Goal: Information Seeking & Learning: Learn about a topic

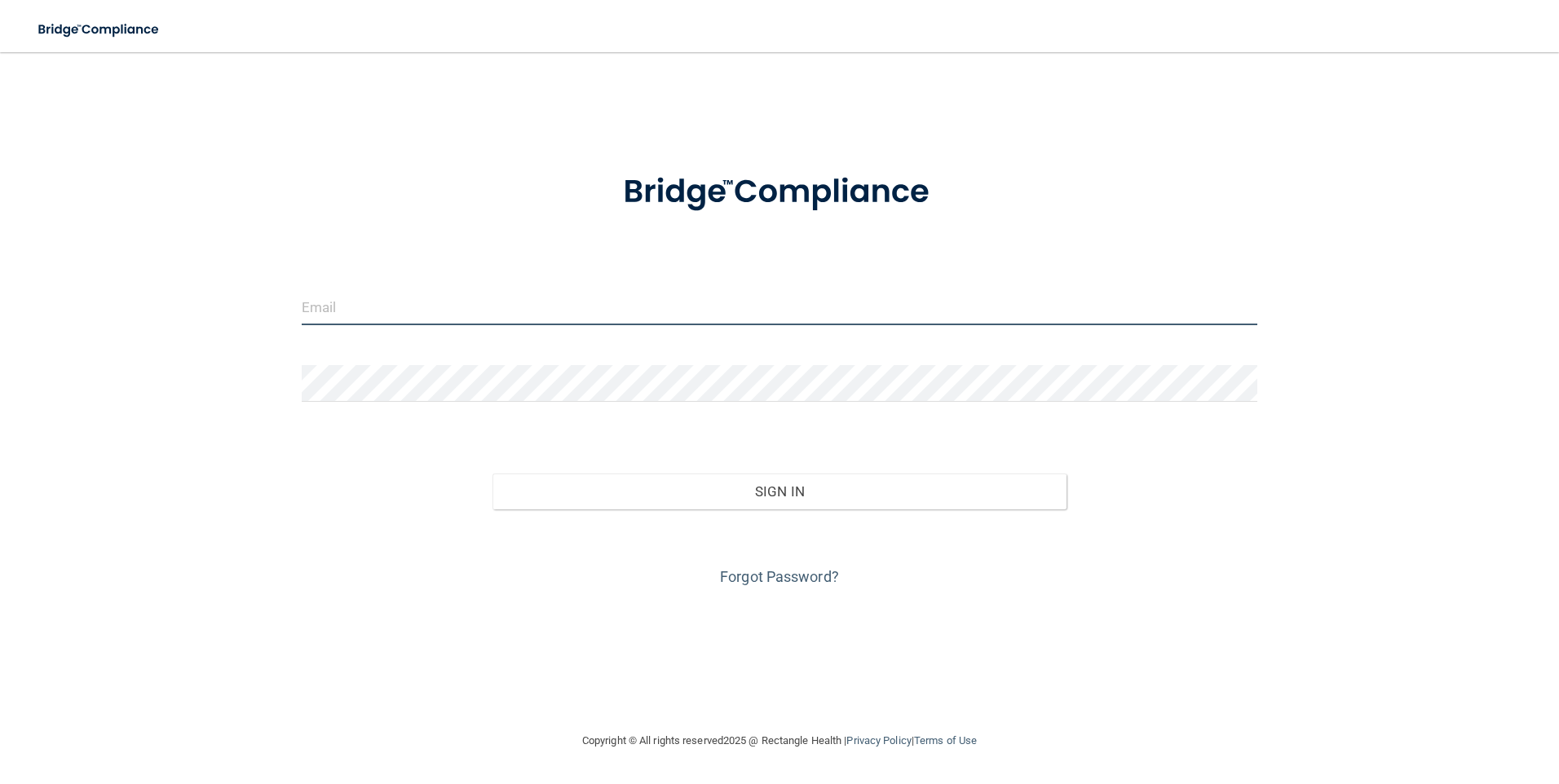
click at [424, 304] on input "email" at bounding box center [780, 307] width 956 height 36
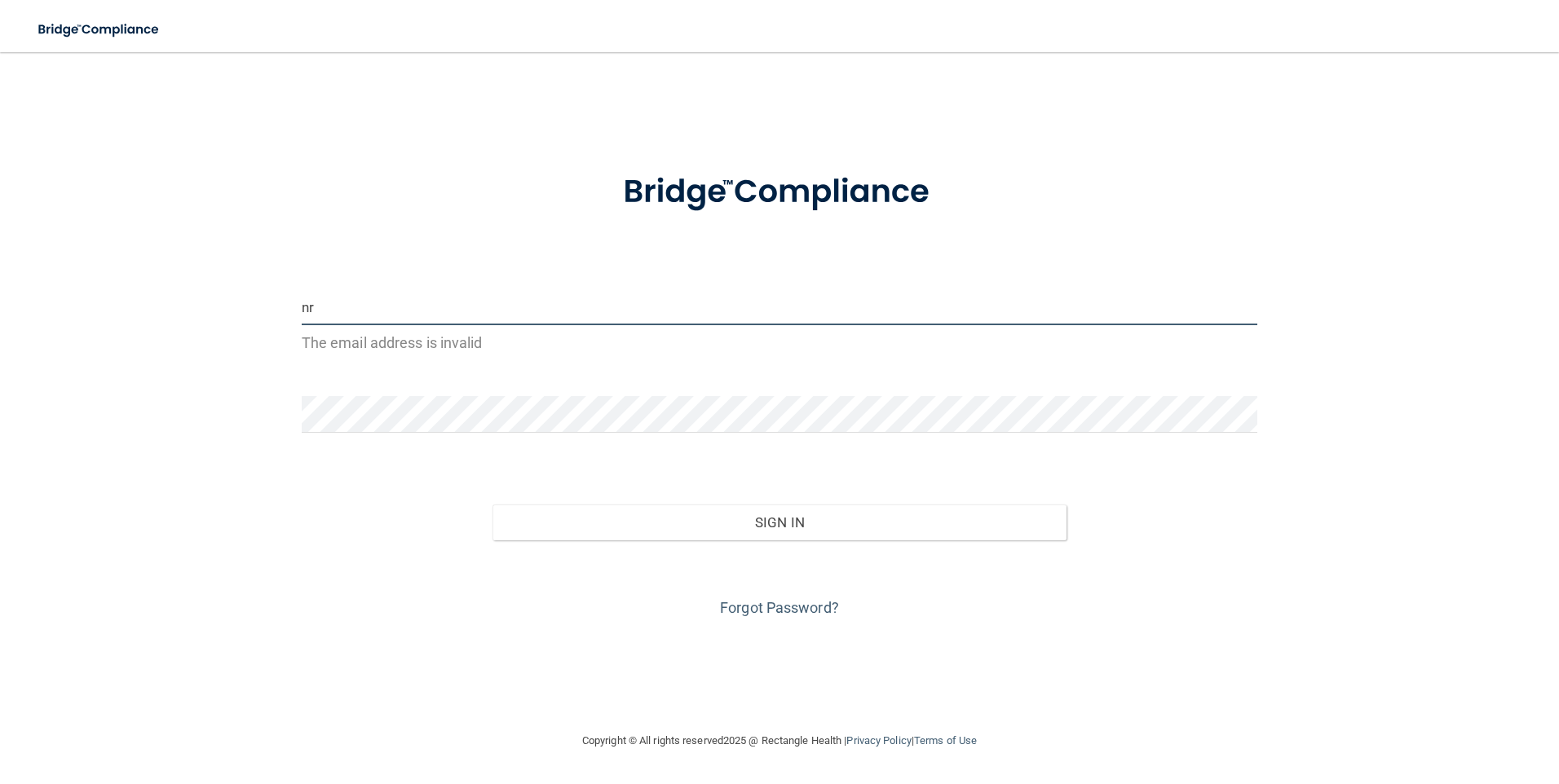
type input "n"
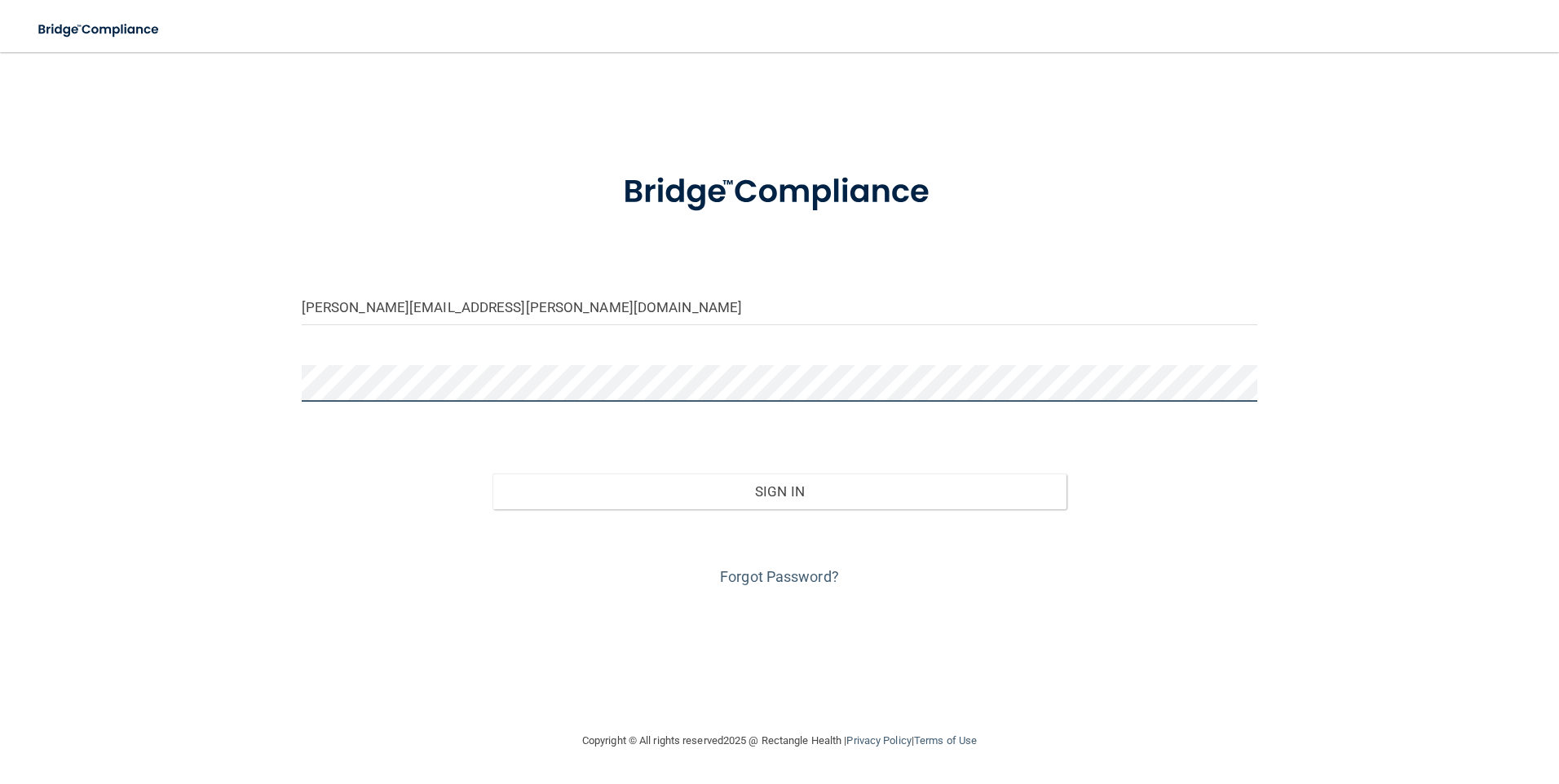
click at [493, 474] on button "Sign In" at bounding box center [780, 491] width 574 height 36
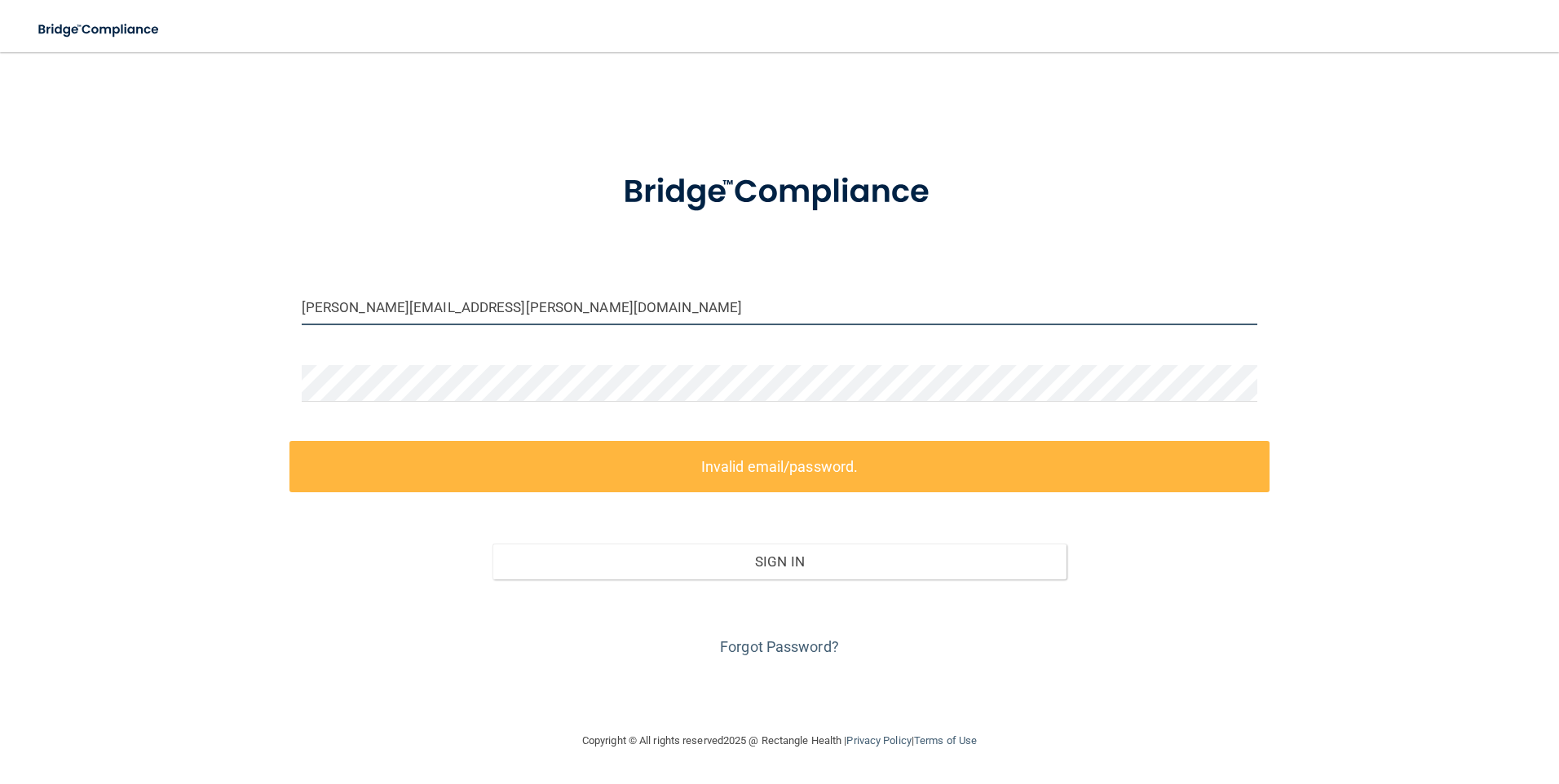
click at [501, 304] on input "nancy.rosas@lpden.com" at bounding box center [780, 307] width 956 height 36
drag, startPoint x: 501, startPoint y: 304, endPoint x: 82, endPoint y: 310, distance: 419.0
click at [88, 312] on div "nancy.rosas@lpden.com Invalid email/password. You don't have permission to acce…" at bounding box center [780, 391] width 1494 height 646
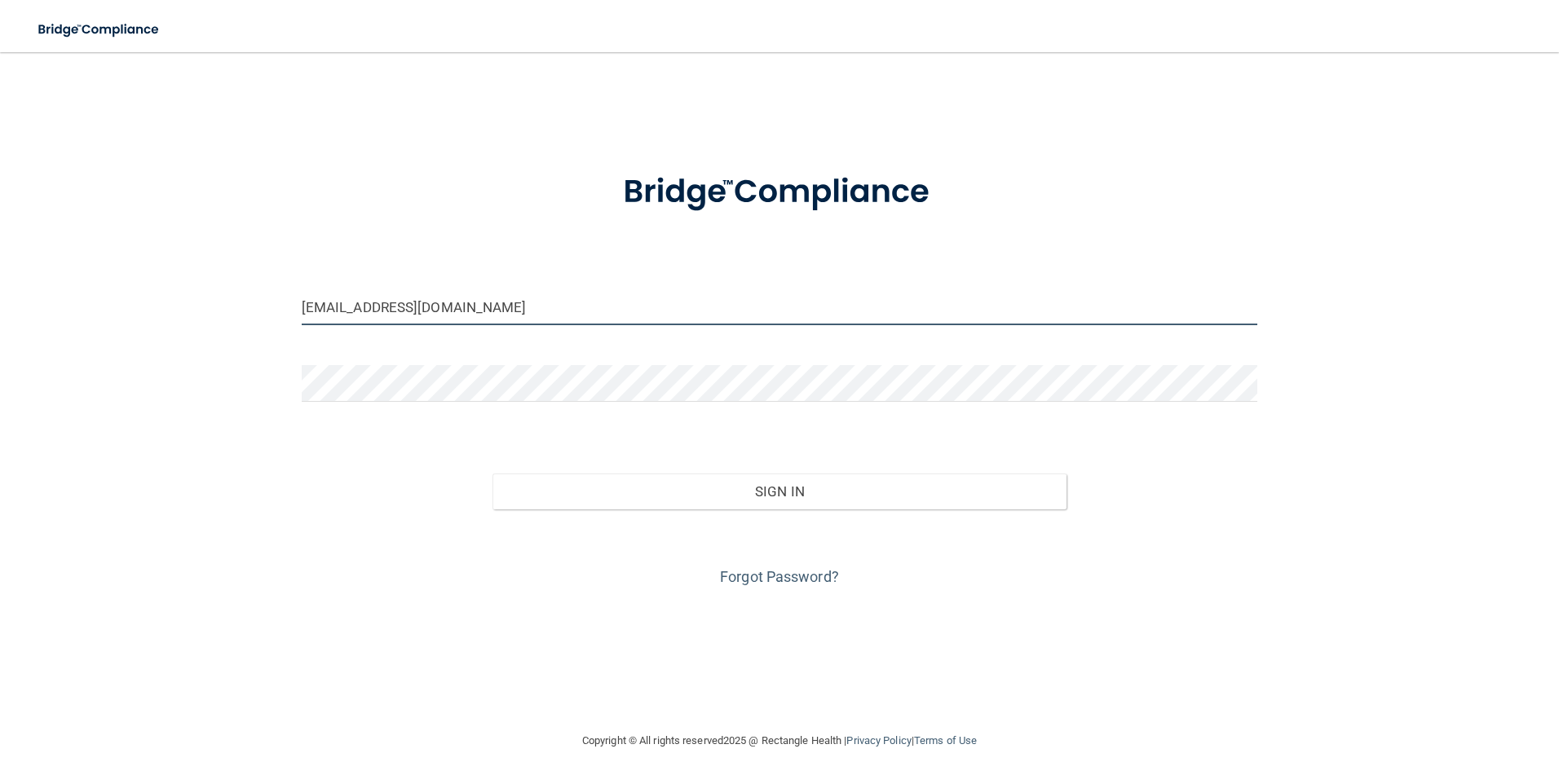
type input "[EMAIL_ADDRESS][DOMAIN_NAME]"
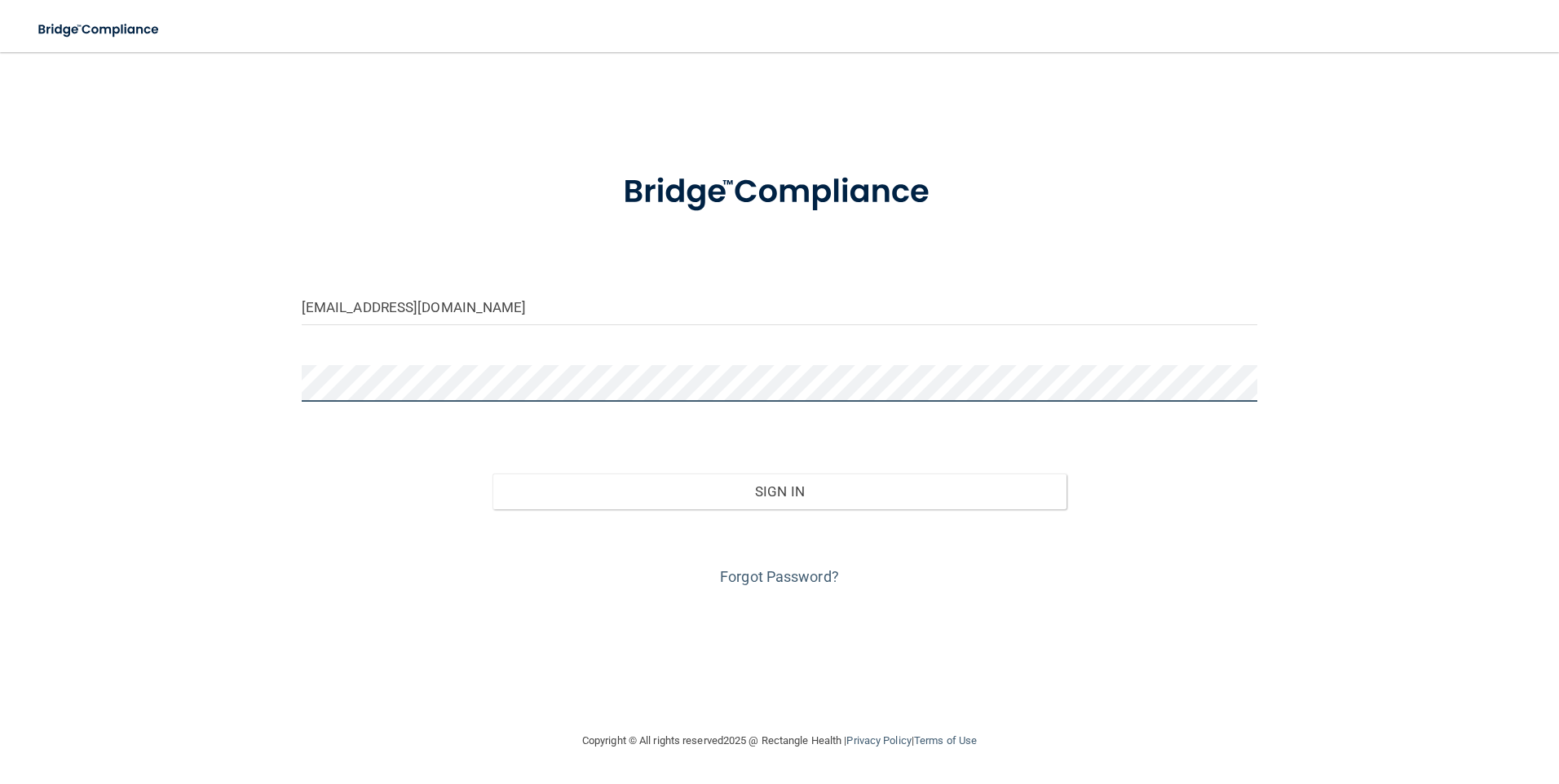
click at [493, 474] on button "Sign In" at bounding box center [780, 491] width 574 height 36
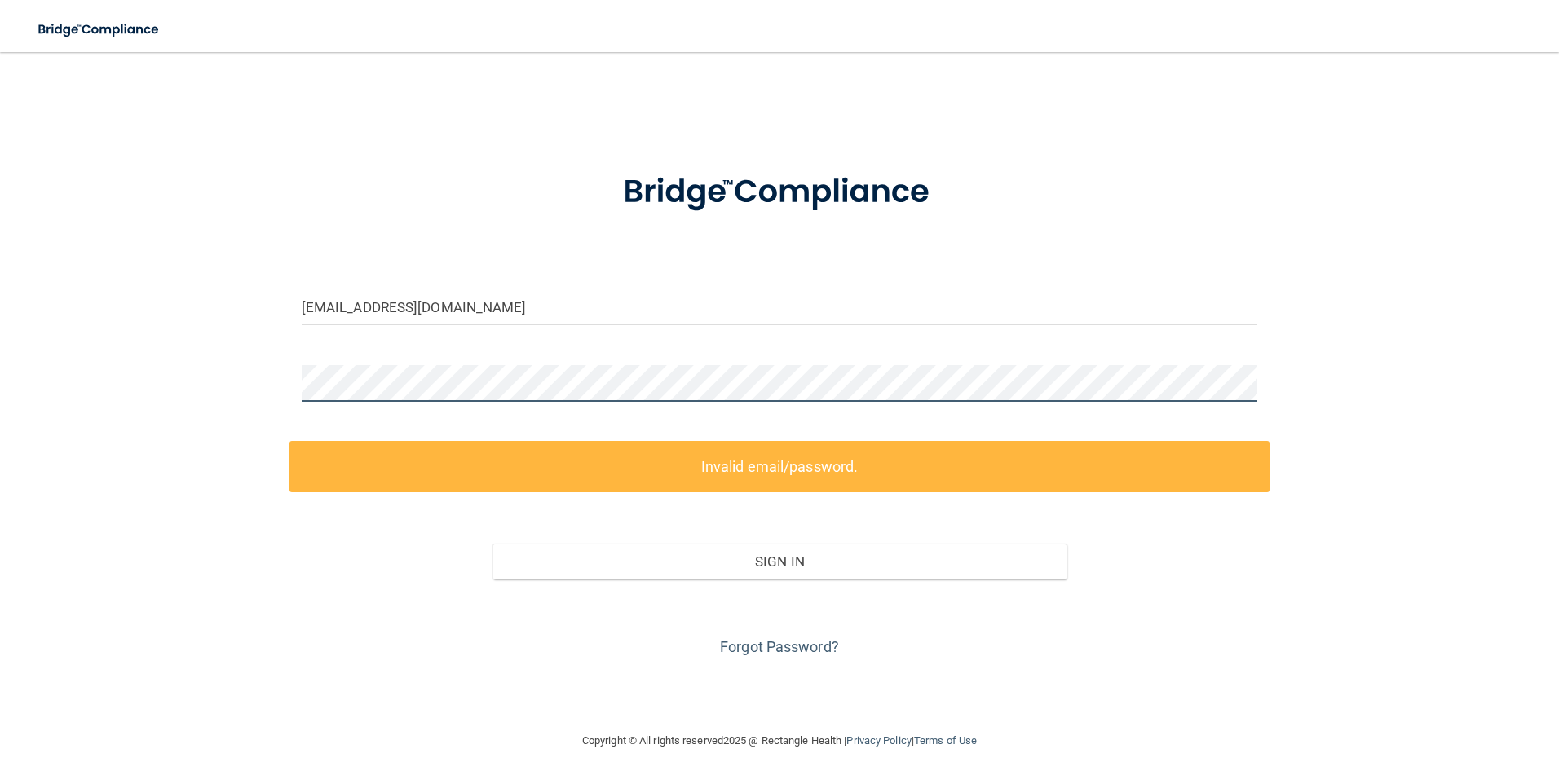
click at [6, 395] on main "nrosas84@yahoo.com Invalid email/password. You don't have permission to access …" at bounding box center [779, 418] width 1559 height 732
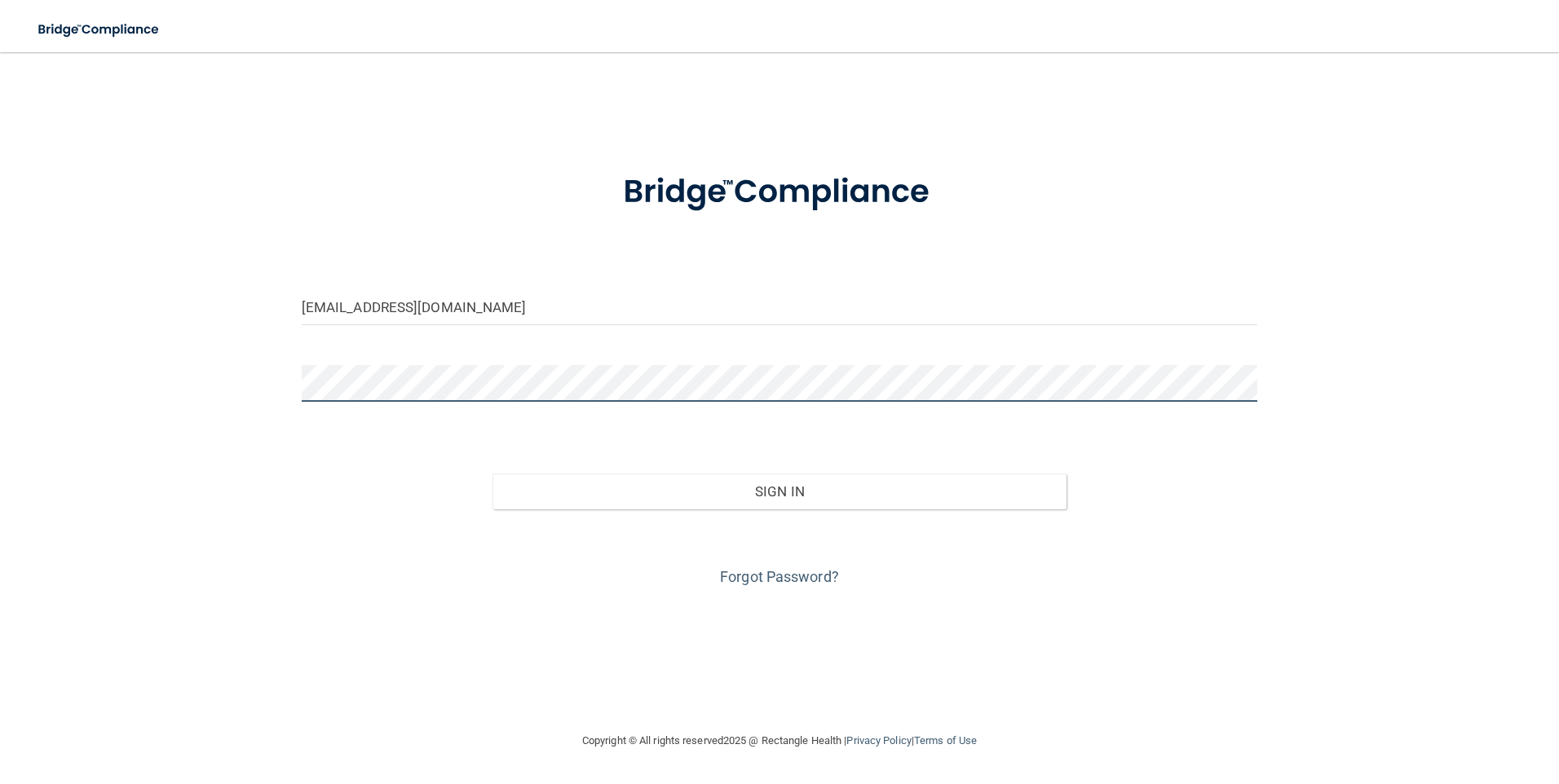
click at [493, 474] on button "Sign In" at bounding box center [780, 491] width 574 height 36
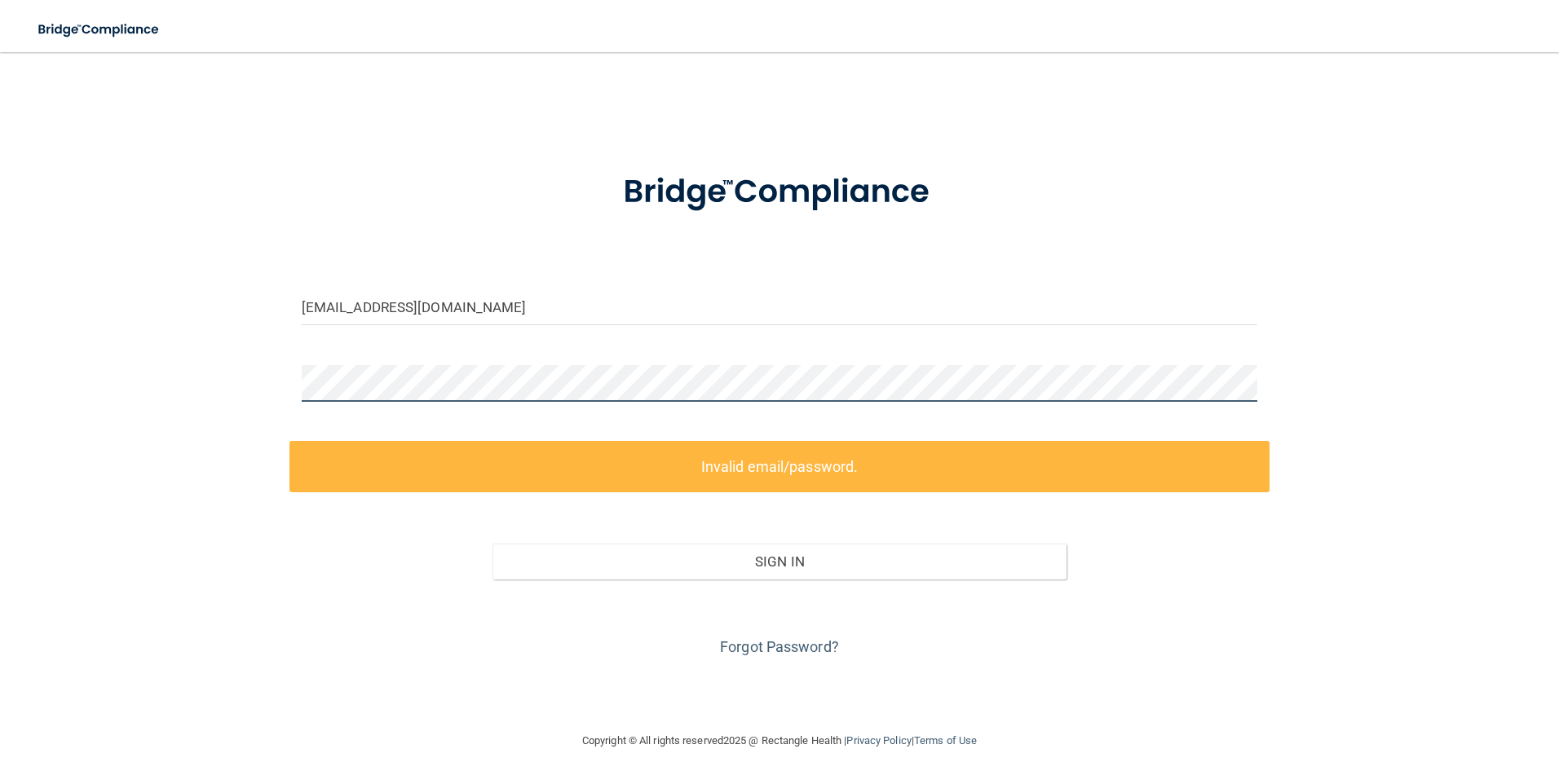
click at [0, 345] on html "Toggle navigation Manage My Enterprise Manage My Location nrosas84@yahoo.com In…" at bounding box center [779, 392] width 1559 height 784
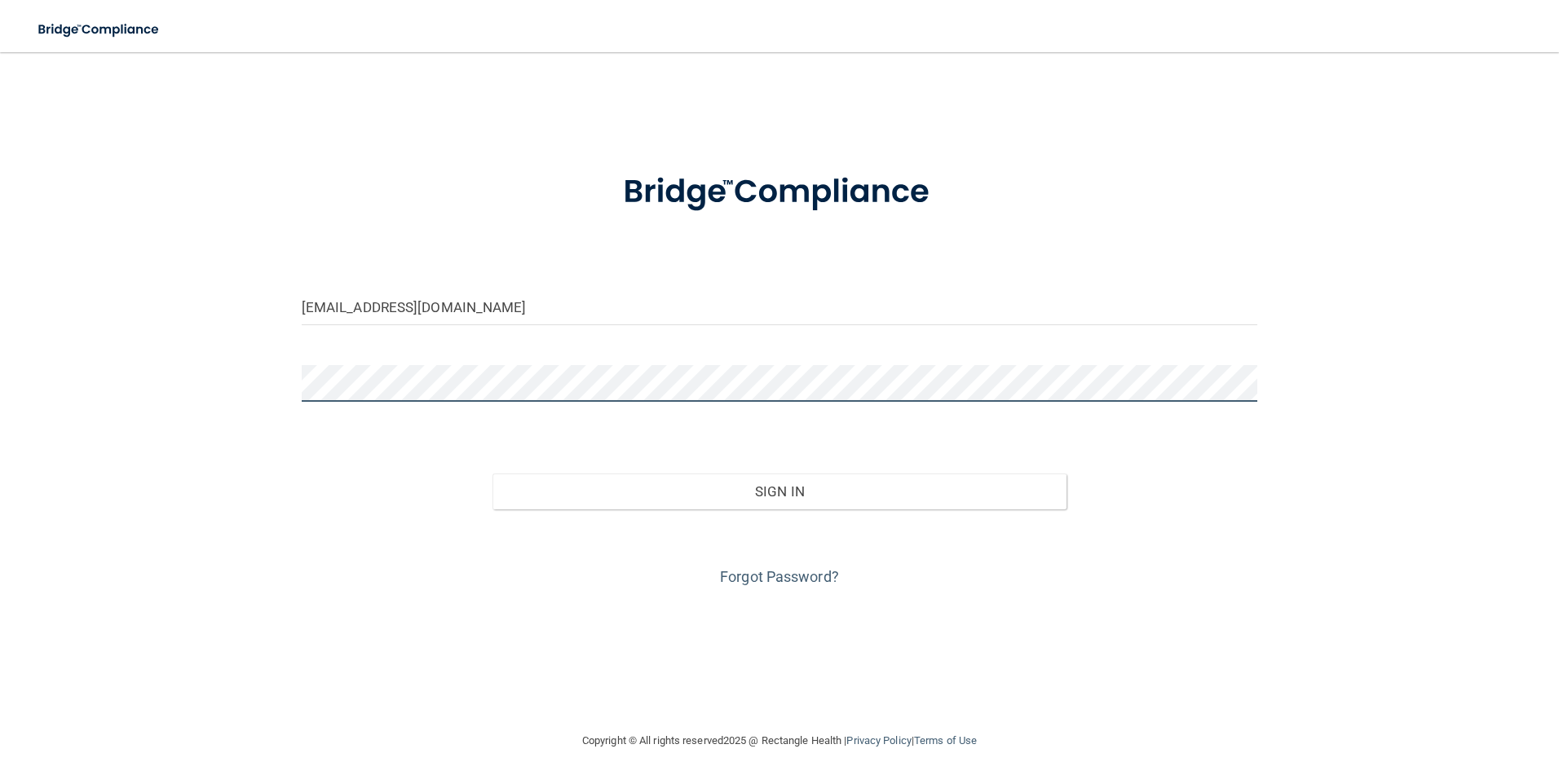
click at [493, 474] on button "Sign In" at bounding box center [780, 491] width 574 height 36
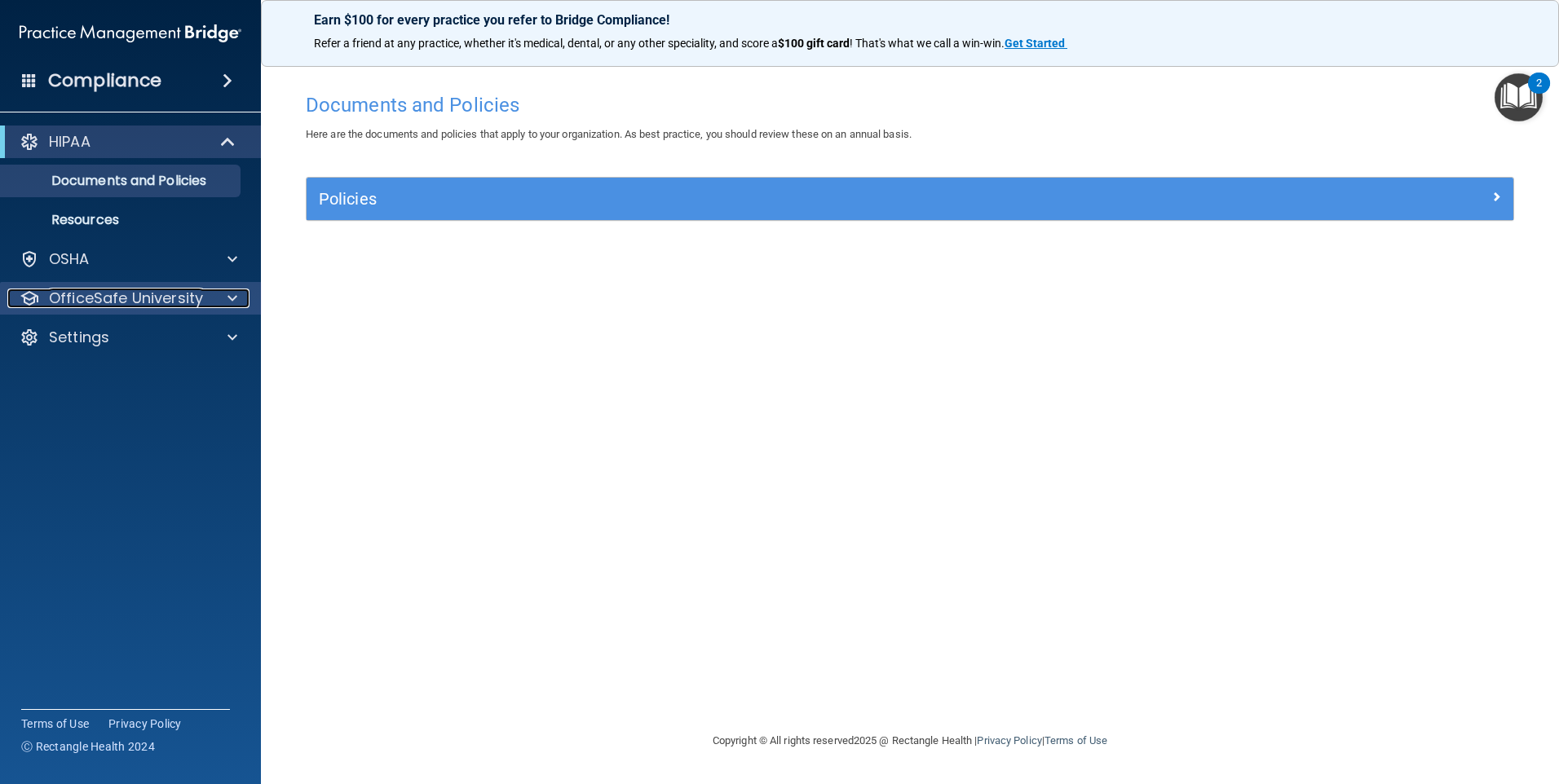
click at [77, 299] on p "OfficeSafe University" at bounding box center [126, 298] width 154 height 20
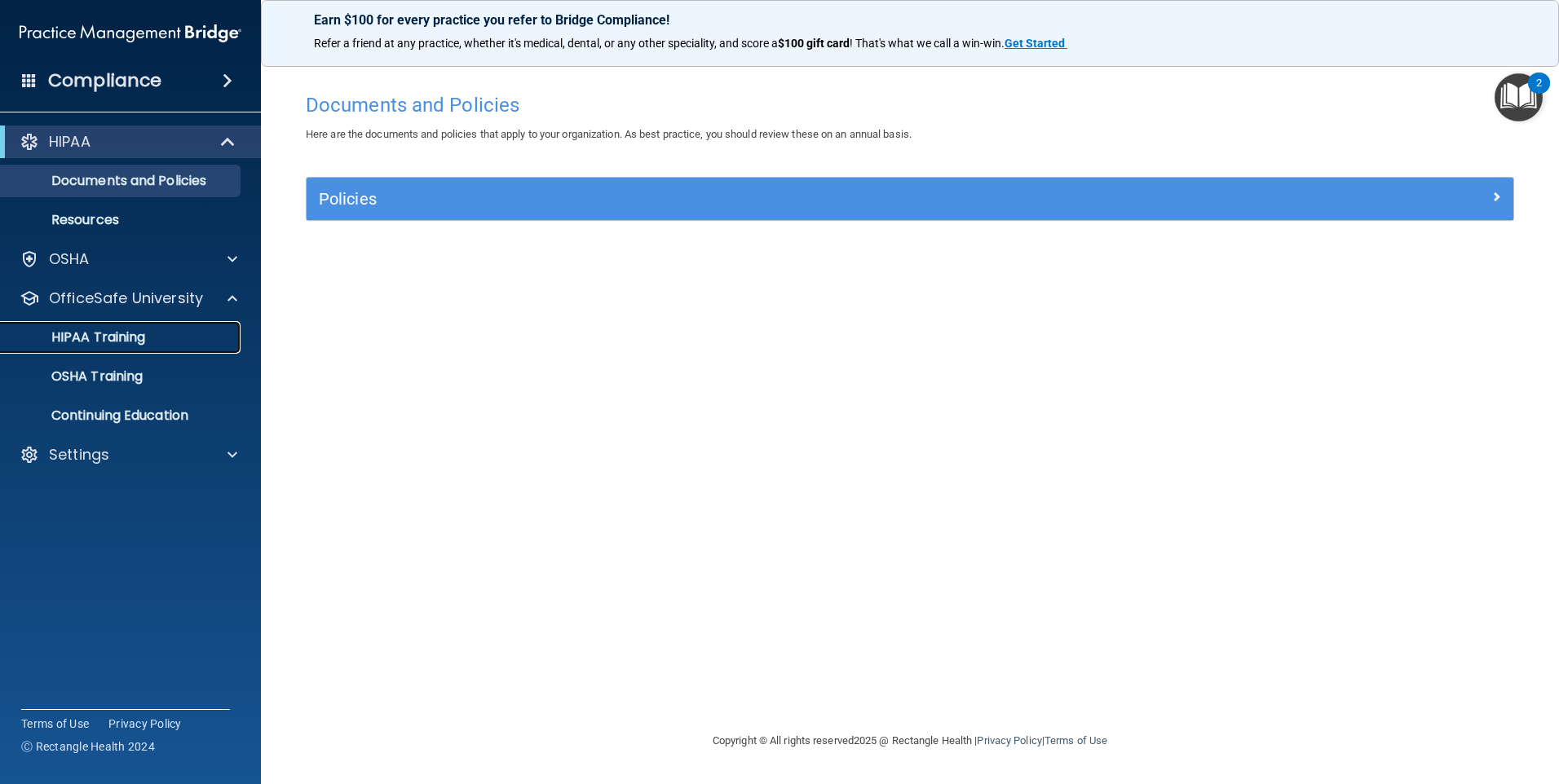
click at [92, 327] on link "HIPAA Training" at bounding box center [112, 337] width 257 height 33
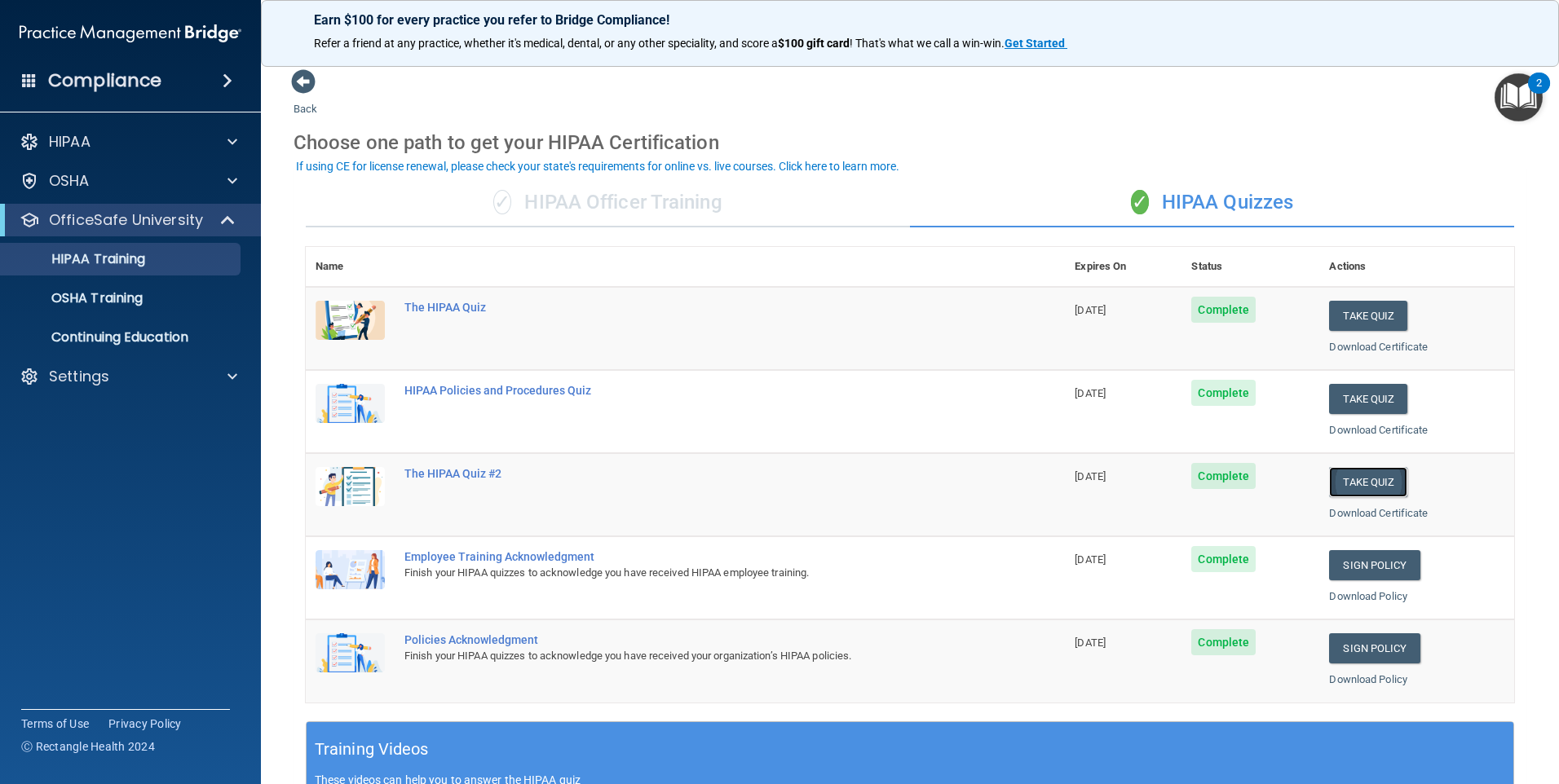
click at [1371, 481] on button "Take Quiz" at bounding box center [1368, 481] width 78 height 30
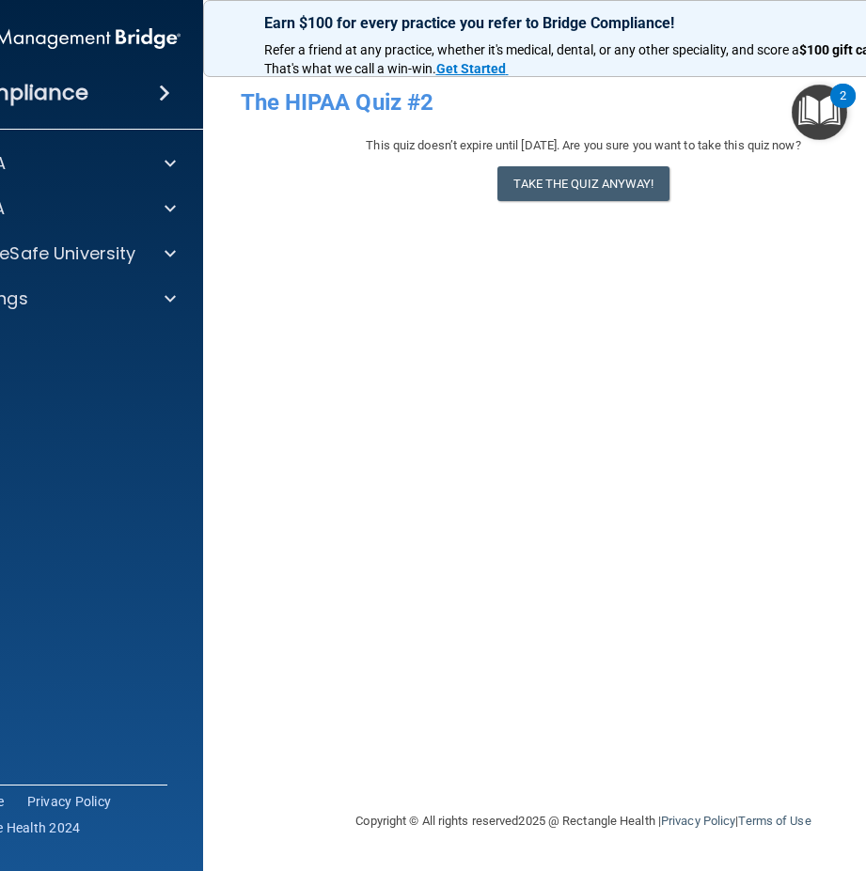
click at [31, 683] on div "Compliance HIPAA Documents and Policies Report an Incident Business Associates …" at bounding box center [52, 435] width 301 height 871
click at [557, 179] on button "Take the quiz anyway!" at bounding box center [582, 183] width 171 height 35
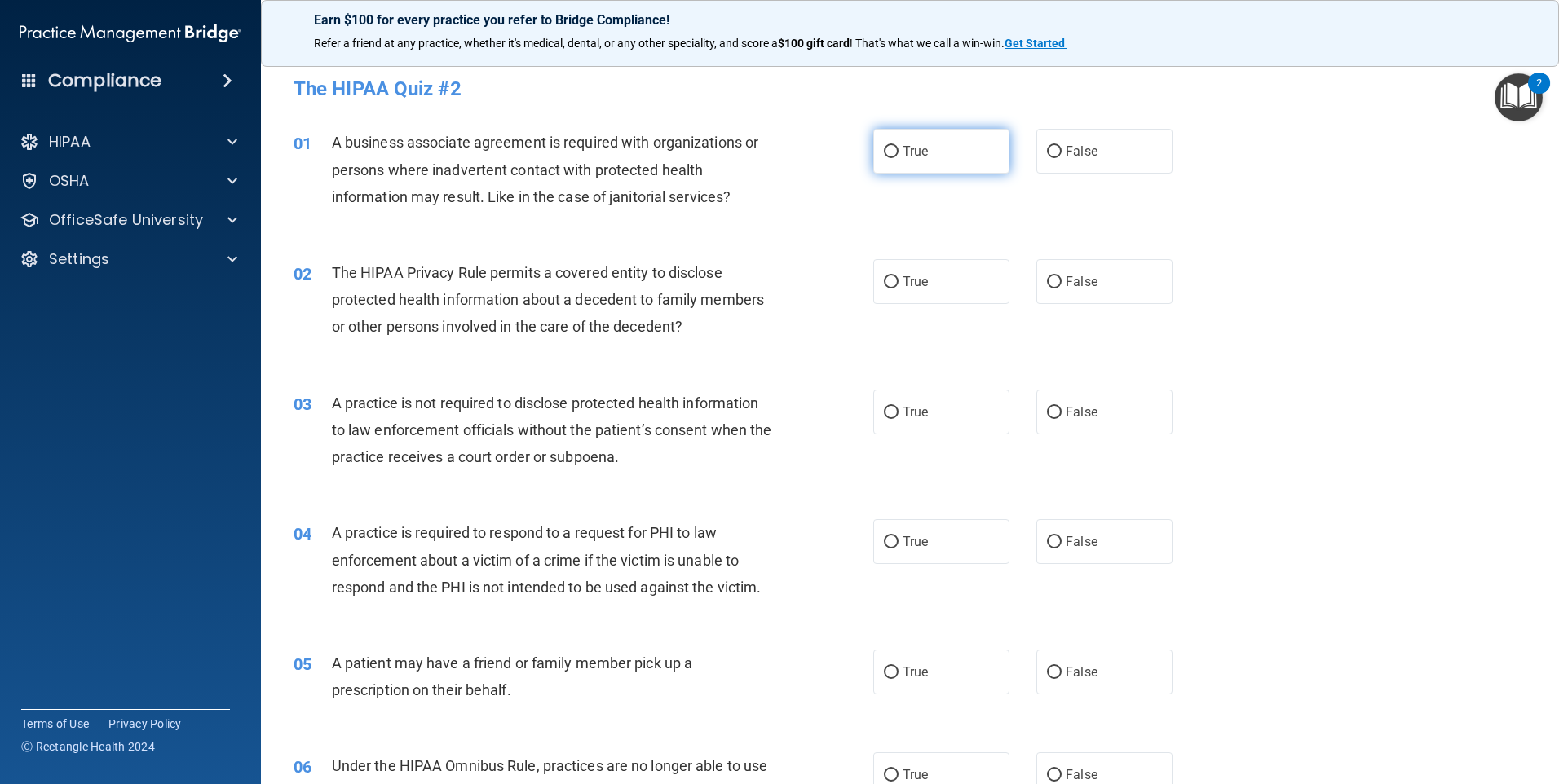
click at [887, 146] on input "True" at bounding box center [891, 152] width 15 height 12
radio input "true"
click at [902, 289] on span "True" at bounding box center [914, 282] width 25 height 16
click at [899, 289] on input "True" at bounding box center [891, 283] width 15 height 12
radio input "true"
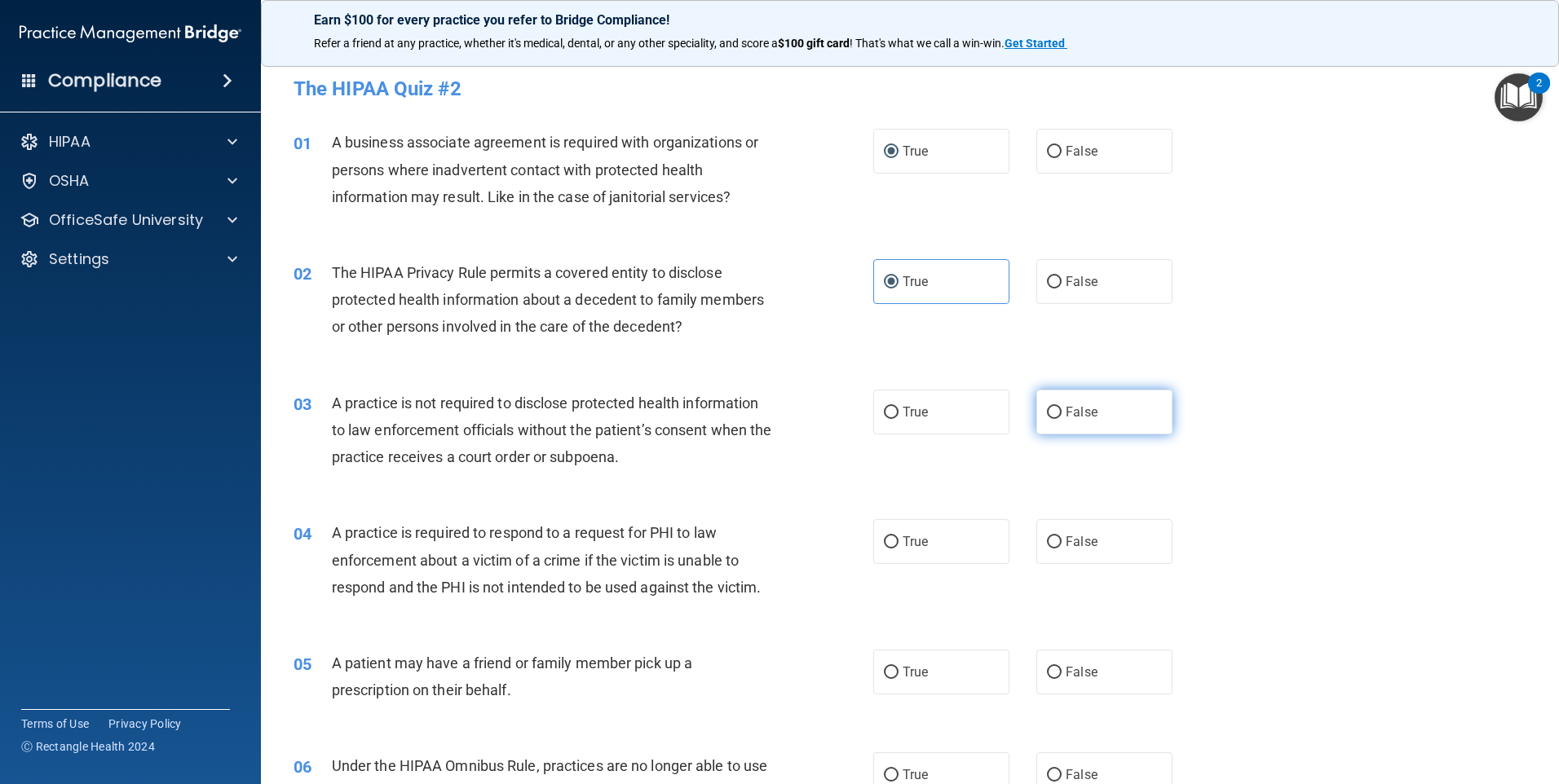
click at [1054, 417] on label "False" at bounding box center [1104, 412] width 136 height 45
click at [1054, 417] on input "False" at bounding box center [1054, 413] width 15 height 12
radio input "true"
click at [903, 548] on span "True" at bounding box center [914, 542] width 25 height 16
click at [899, 548] on input "True" at bounding box center [891, 542] width 15 height 12
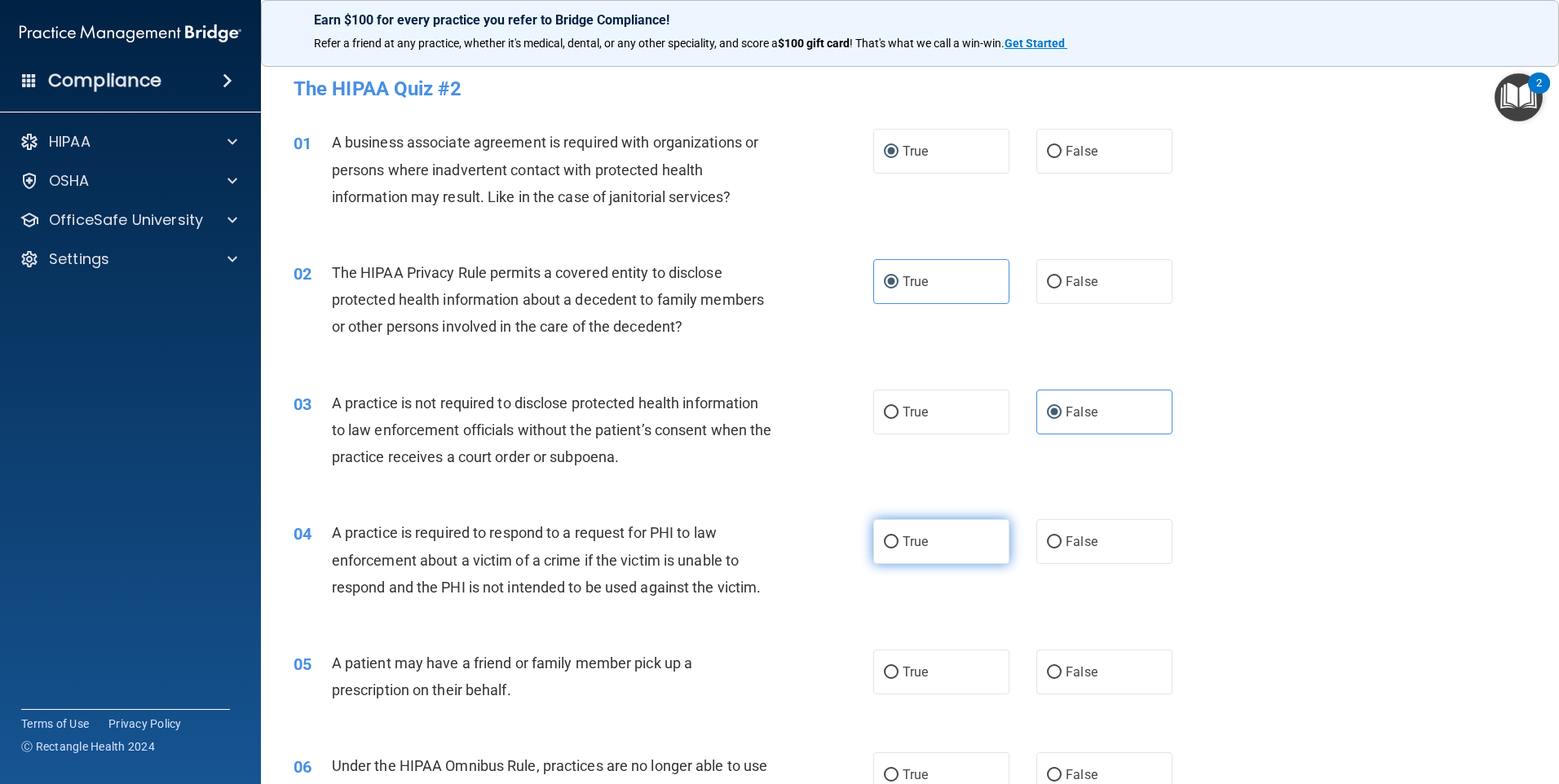
radio input "true"
click at [902, 674] on span "True" at bounding box center [914, 672] width 25 height 16
click at [899, 674] on input "True" at bounding box center [891, 673] width 15 height 12
radio input "true"
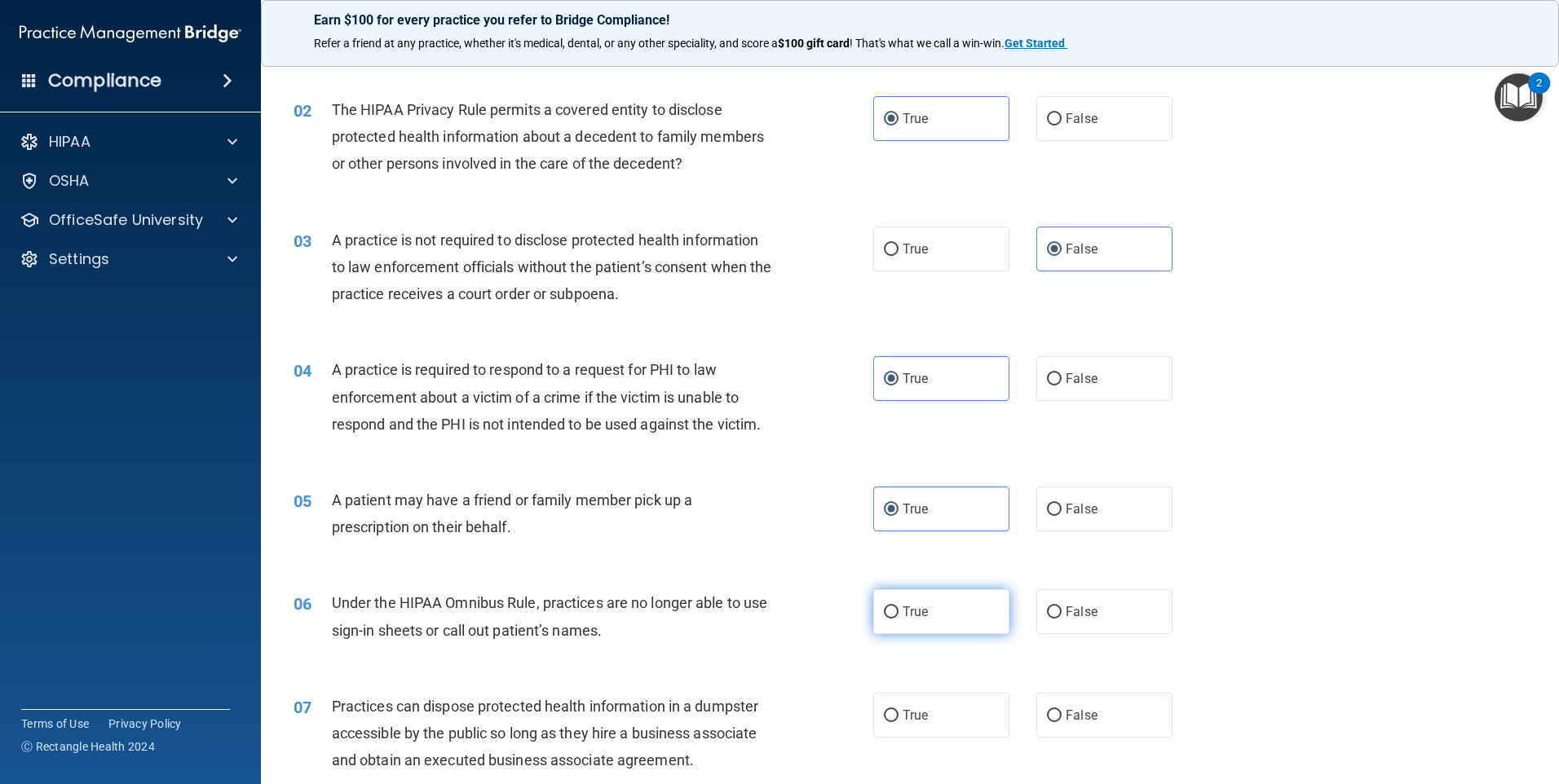
click at [920, 619] on label "True" at bounding box center [941, 611] width 136 height 45
click at [899, 618] on input "True" at bounding box center [891, 612] width 15 height 12
radio input "true"
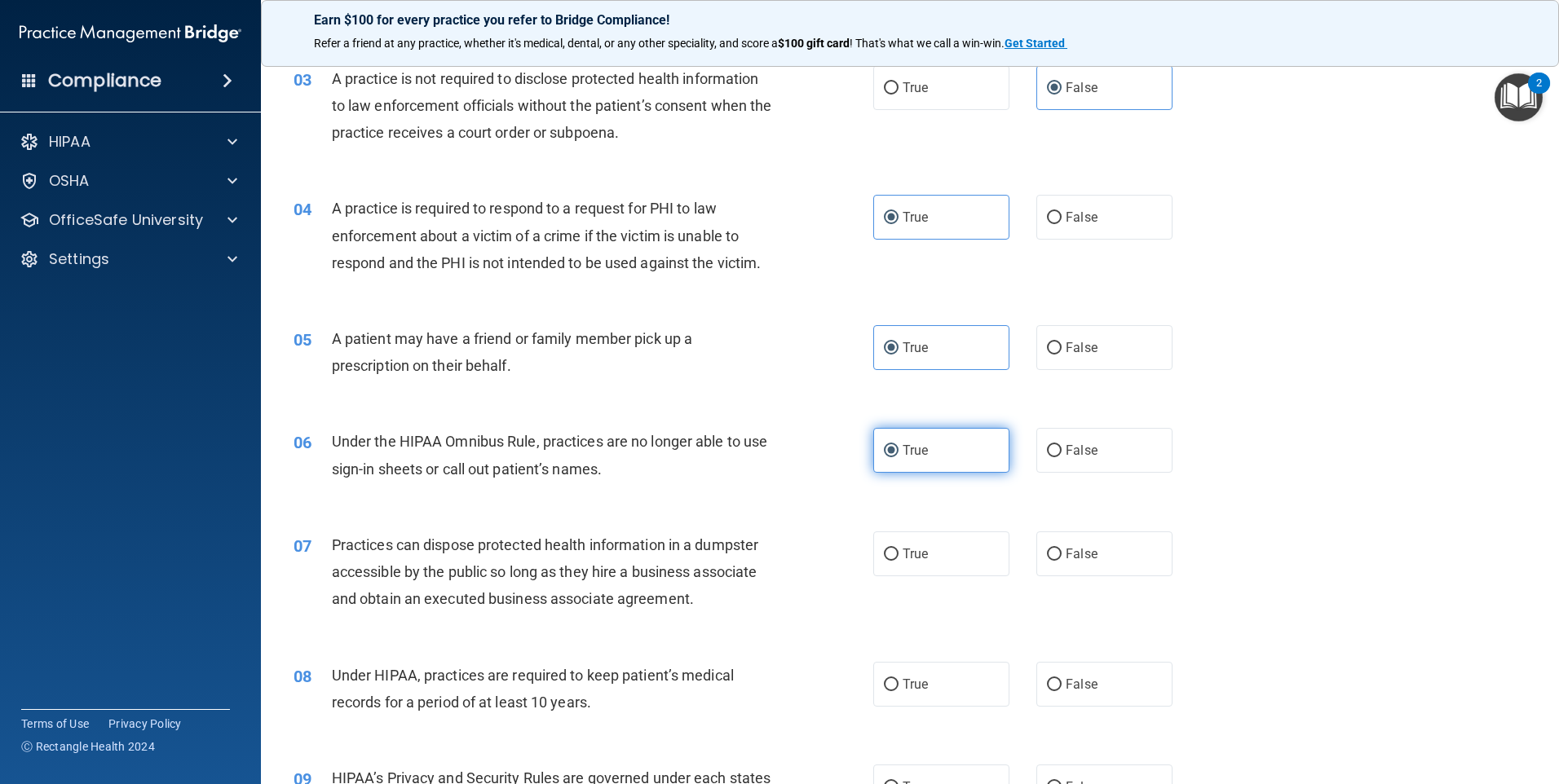
scroll to position [326, 0]
click at [1048, 550] on input "False" at bounding box center [1054, 553] width 15 height 12
radio input "true"
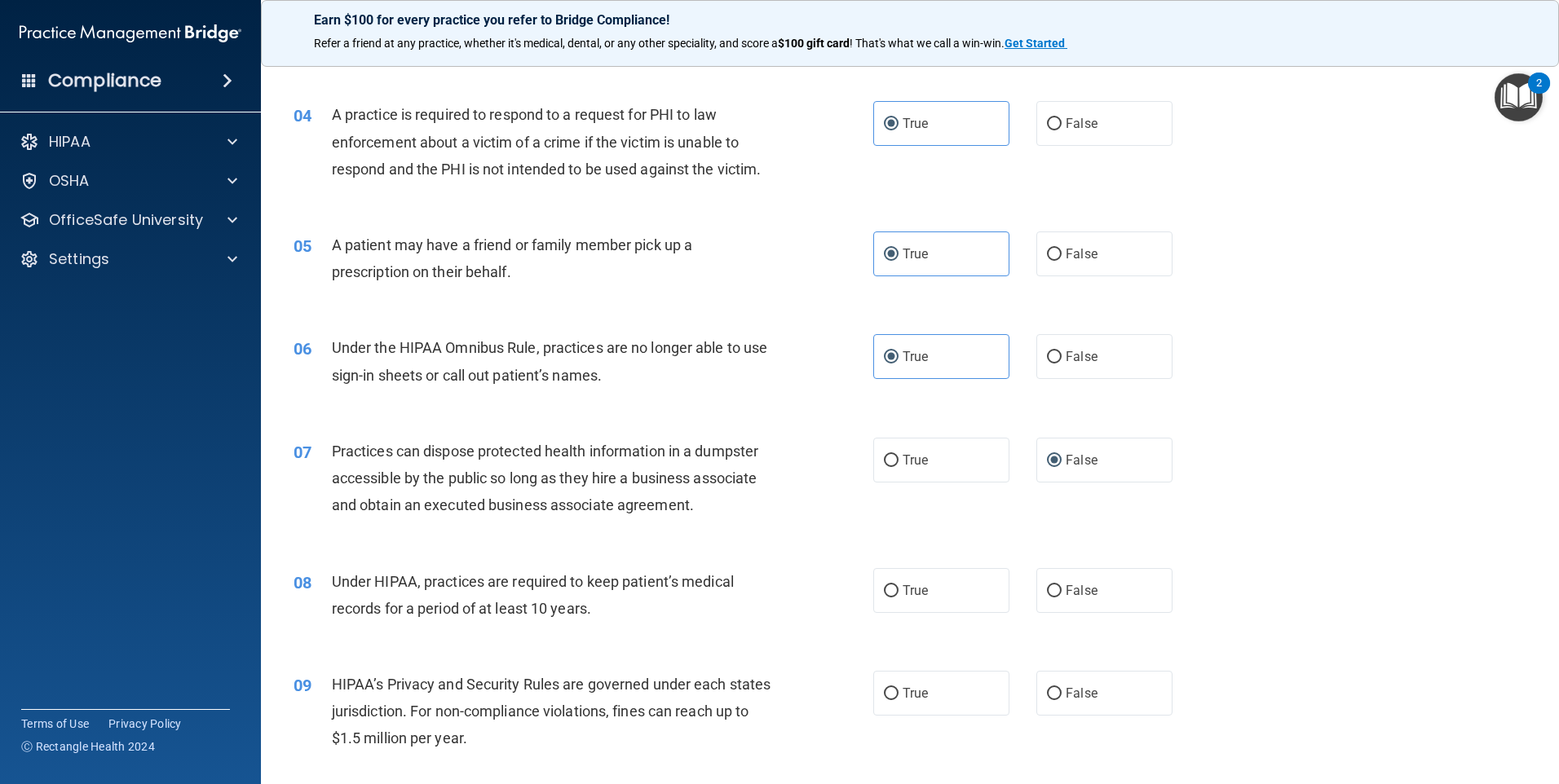
scroll to position [571, 0]
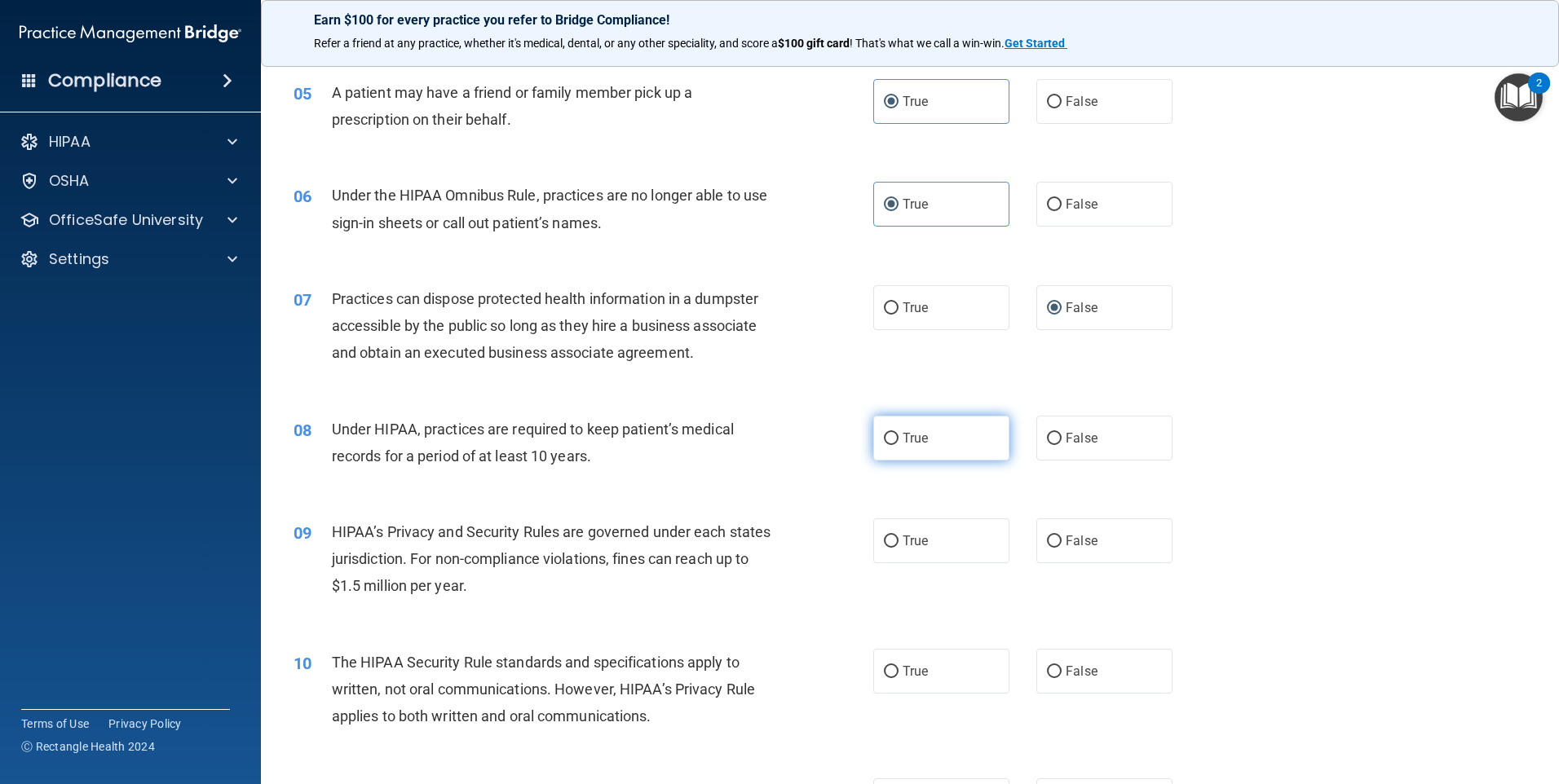
click at [895, 447] on label "True" at bounding box center [941, 438] width 136 height 45
click at [895, 445] on input "True" at bounding box center [891, 439] width 15 height 12
radio input "true"
click at [1065, 440] on span "False" at bounding box center [1081, 438] width 32 height 16
click at [1062, 440] on input "False" at bounding box center [1054, 439] width 15 height 12
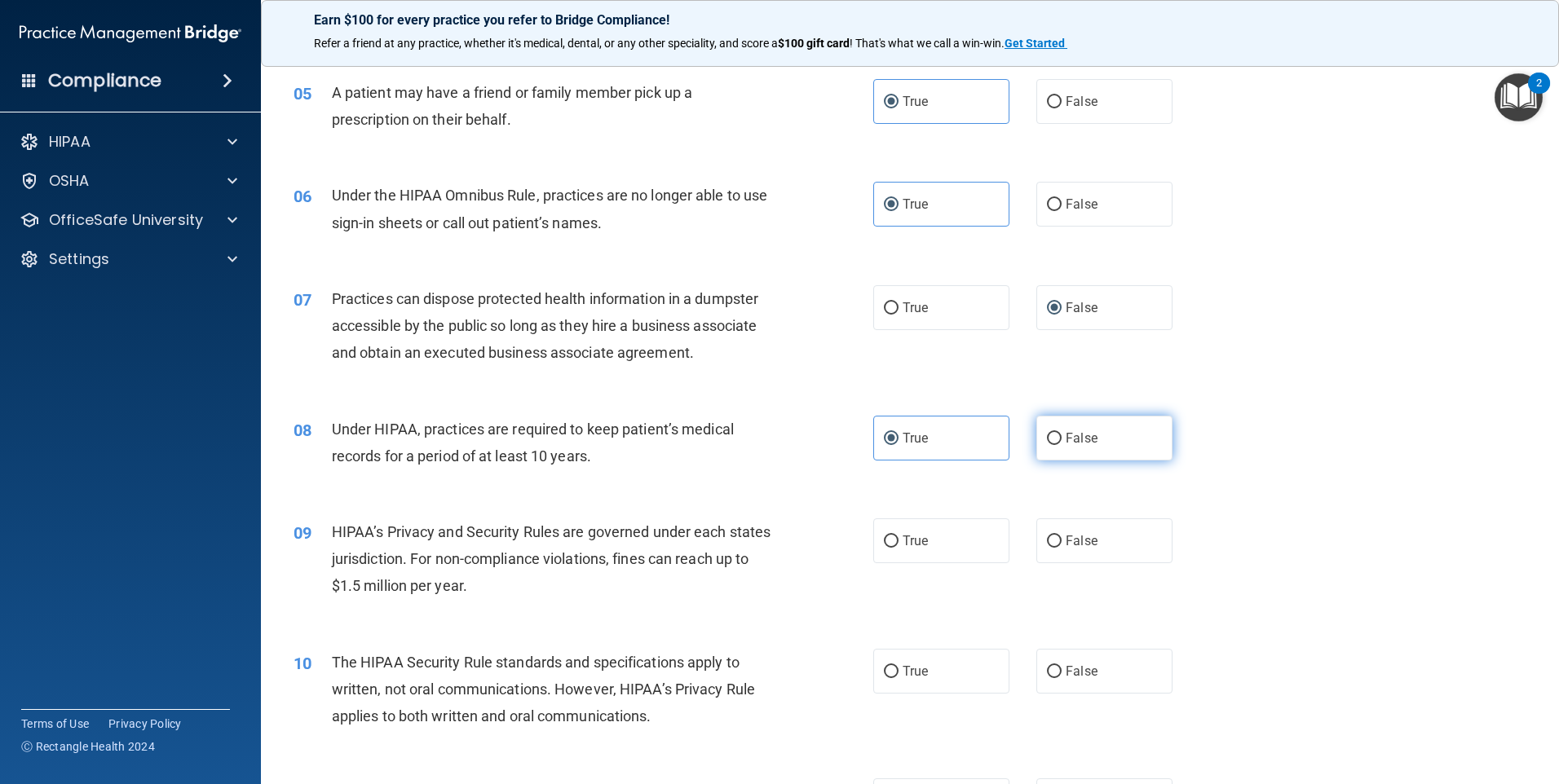
radio input "true"
radio input "false"
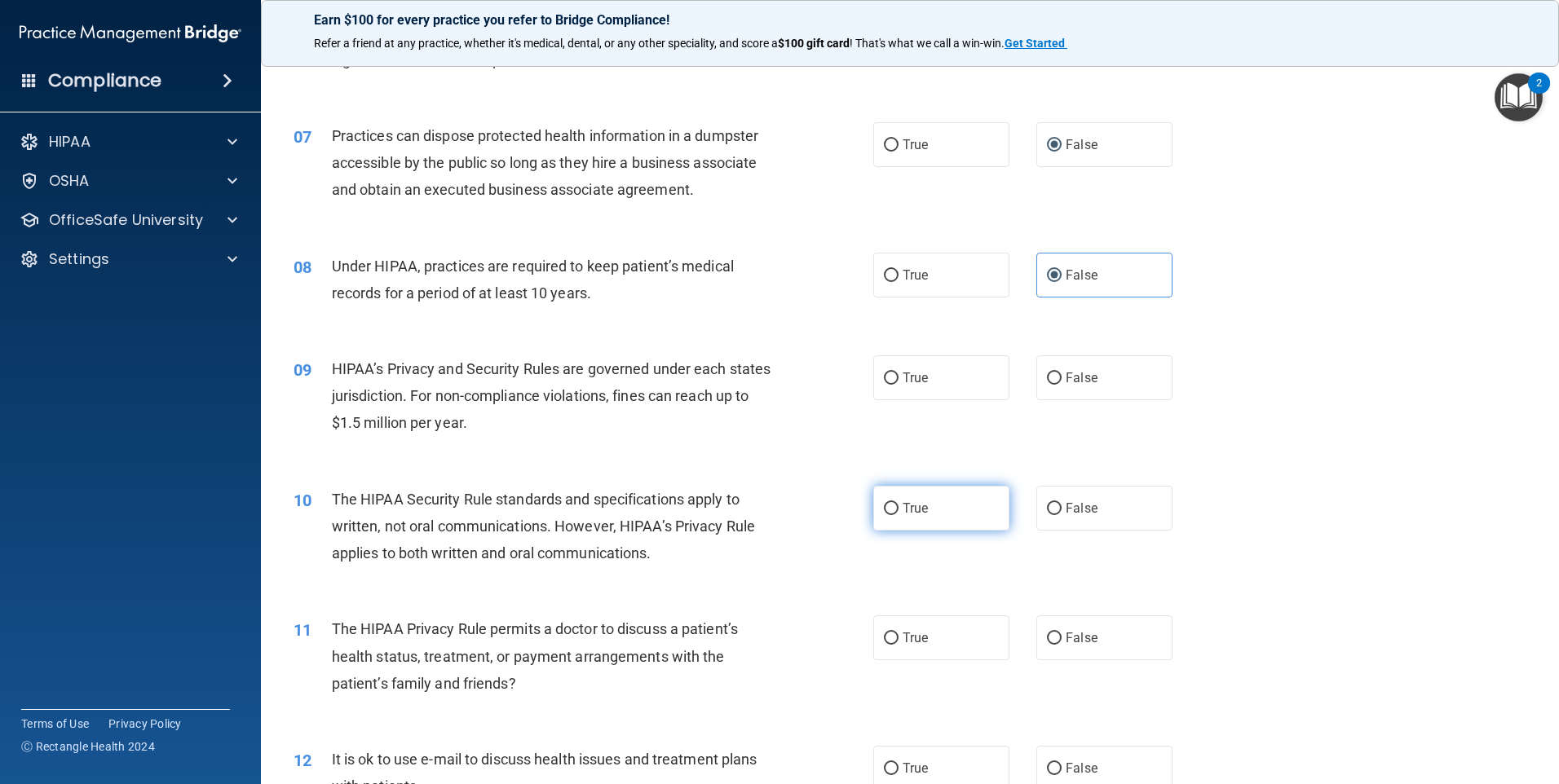
click at [902, 506] on span "True" at bounding box center [914, 508] width 25 height 16
click at [899, 506] on input "True" at bounding box center [891, 509] width 15 height 12
radio input "true"
click at [885, 374] on input "True" at bounding box center [891, 378] width 15 height 12
radio input "true"
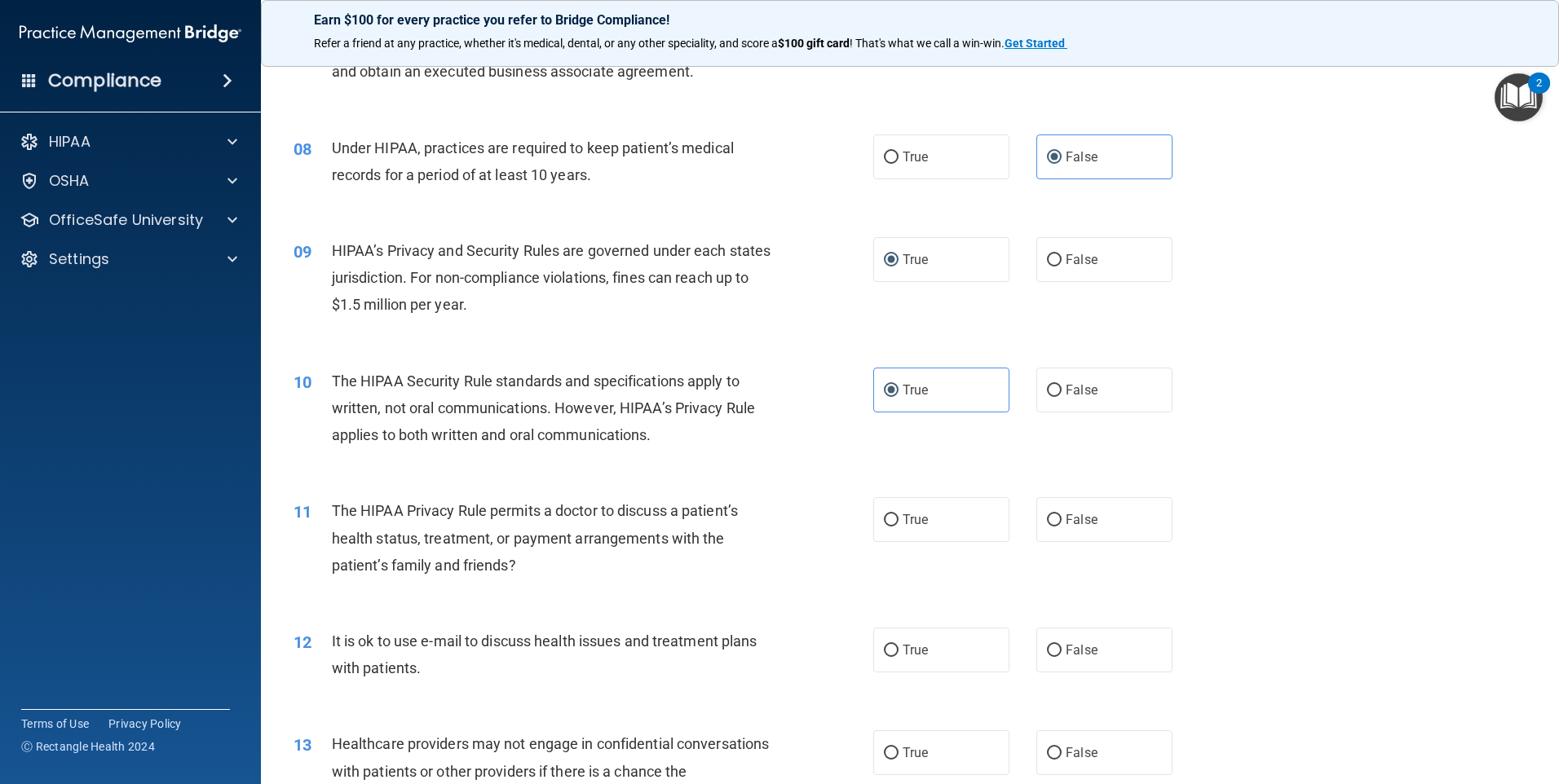
scroll to position [978, 0]
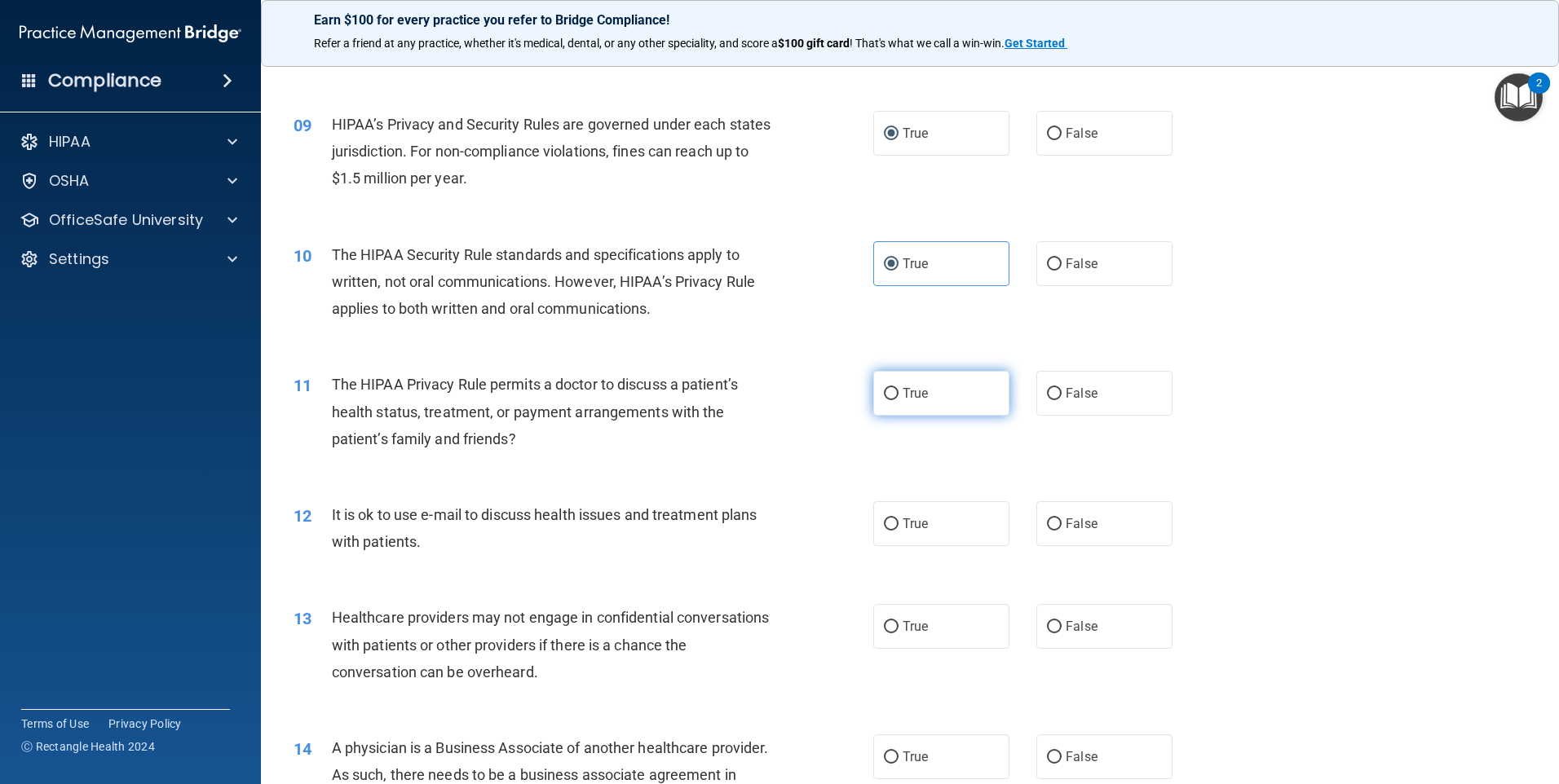
click at [902, 394] on span "True" at bounding box center [914, 394] width 25 height 16
click at [899, 394] on input "True" at bounding box center [891, 394] width 15 height 12
radio input "true"
click at [944, 532] on label "True" at bounding box center [941, 524] width 136 height 45
click at [899, 531] on input "True" at bounding box center [891, 525] width 15 height 12
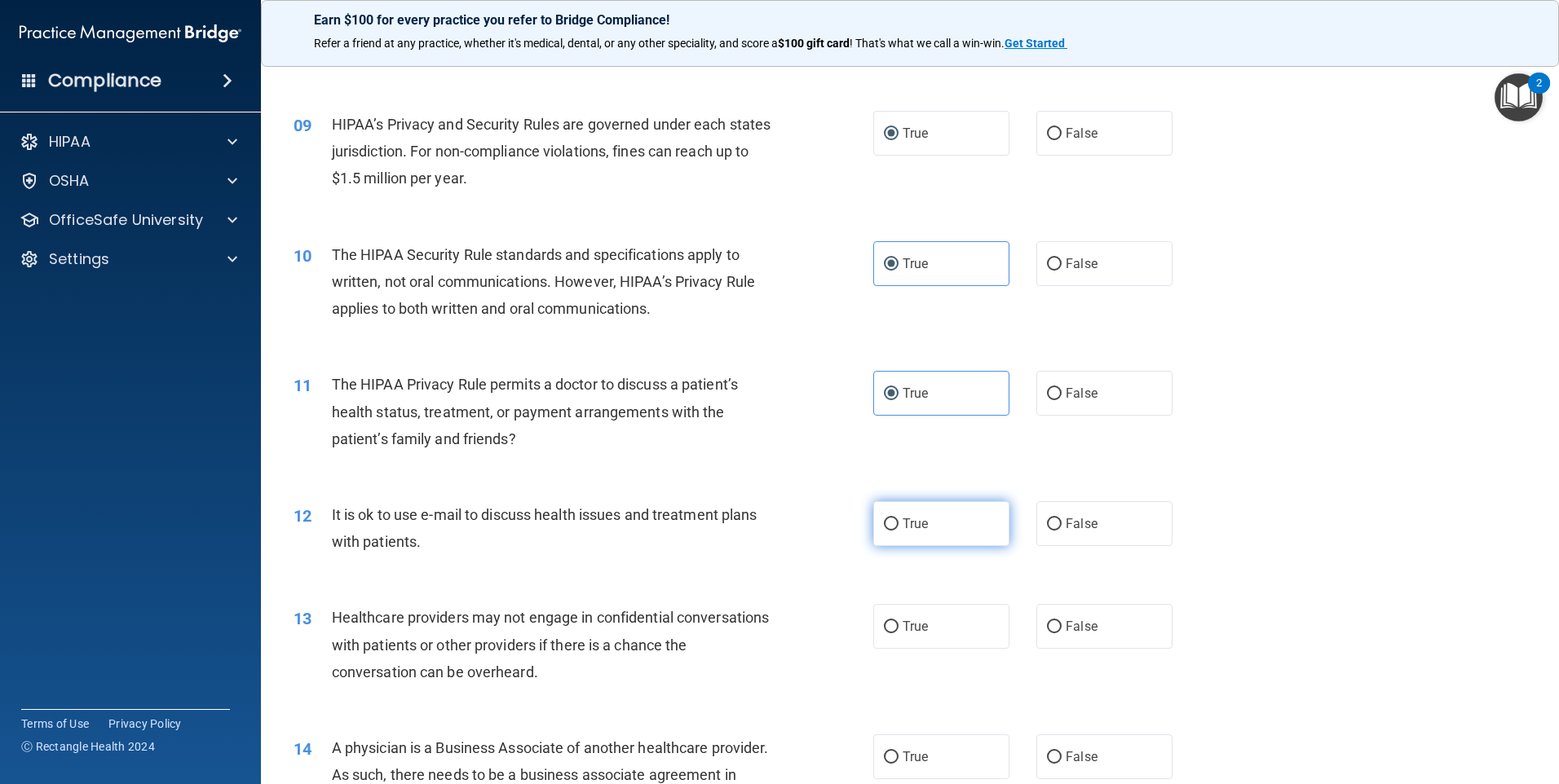
radio input "true"
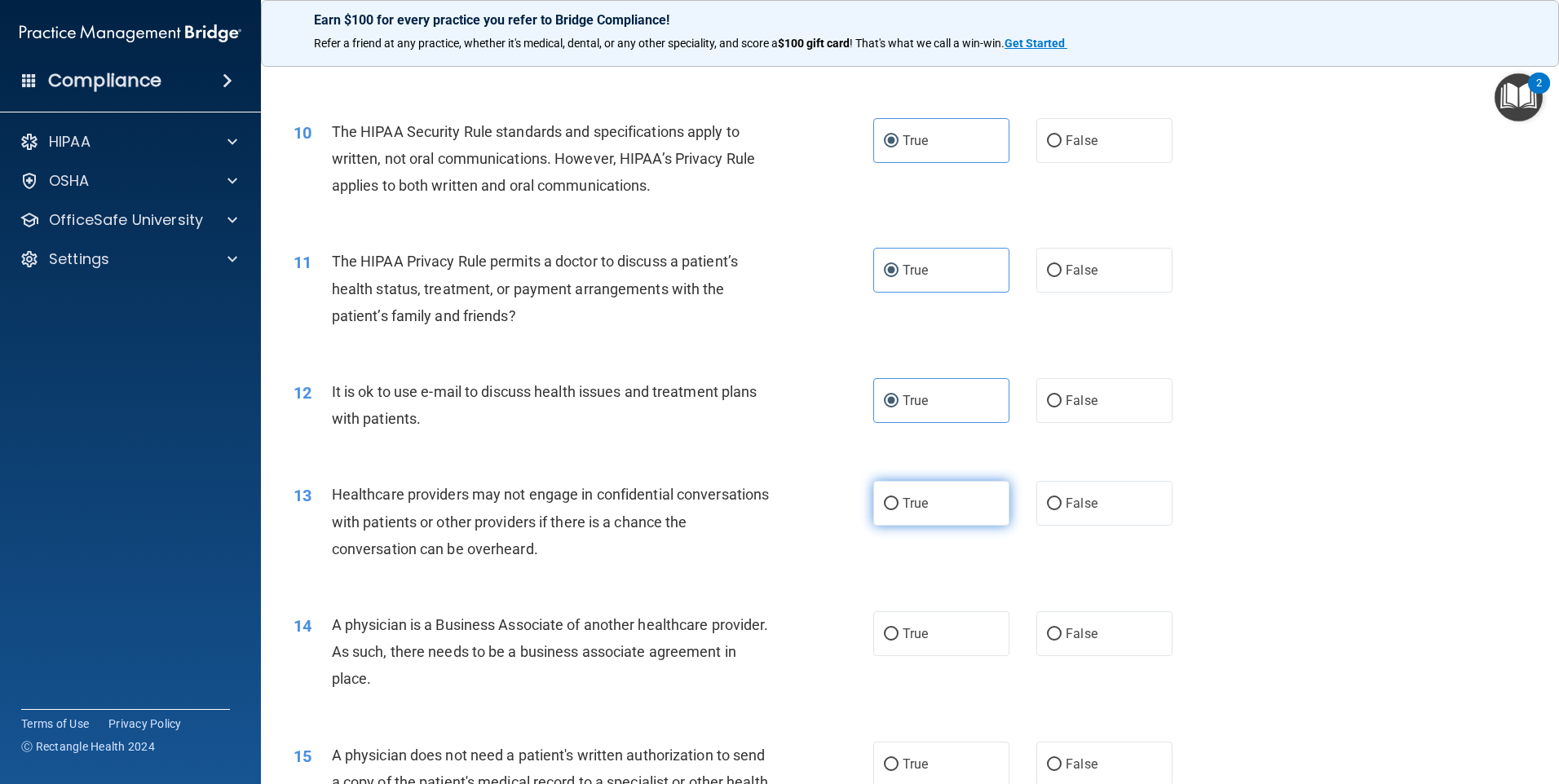
scroll to position [1223, 0]
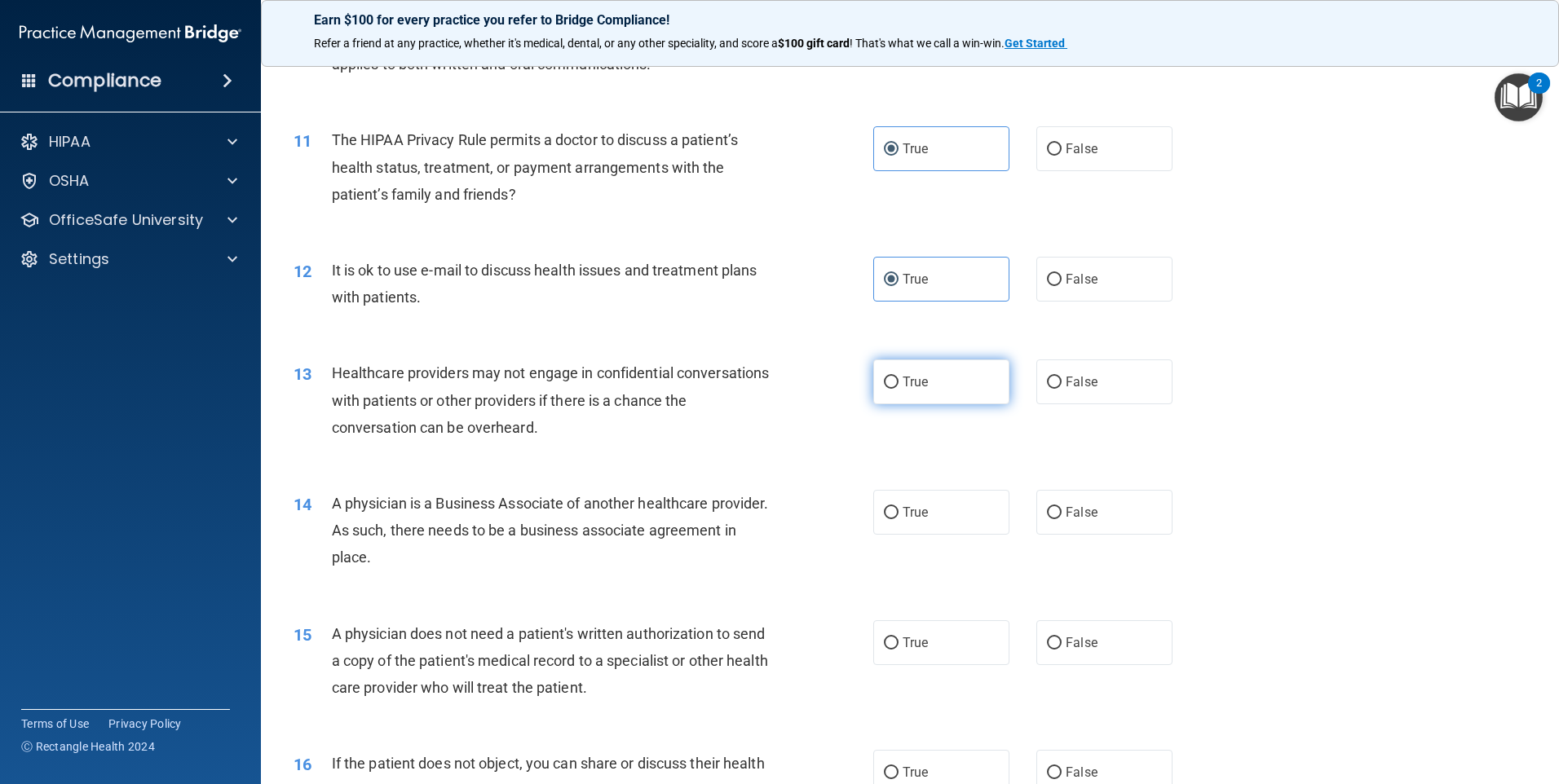
click at [931, 373] on label "True" at bounding box center [941, 382] width 136 height 45
click at [899, 376] on input "True" at bounding box center [891, 382] width 15 height 12
radio input "true"
click at [1047, 517] on input "False" at bounding box center [1054, 513] width 15 height 12
radio input "true"
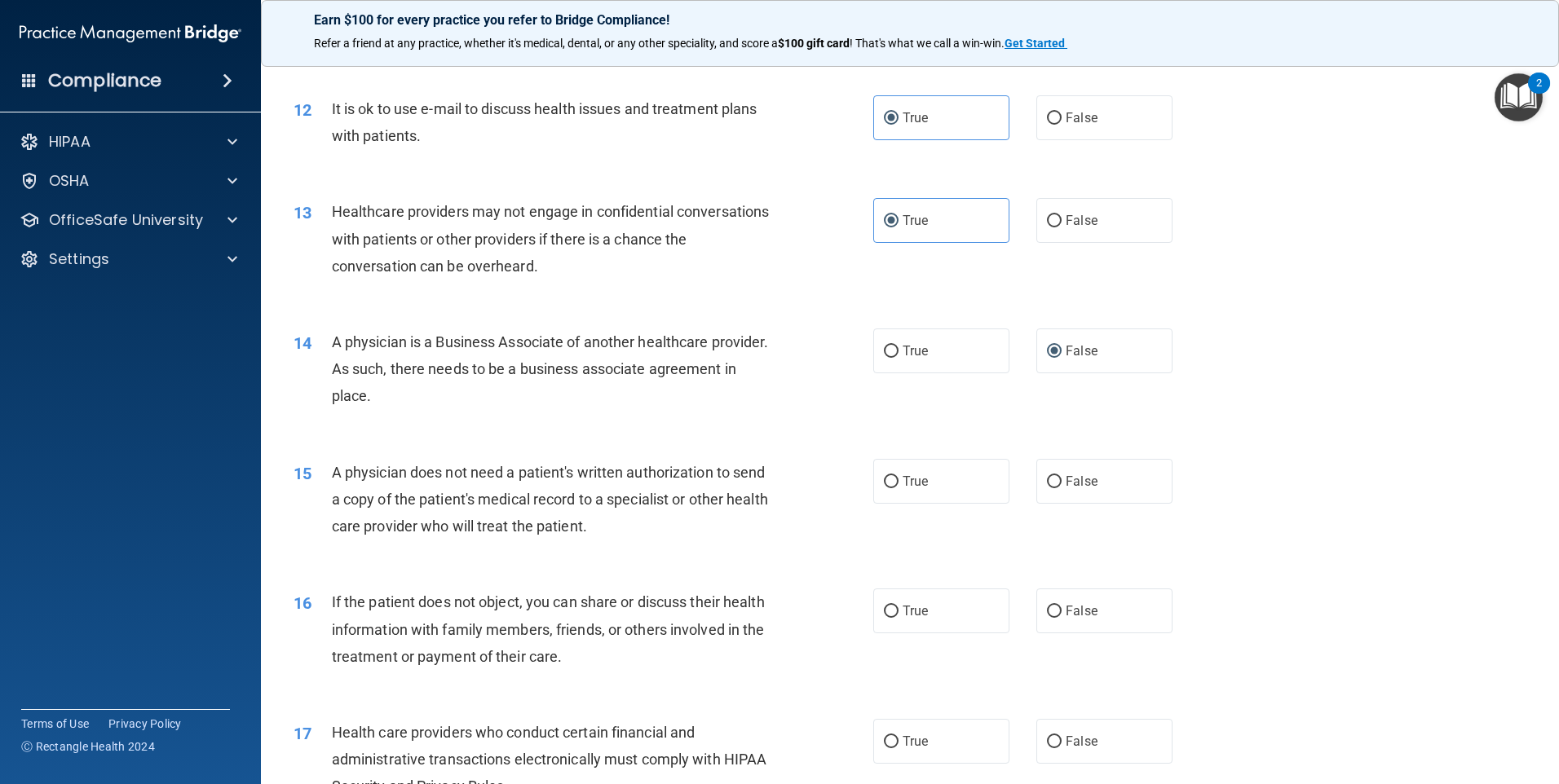
scroll to position [1549, 0]
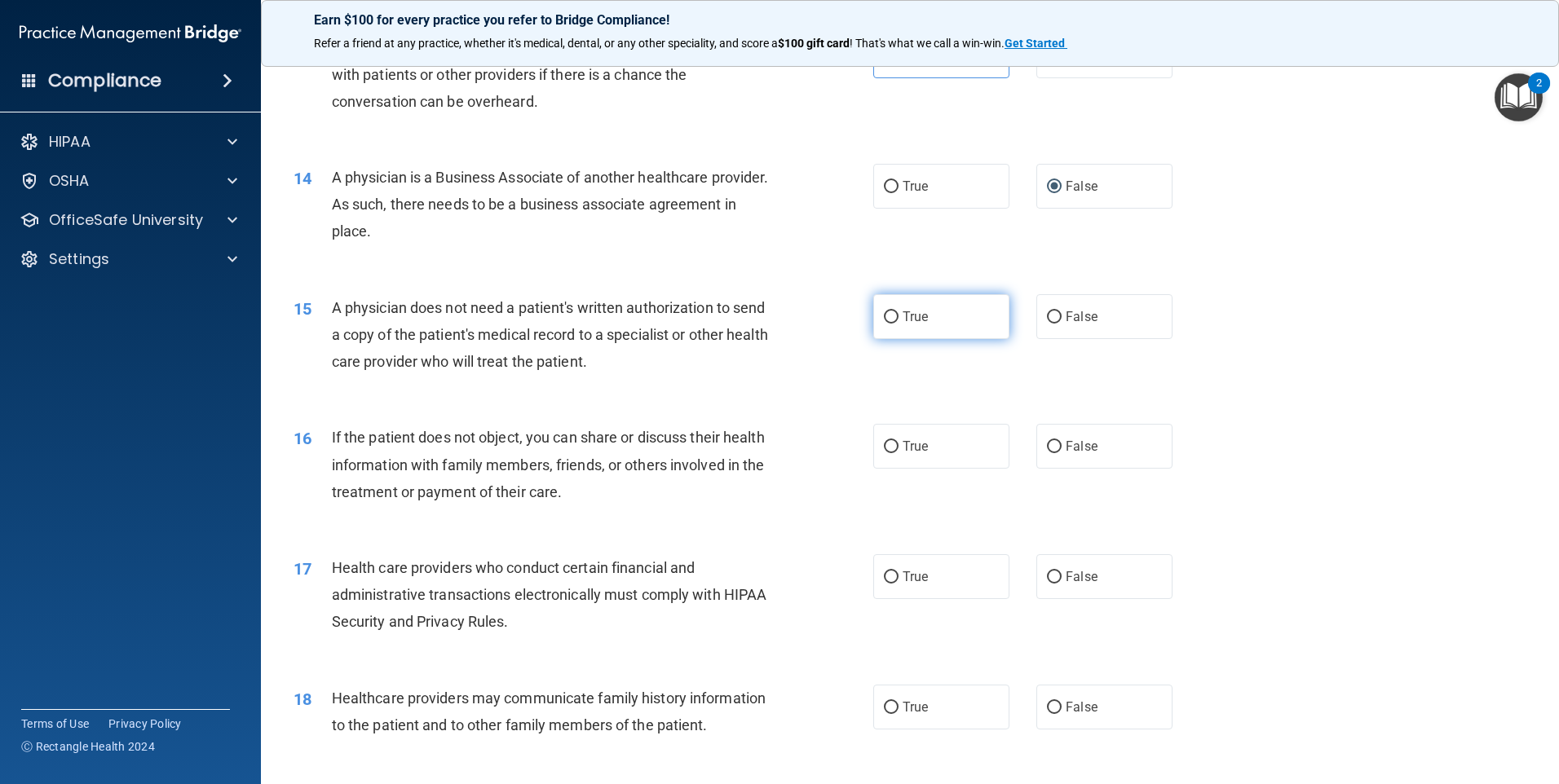
click at [895, 322] on label "True" at bounding box center [941, 317] width 136 height 45
click at [895, 322] on input "True" at bounding box center [891, 317] width 15 height 12
radio input "true"
click at [885, 431] on label "True" at bounding box center [941, 447] width 136 height 45
click at [885, 441] on input "True" at bounding box center [891, 447] width 15 height 12
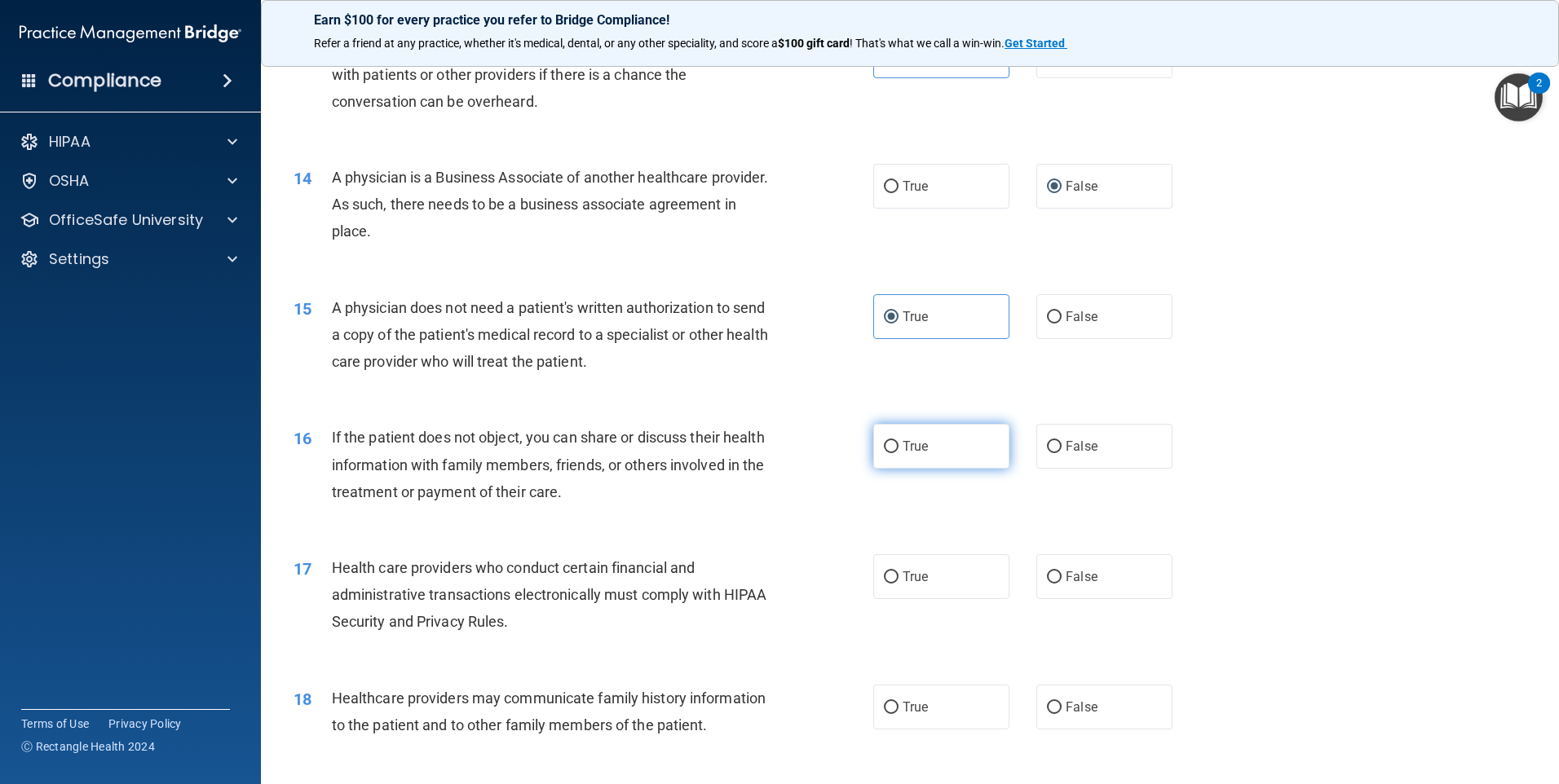
radio input "true"
click at [940, 579] on label "True" at bounding box center [941, 577] width 136 height 45
click at [899, 579] on input "True" at bounding box center [891, 578] width 15 height 12
radio input "true"
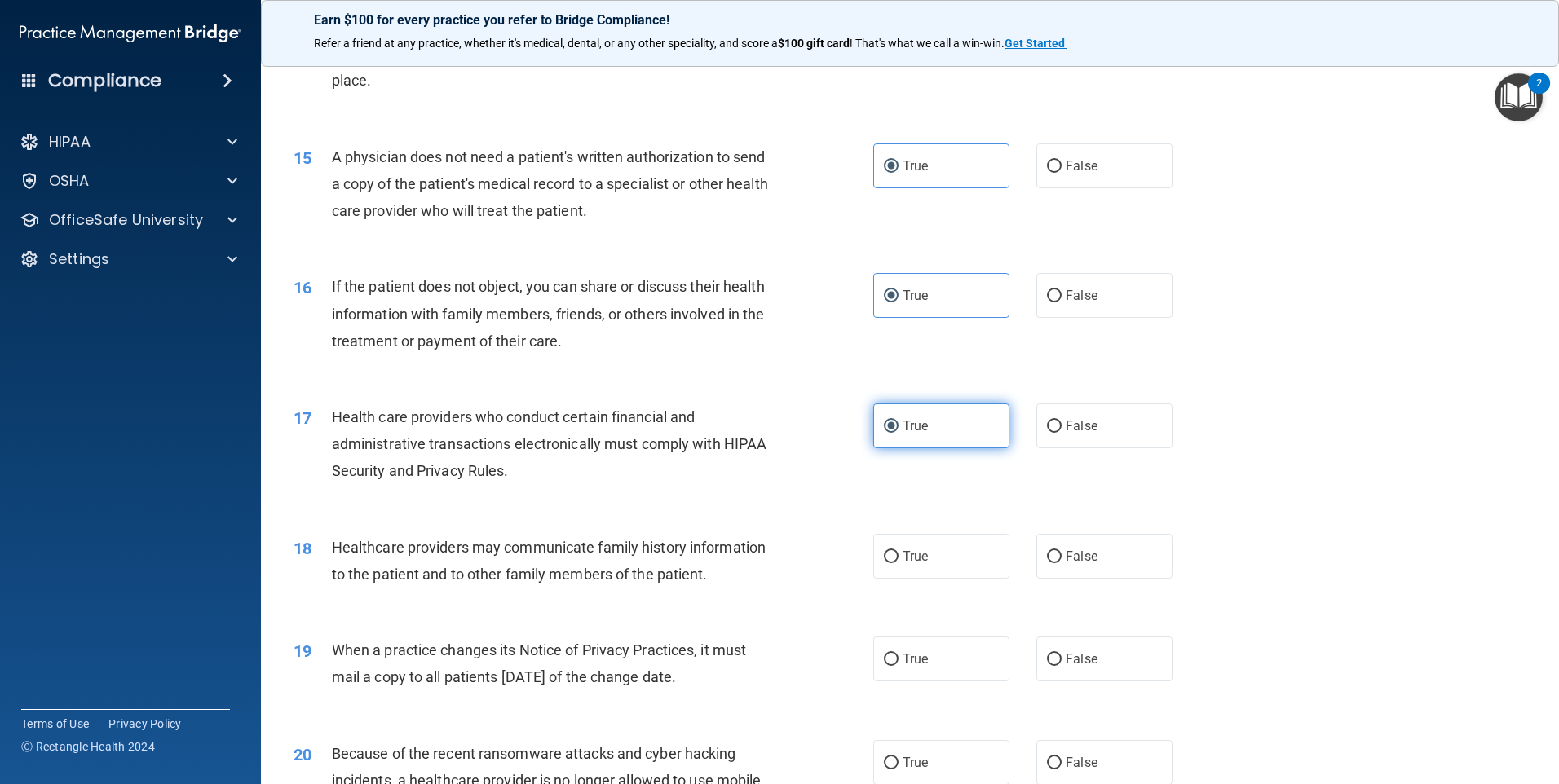
scroll to position [1875, 0]
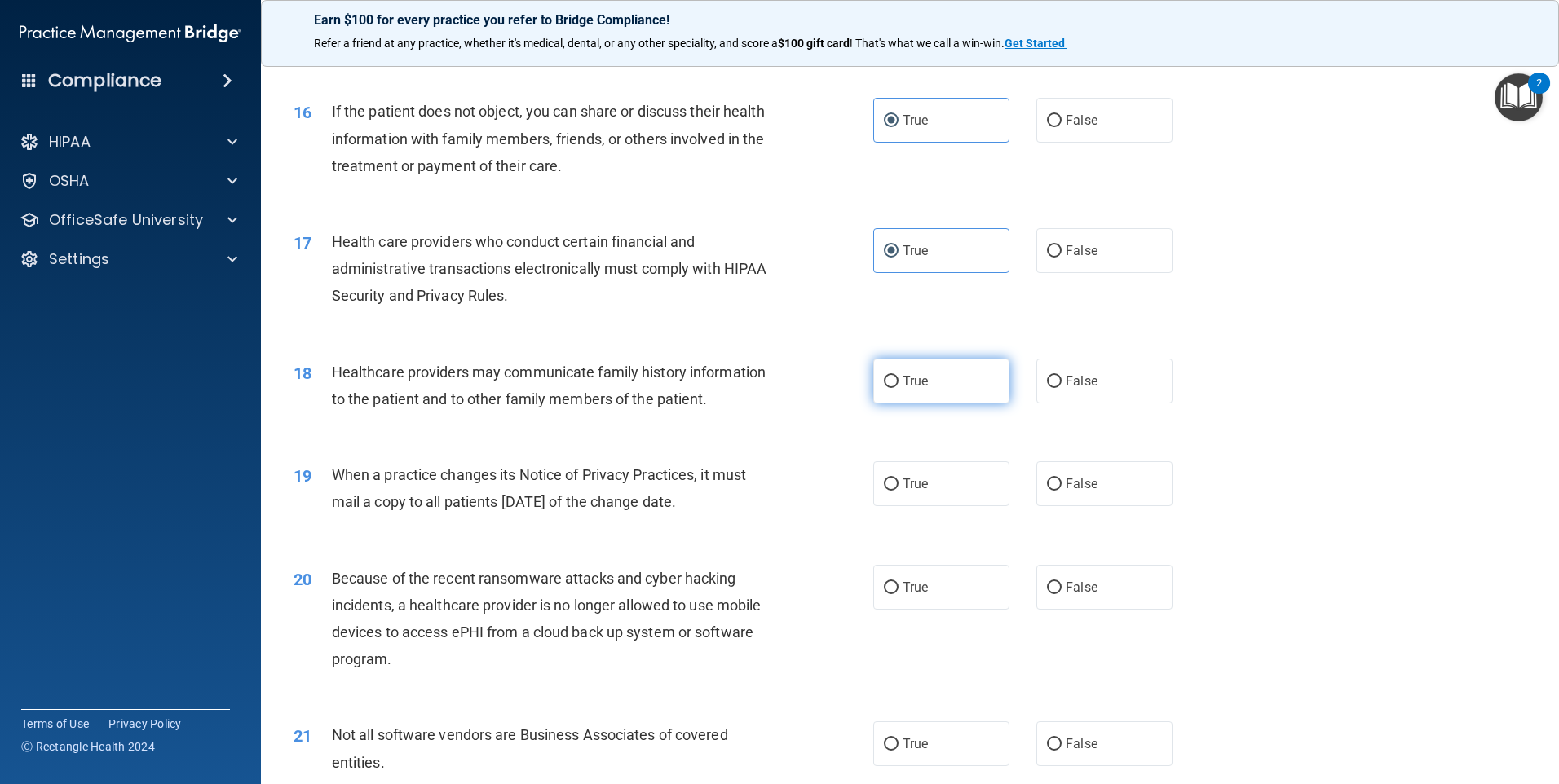
click at [938, 390] on label "True" at bounding box center [941, 382] width 136 height 45
click at [899, 388] on input "True" at bounding box center [891, 382] width 15 height 12
radio input "true"
click at [1065, 374] on span "False" at bounding box center [1081, 381] width 32 height 16
click at [1062, 376] on input "False" at bounding box center [1054, 382] width 15 height 12
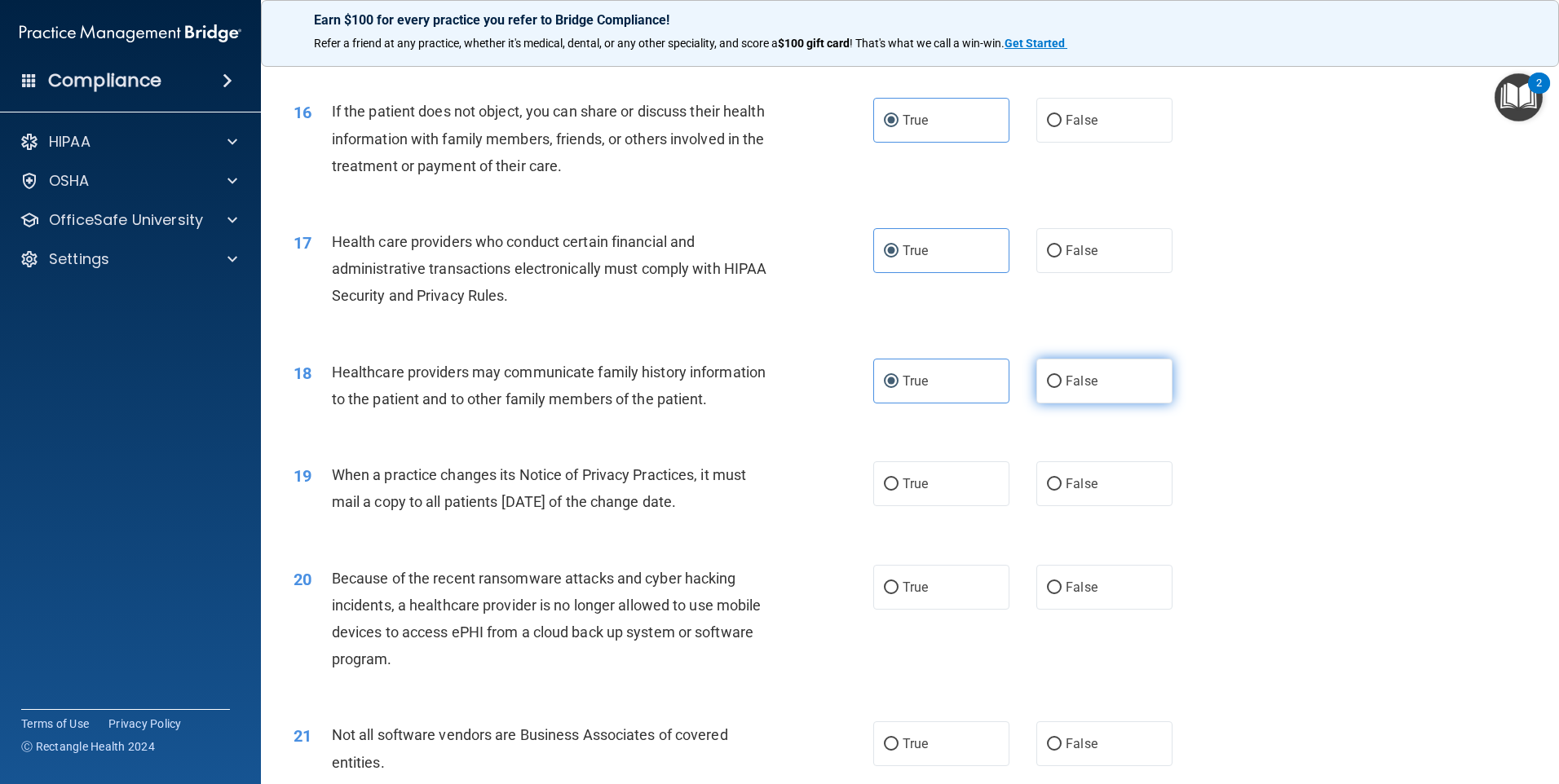
radio input "true"
radio input "false"
click at [921, 469] on label "True" at bounding box center [941, 484] width 136 height 45
click at [899, 479] on input "True" at bounding box center [891, 485] width 15 height 12
radio input "true"
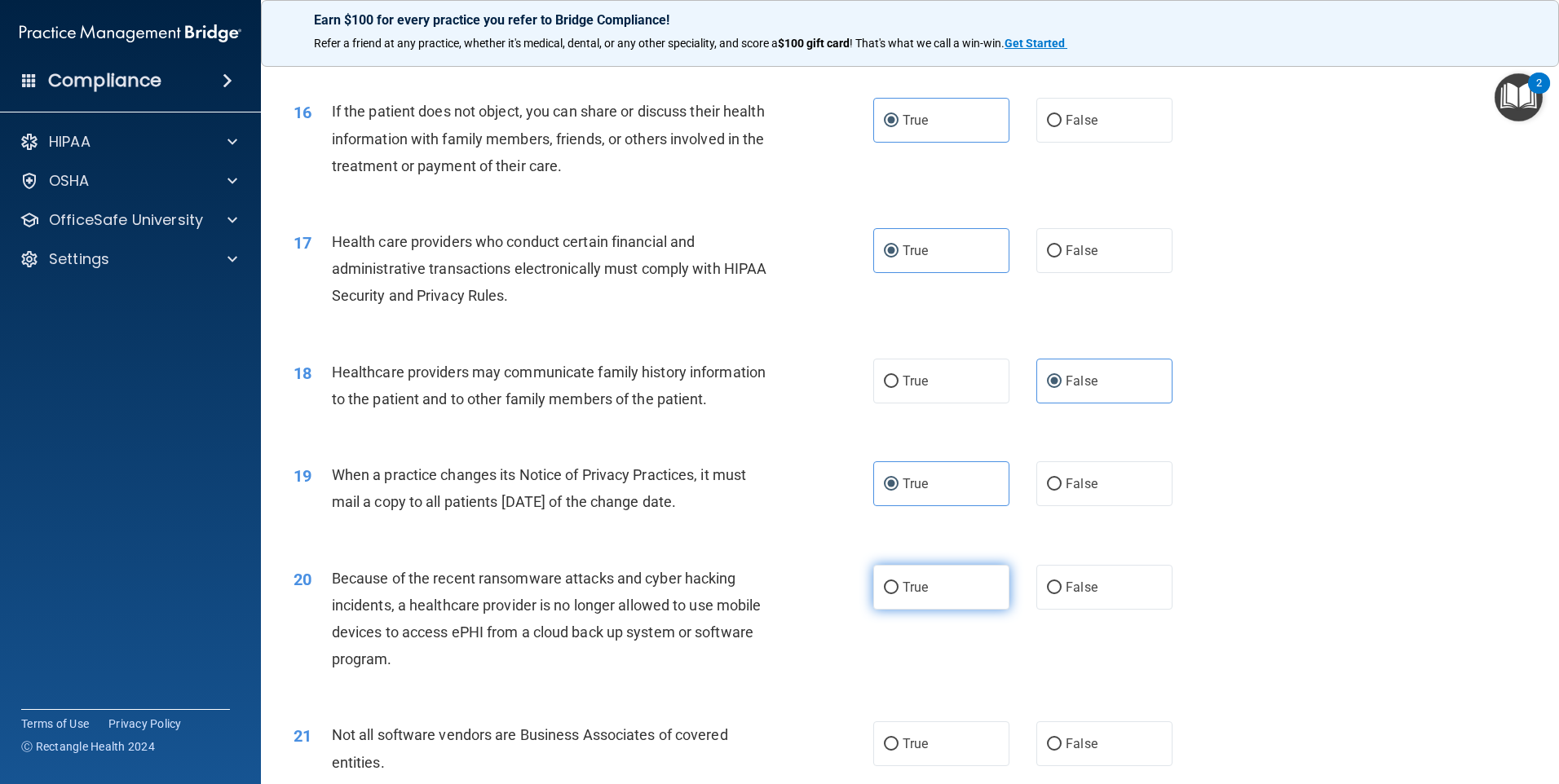
click at [895, 592] on label "True" at bounding box center [941, 587] width 136 height 45
click at [895, 592] on input "True" at bounding box center [891, 588] width 15 height 12
radio input "true"
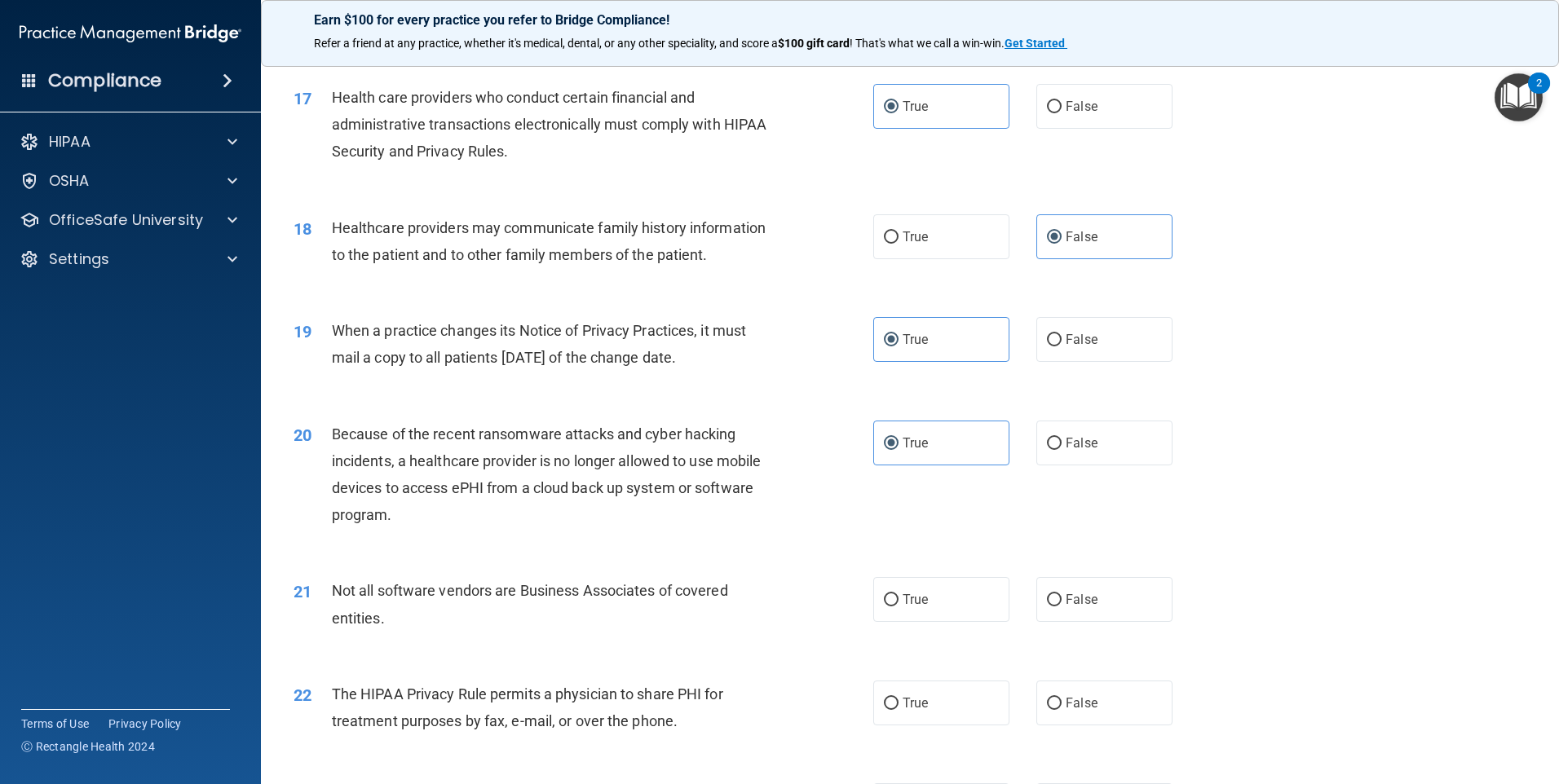
scroll to position [2200, 0]
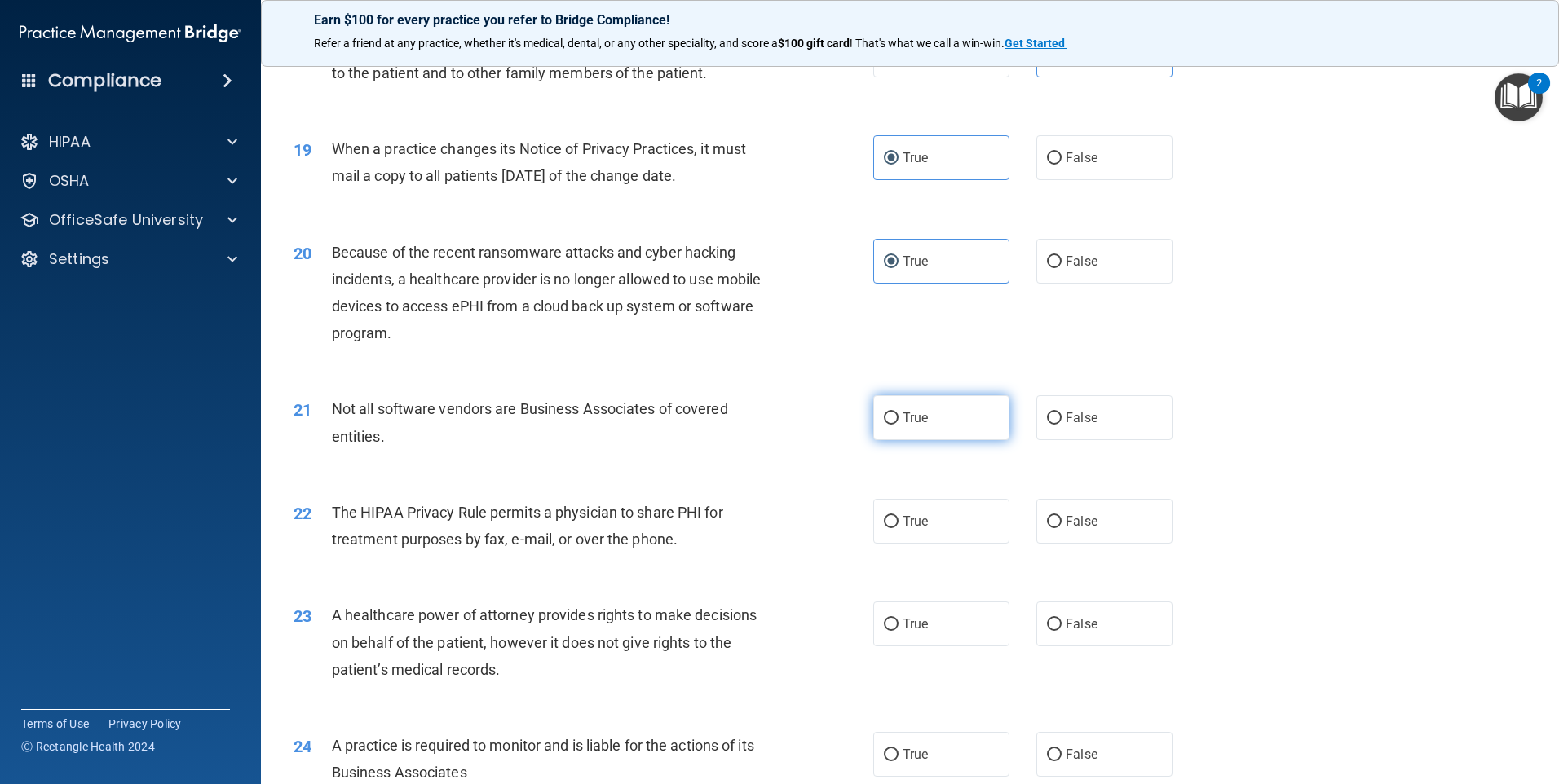
click at [934, 417] on label "True" at bounding box center [941, 418] width 136 height 45
click at [899, 417] on input "True" at bounding box center [891, 419] width 15 height 12
radio input "true"
click at [907, 525] on span "True" at bounding box center [914, 521] width 25 height 16
click at [899, 525] on input "True" at bounding box center [891, 522] width 15 height 12
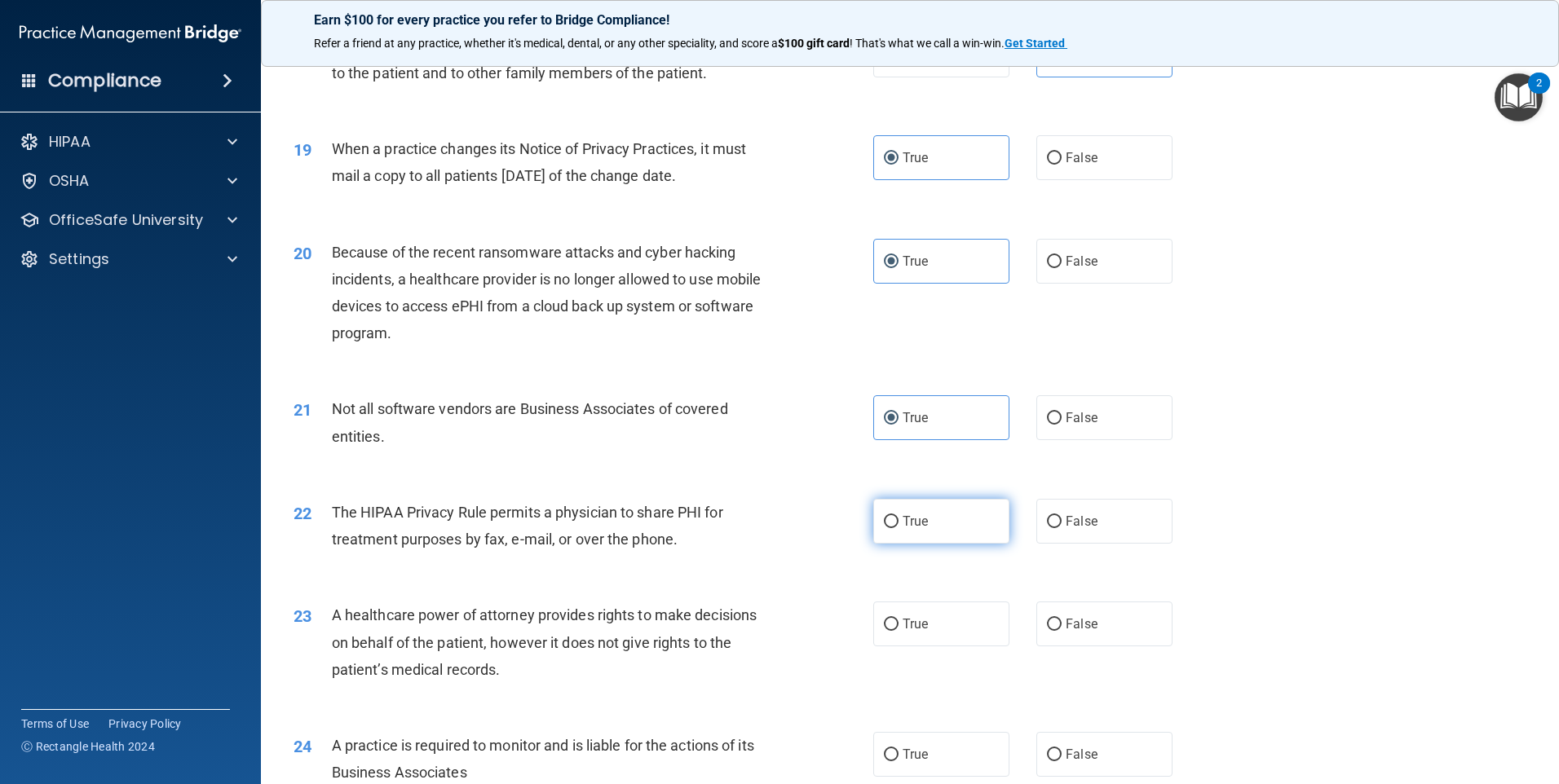
radio input "true"
click at [1065, 617] on span "False" at bounding box center [1081, 624] width 32 height 16
drag, startPoint x: 1063, startPoint y: 617, endPoint x: 1048, endPoint y: 617, distance: 15.0
click at [1048, 618] on input "False" at bounding box center [1054, 624] width 15 height 12
radio input "true"
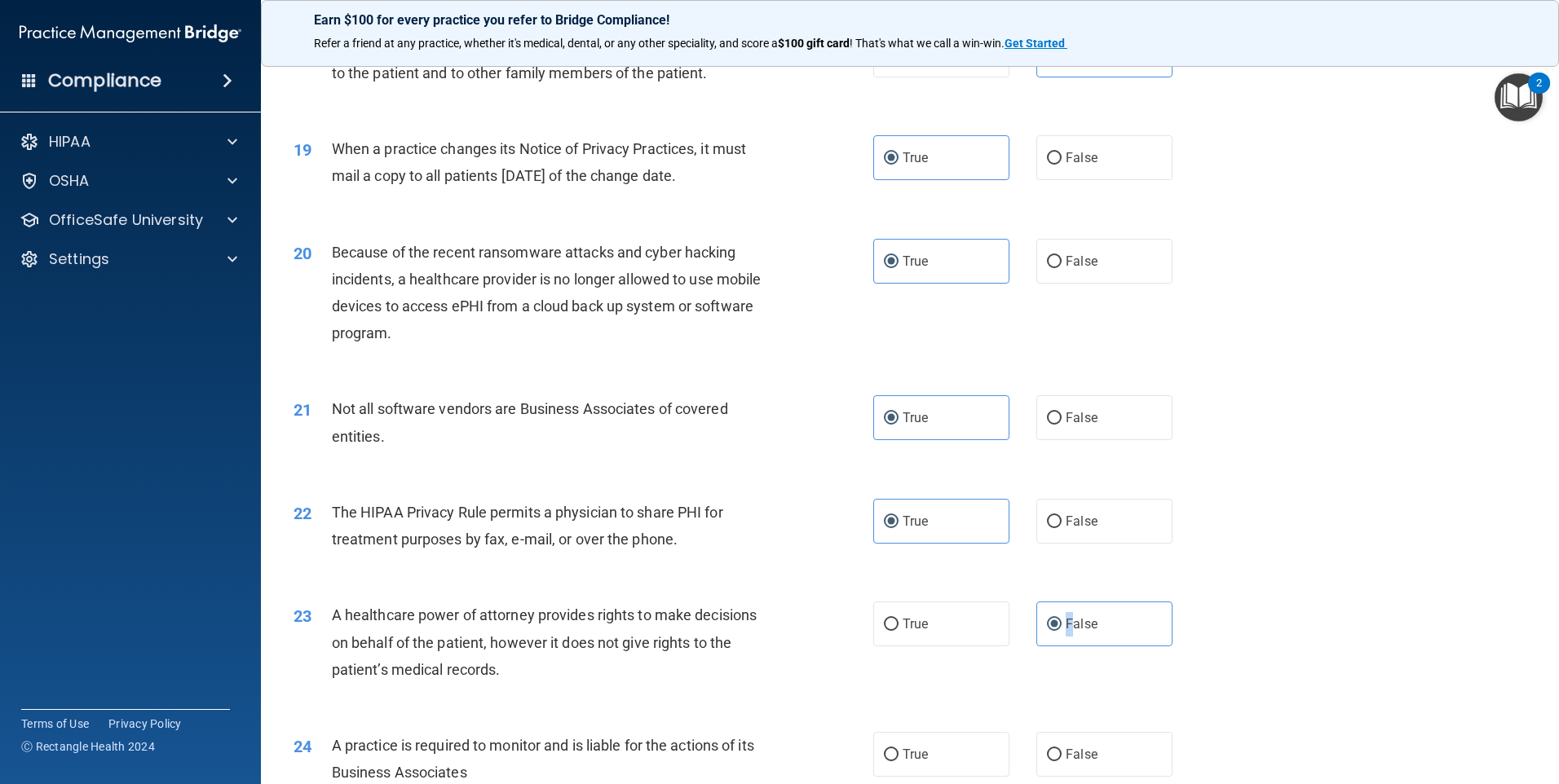
scroll to position [2526, 0]
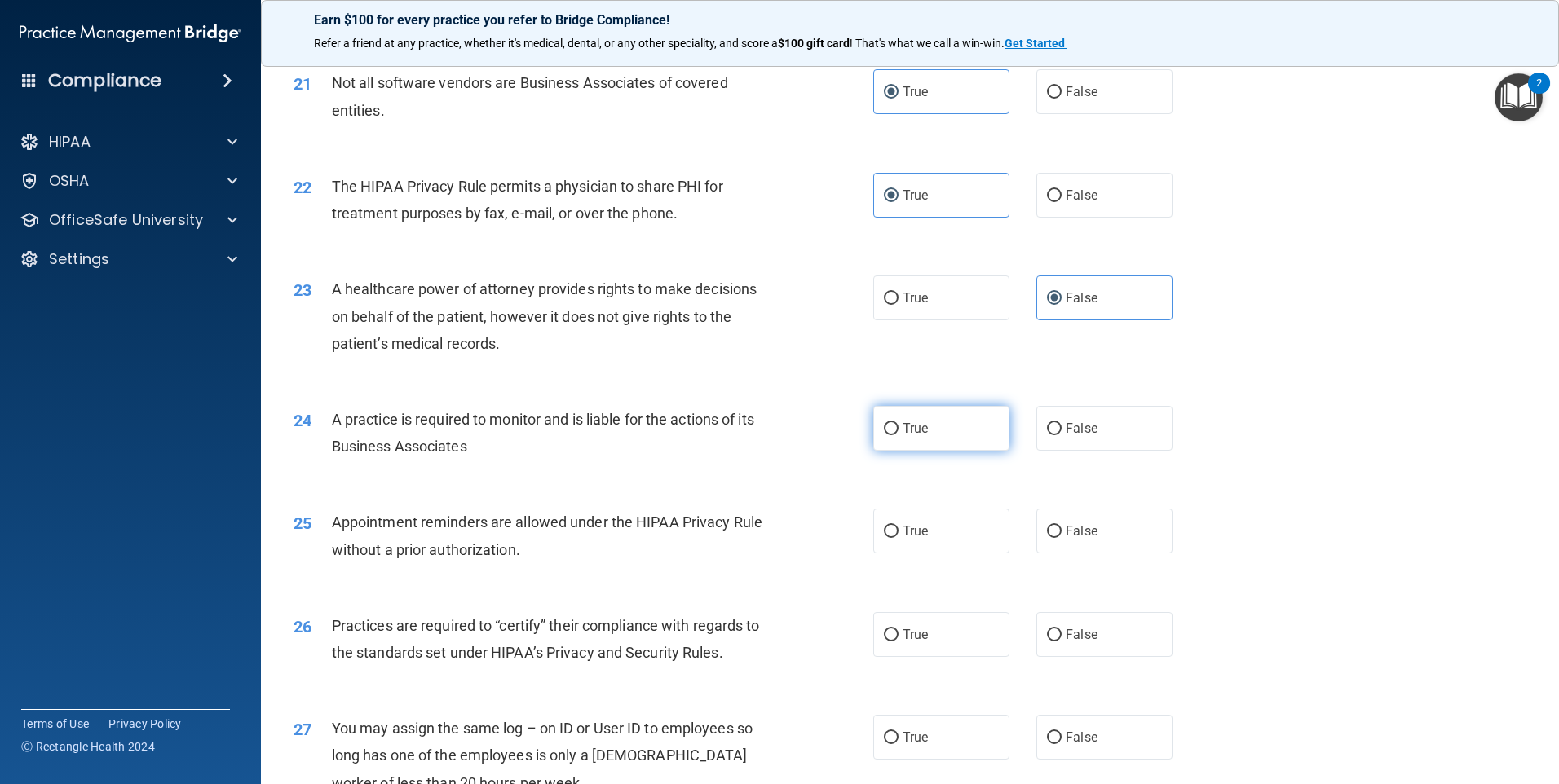
click at [902, 431] on span "True" at bounding box center [914, 428] width 25 height 16
click at [899, 431] on input "True" at bounding box center [891, 429] width 15 height 12
radio input "true"
click at [949, 527] on label "True" at bounding box center [941, 531] width 136 height 45
click at [899, 527] on input "True" at bounding box center [891, 532] width 15 height 12
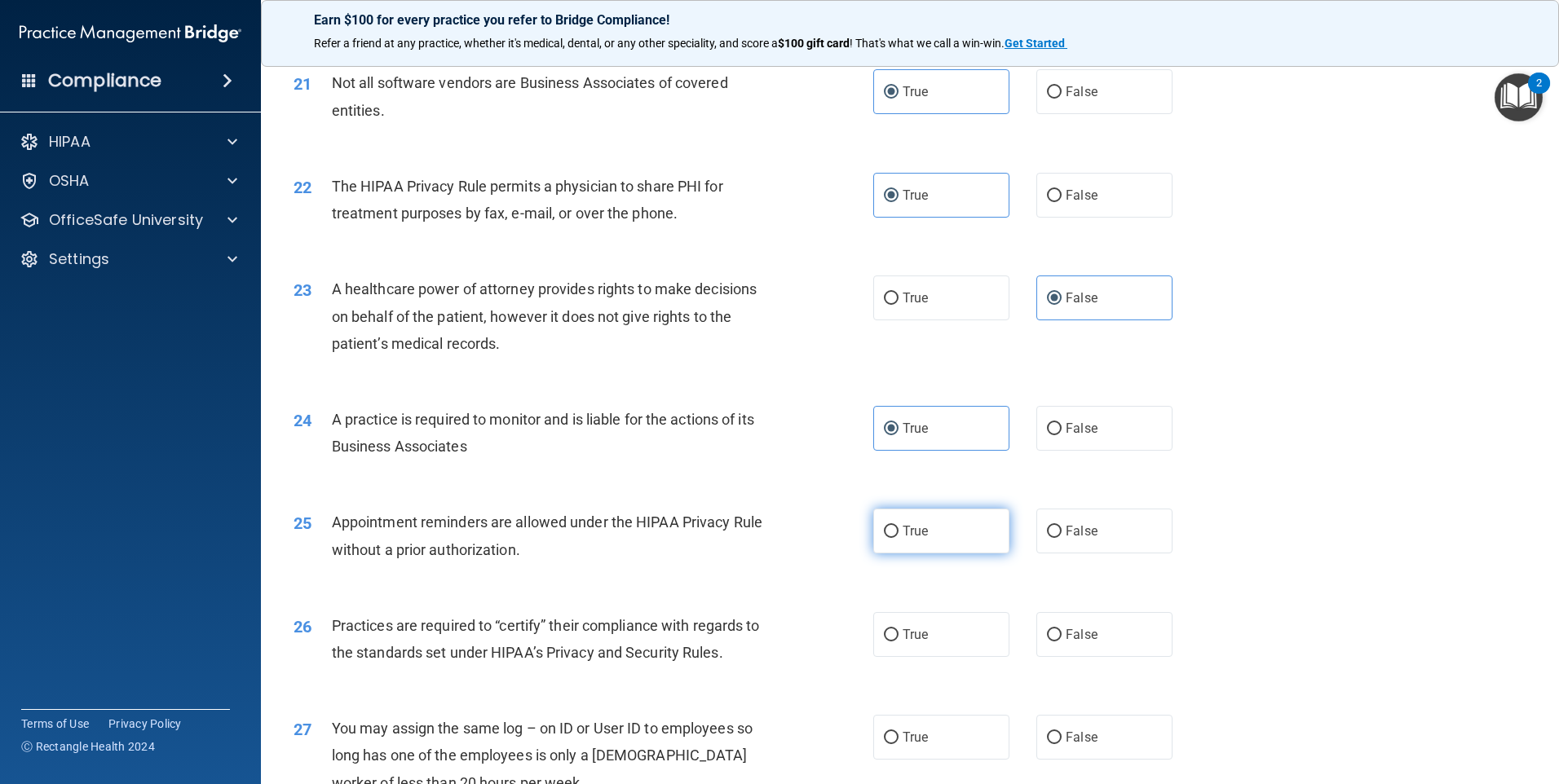
radio input "true"
click at [924, 656] on label "True" at bounding box center [941, 635] width 136 height 45
click at [899, 642] on input "True" at bounding box center [891, 636] width 15 height 12
radio input "true"
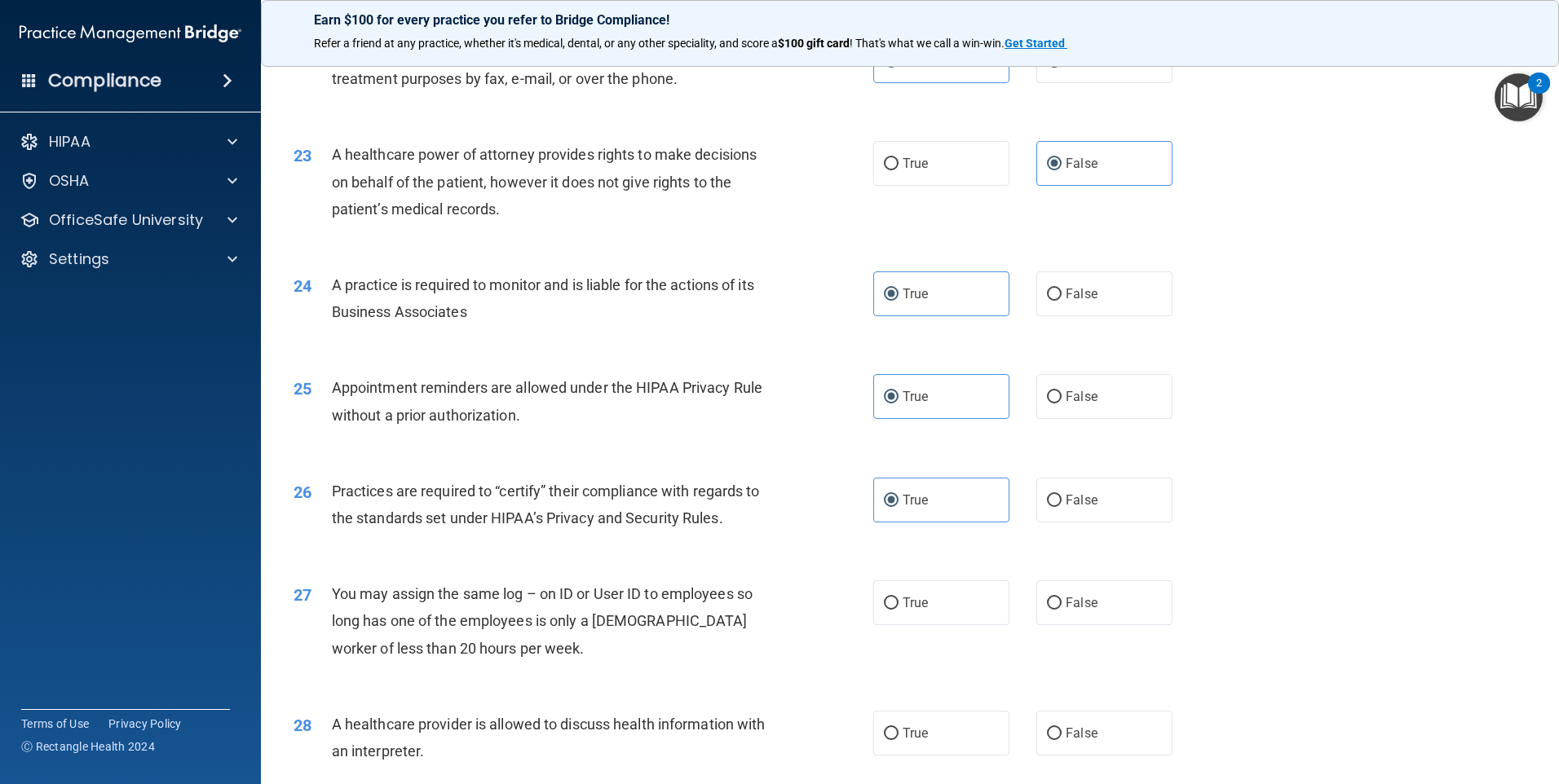
scroll to position [2771, 0]
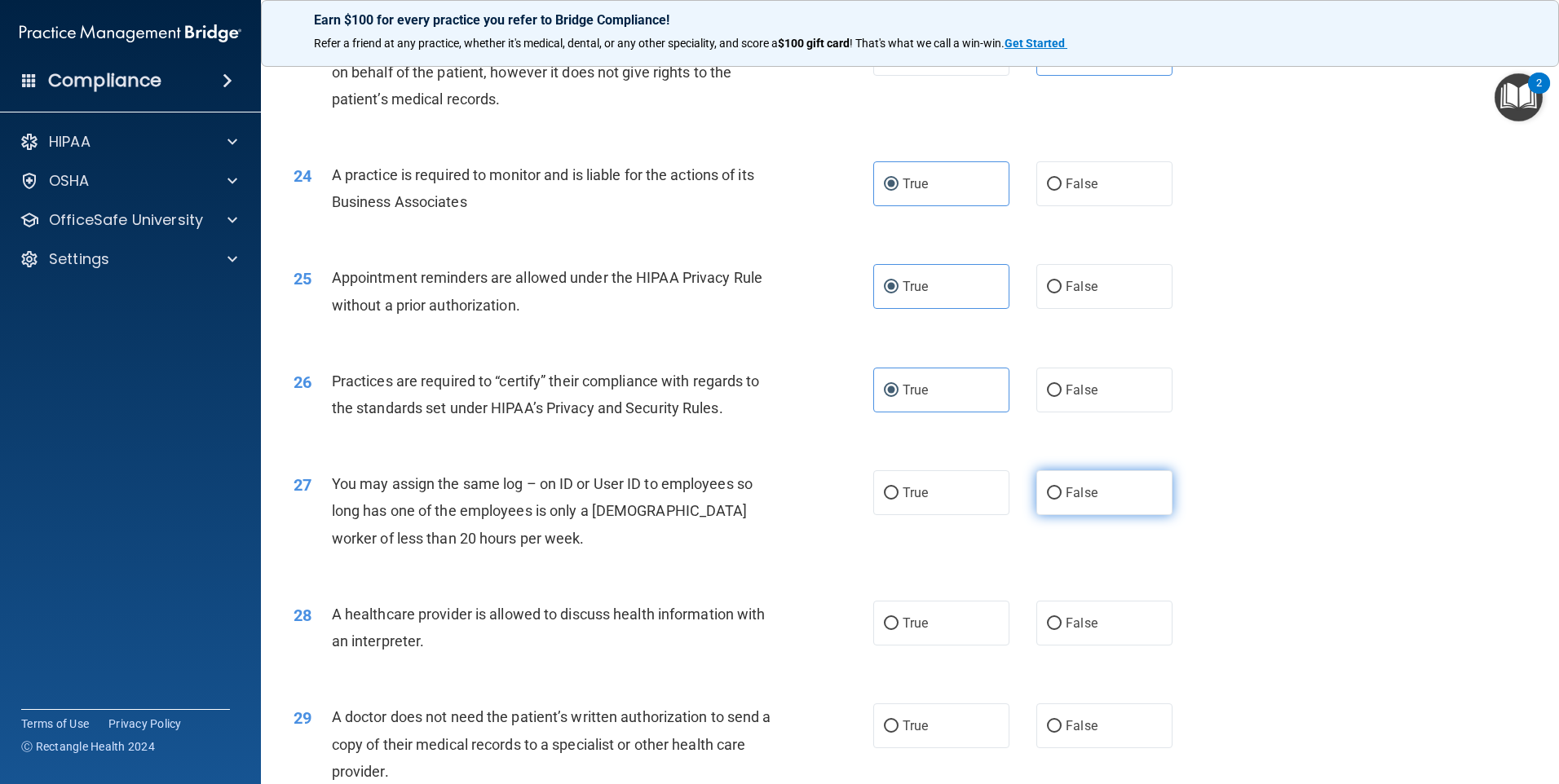
click at [1049, 487] on input "False" at bounding box center [1054, 493] width 15 height 12
radio input "true"
click at [1053, 617] on input "False" at bounding box center [1054, 624] width 15 height 12
radio input "true"
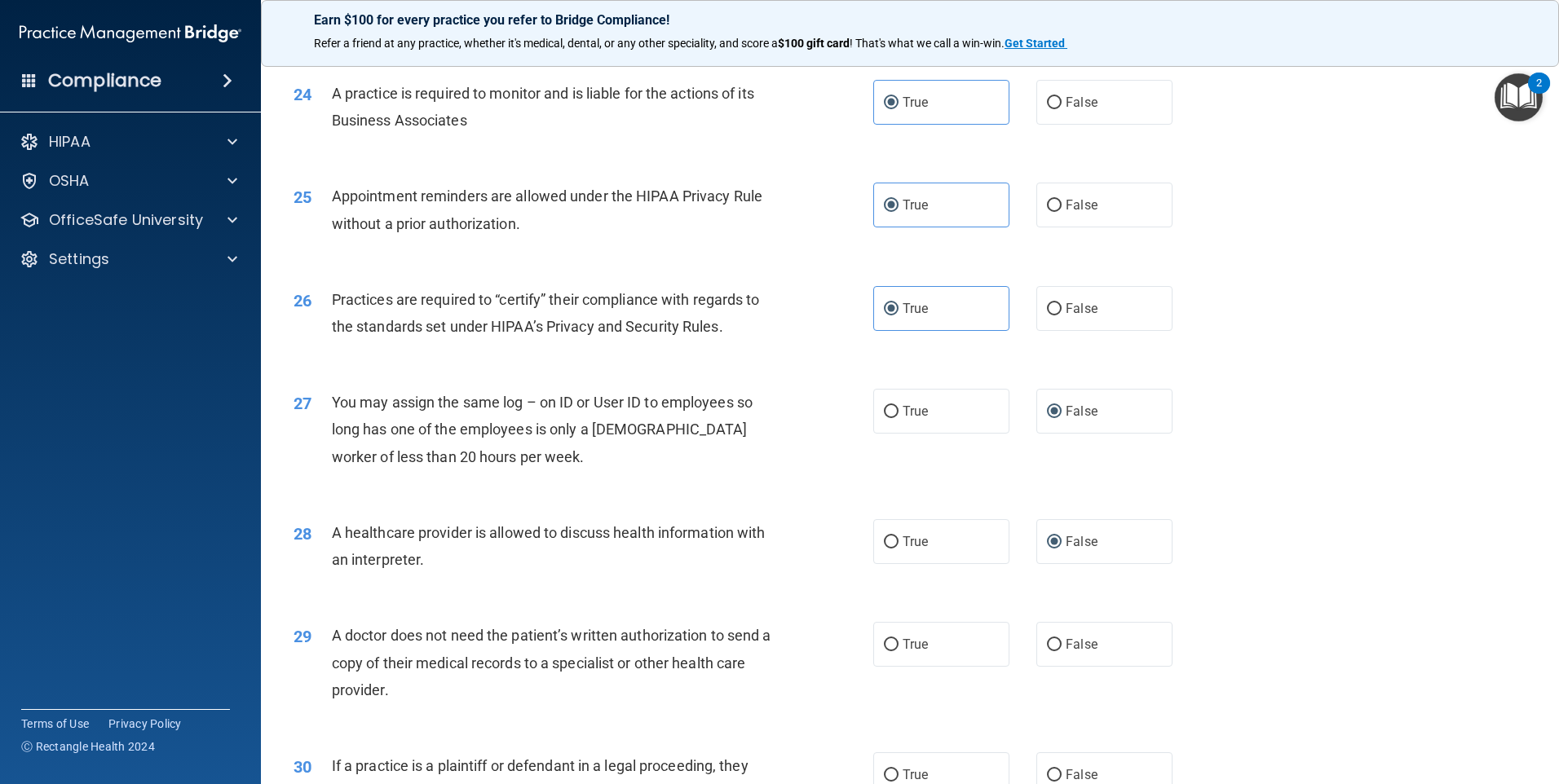
scroll to position [2934, 0]
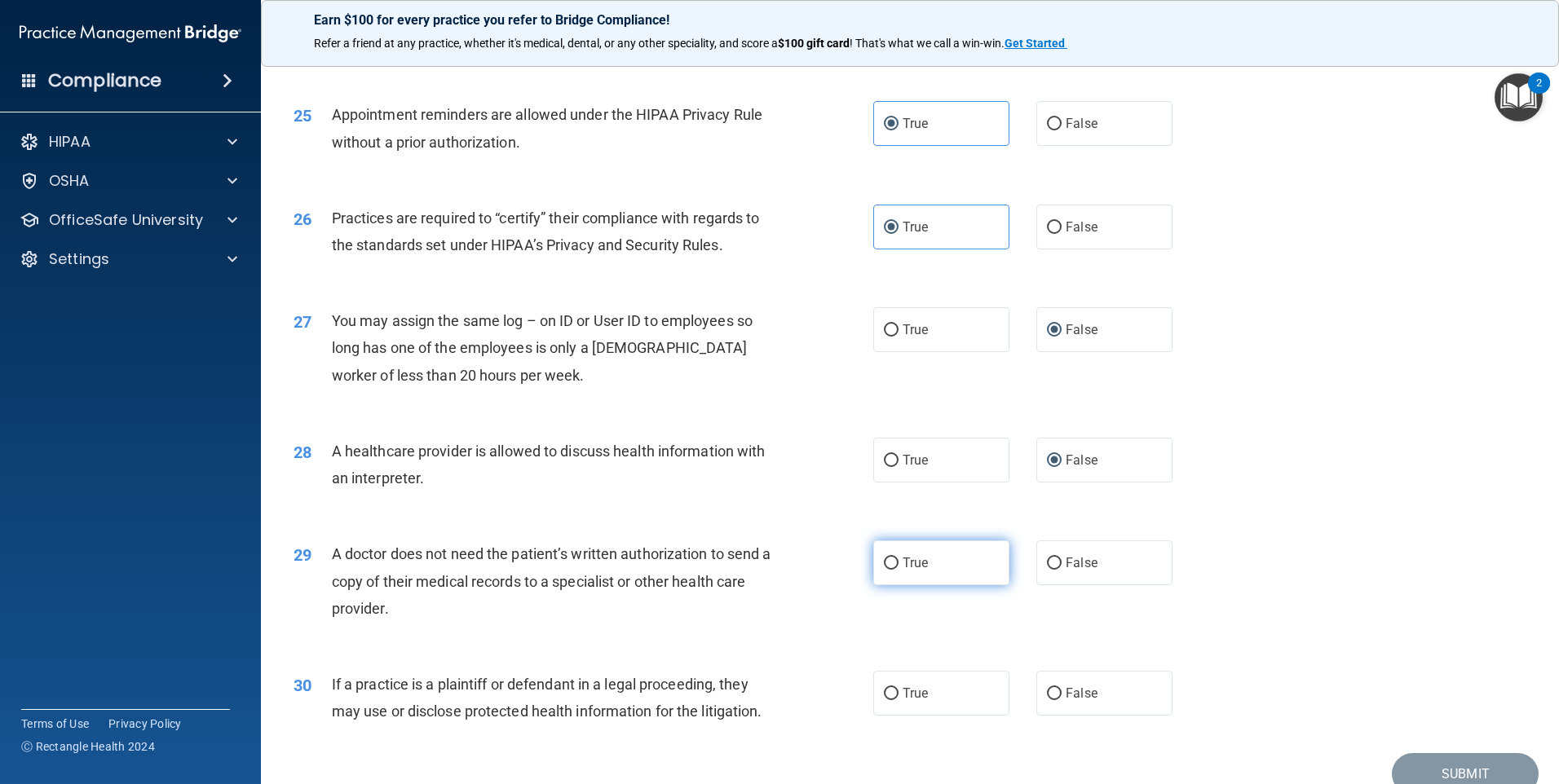
click at [892, 556] on label "True" at bounding box center [941, 563] width 136 height 45
click at [892, 558] on input "True" at bounding box center [891, 564] width 15 height 12
radio input "true"
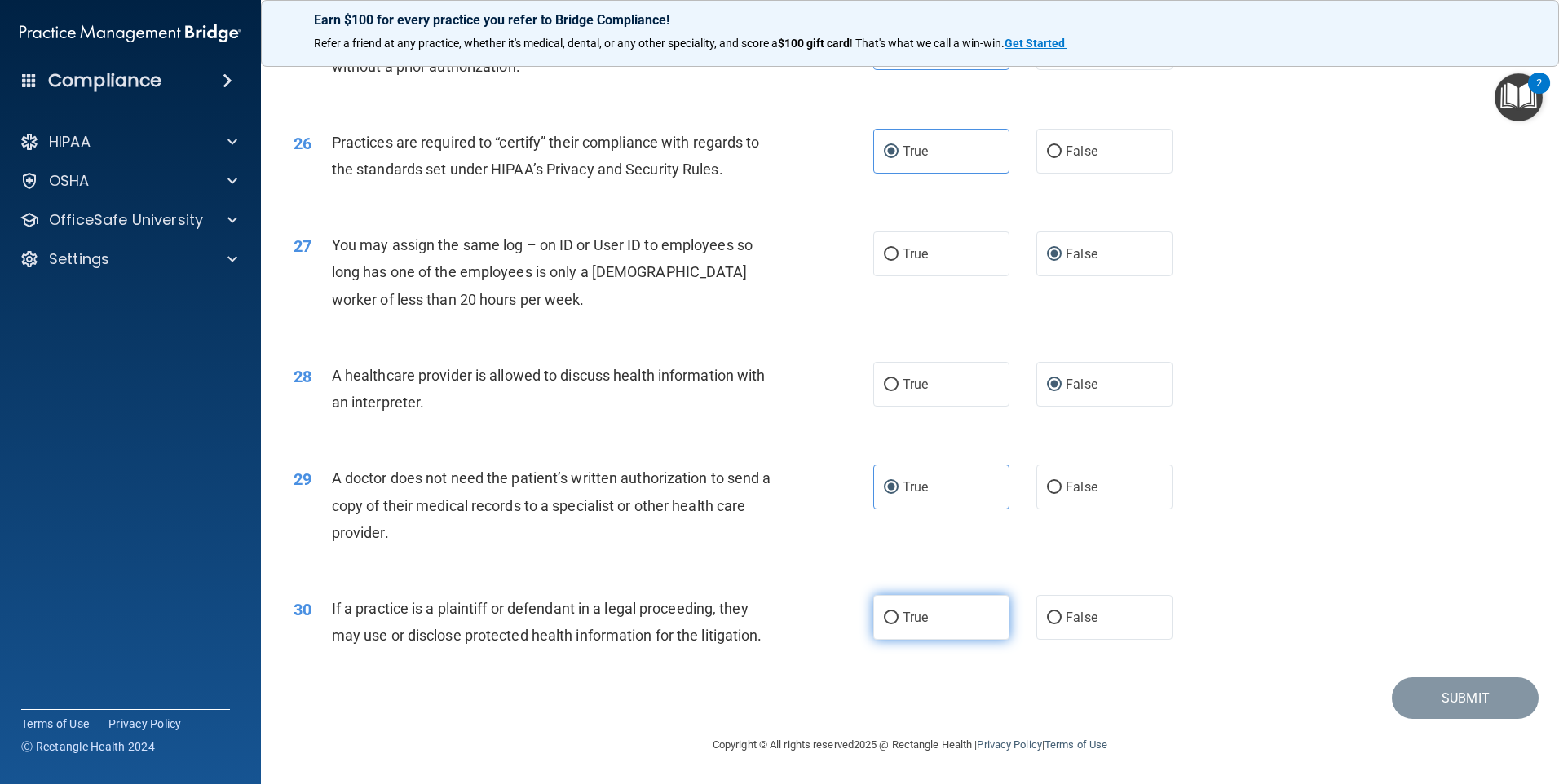
click at [946, 627] on label "True" at bounding box center [941, 617] width 136 height 45
click at [899, 624] on input "True" at bounding box center [891, 618] width 15 height 12
radio input "true"
click at [1415, 698] on button "Submit" at bounding box center [1464, 698] width 147 height 42
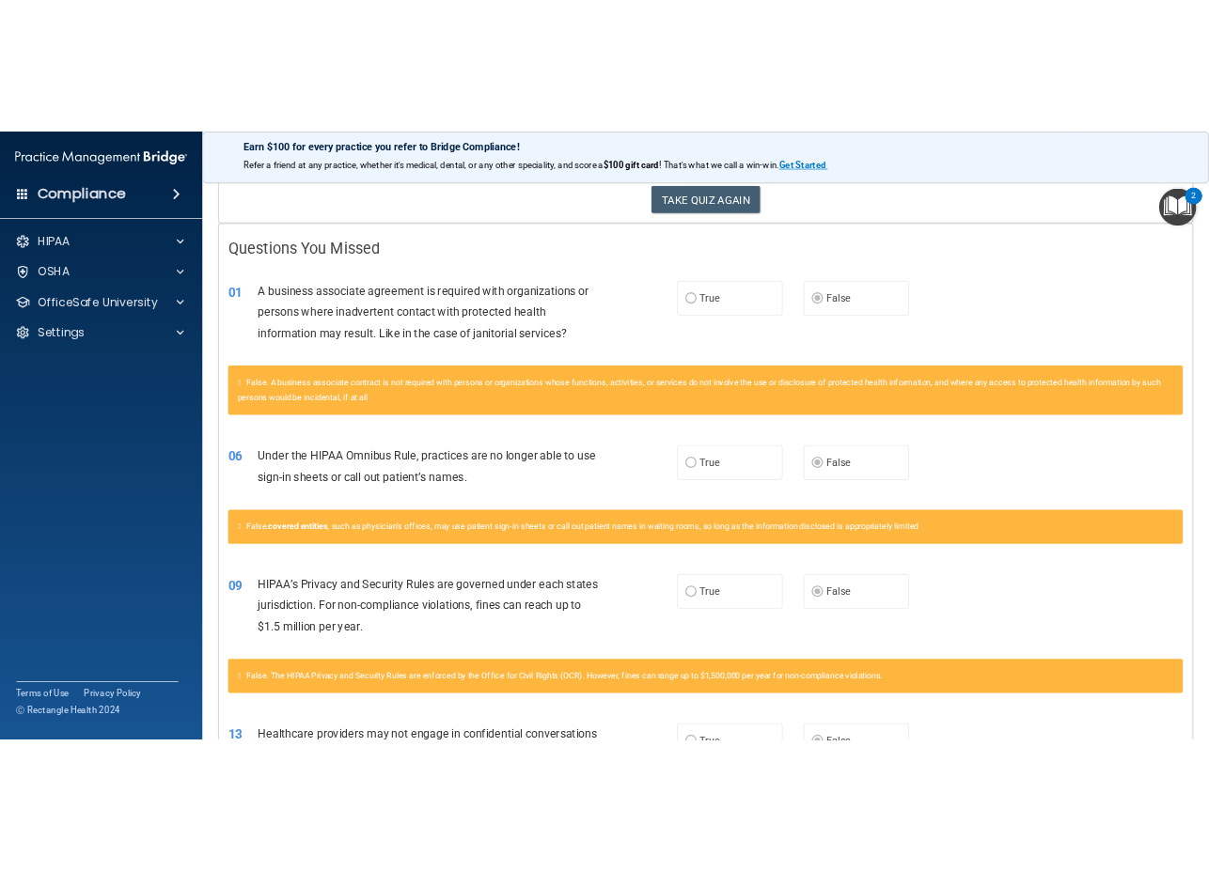
scroll to position [470, 0]
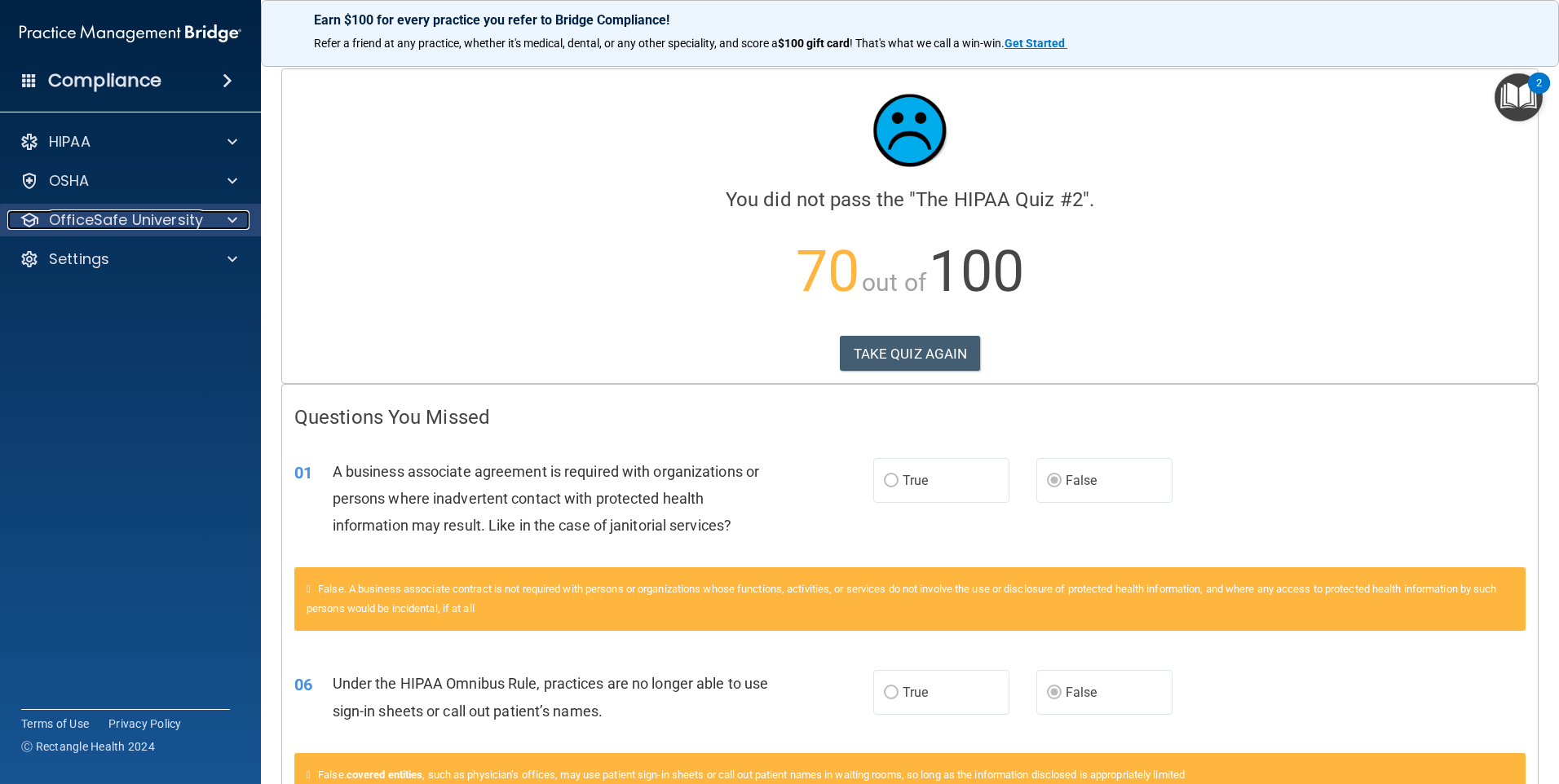
click at [123, 227] on p "OfficeSafe University" at bounding box center [126, 219] width 154 height 20
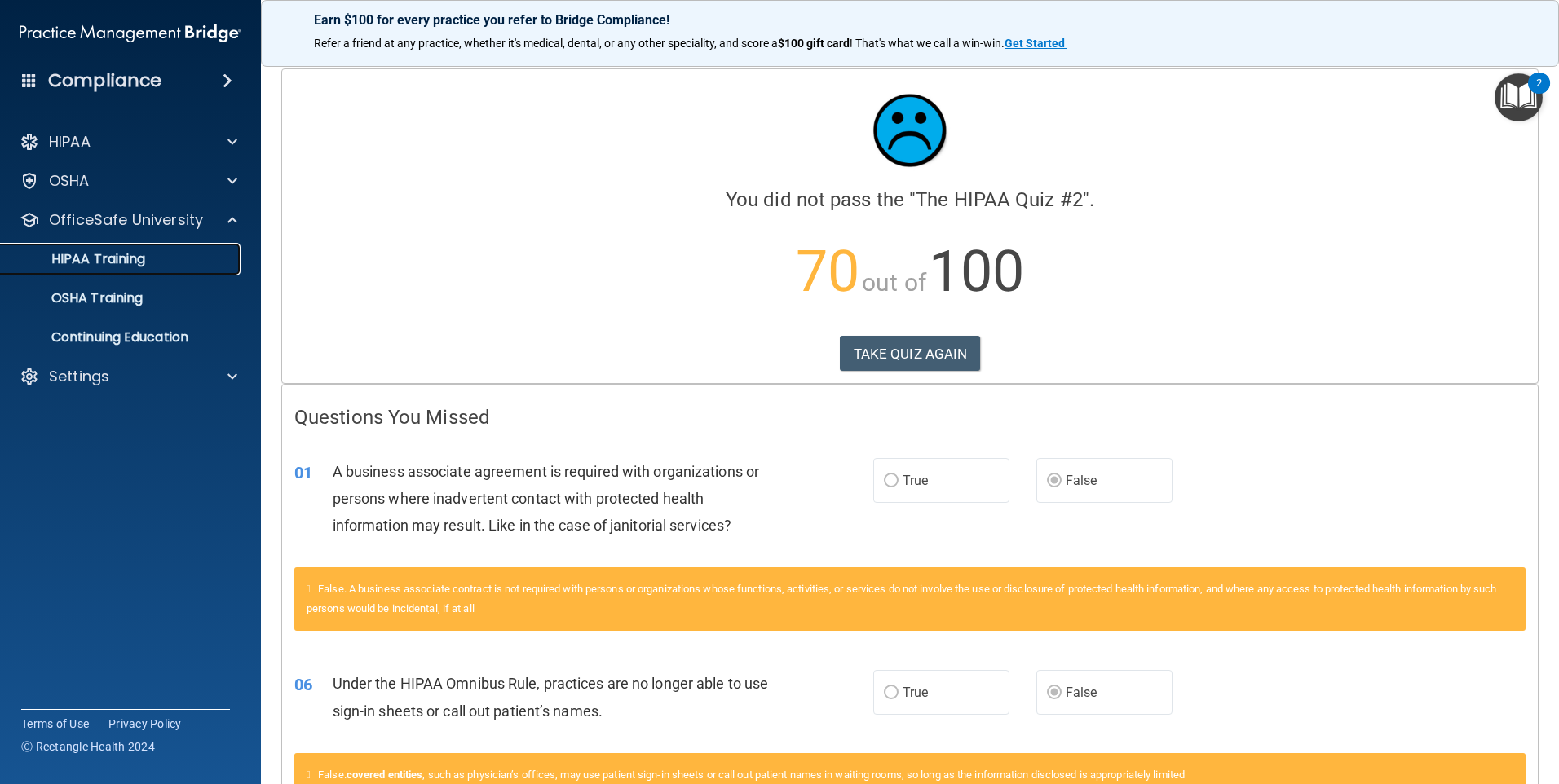
click at [115, 257] on p "HIPAA Training" at bounding box center [77, 258] width 134 height 16
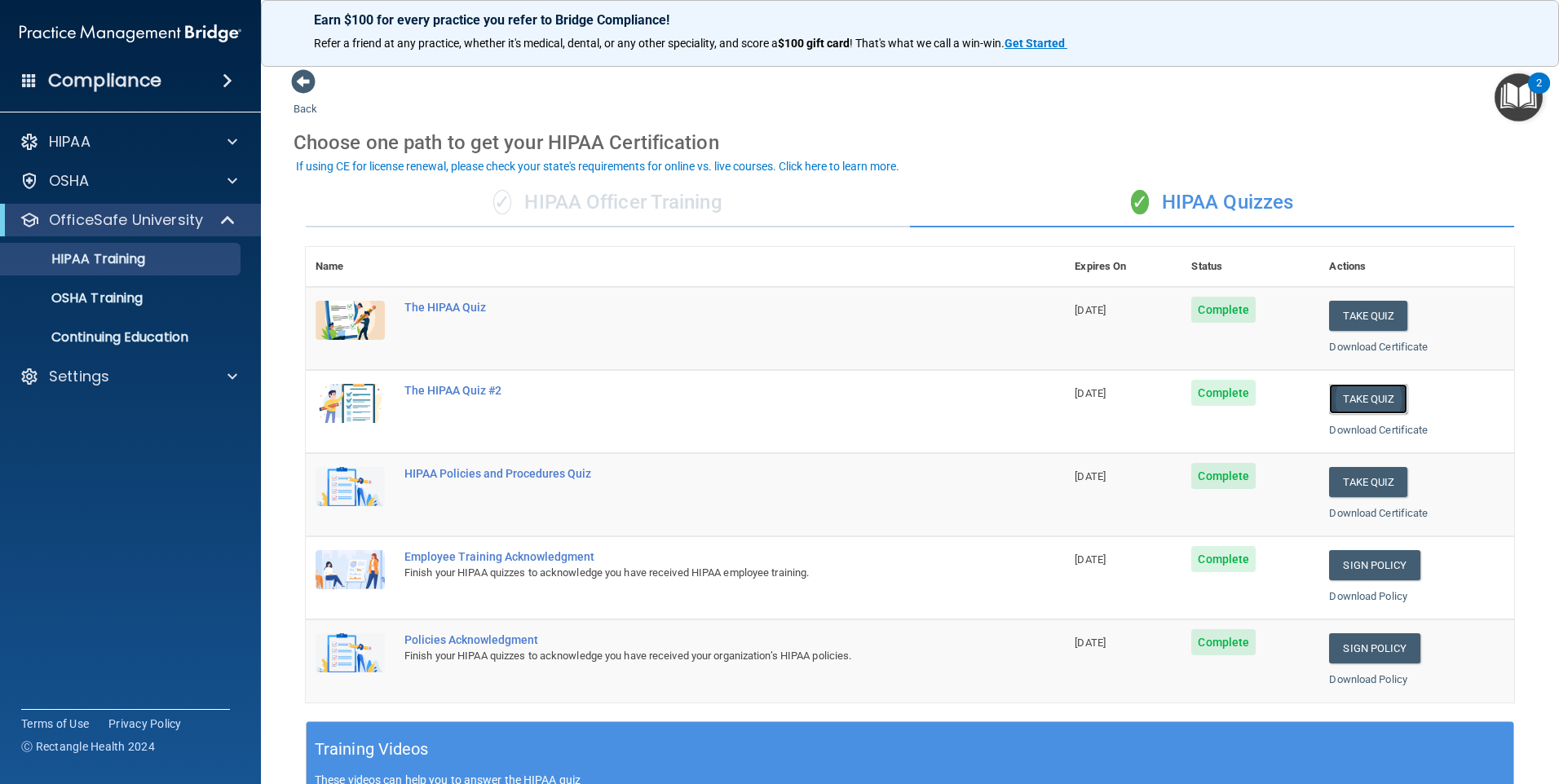
click at [1360, 398] on button "Take Quiz" at bounding box center [1368, 399] width 78 height 30
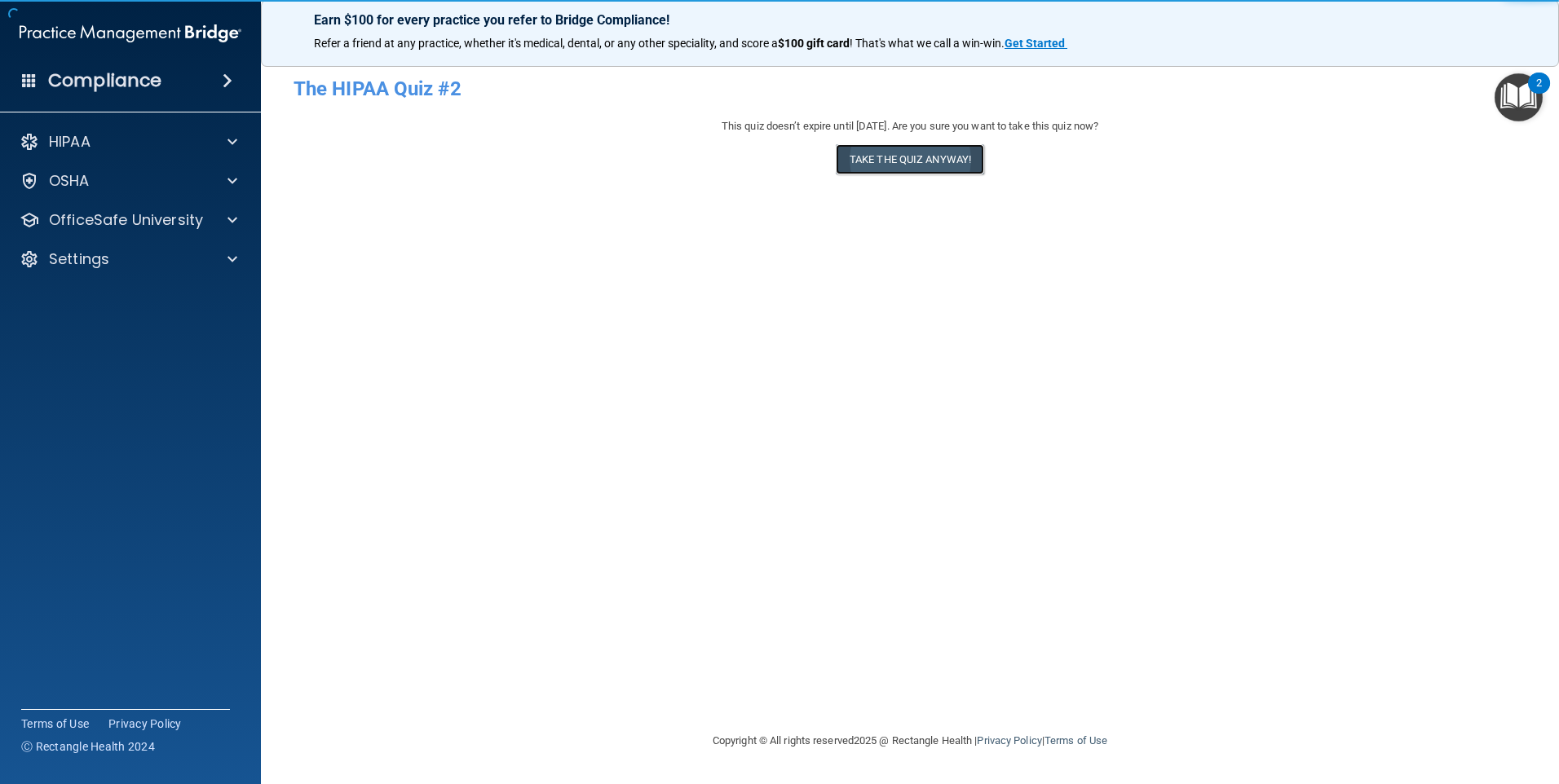
click at [912, 157] on button "Take the quiz anyway!" at bounding box center [909, 159] width 148 height 30
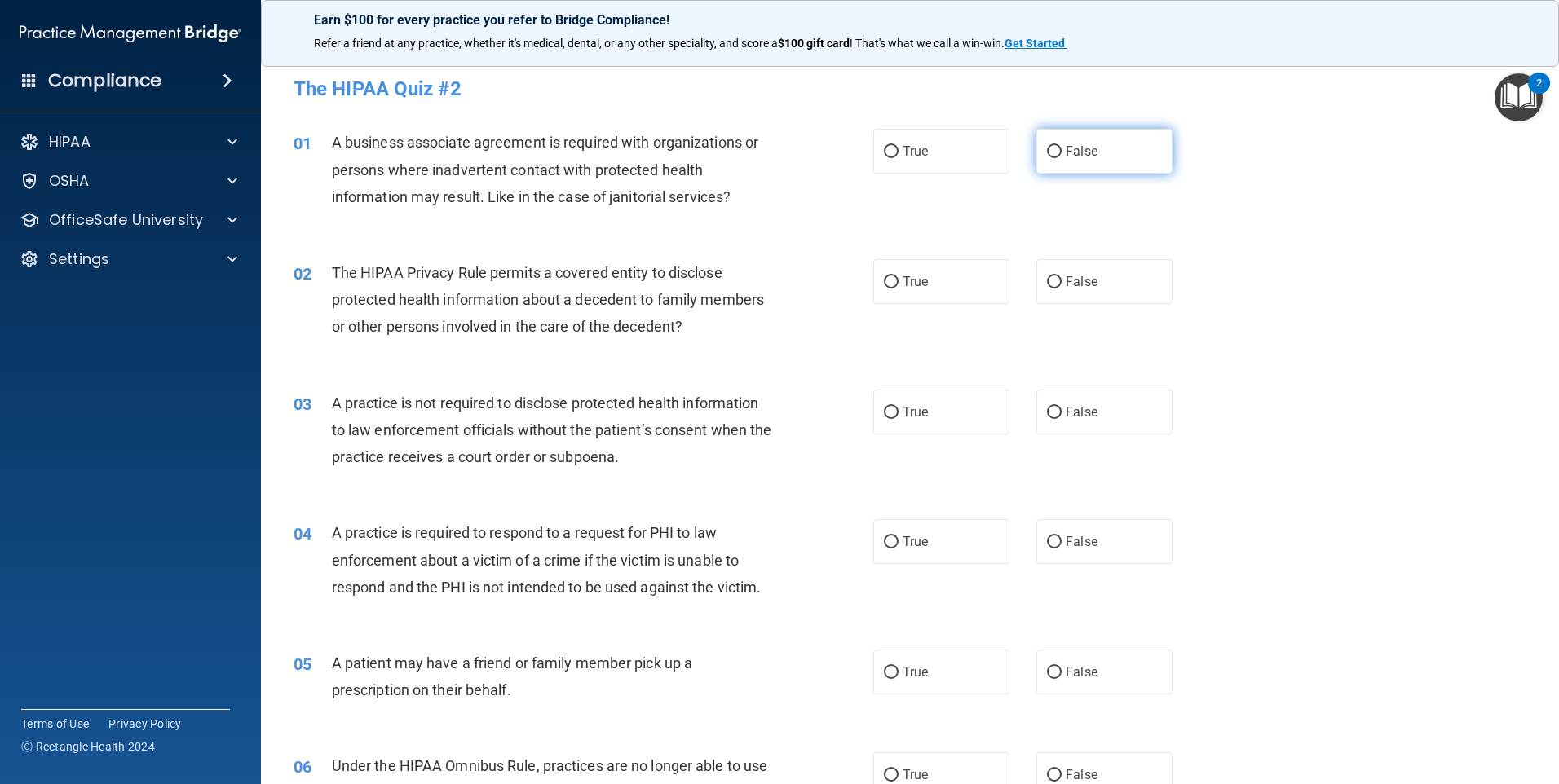
click at [1053, 153] on input "False" at bounding box center [1054, 152] width 15 height 12
radio input "true"
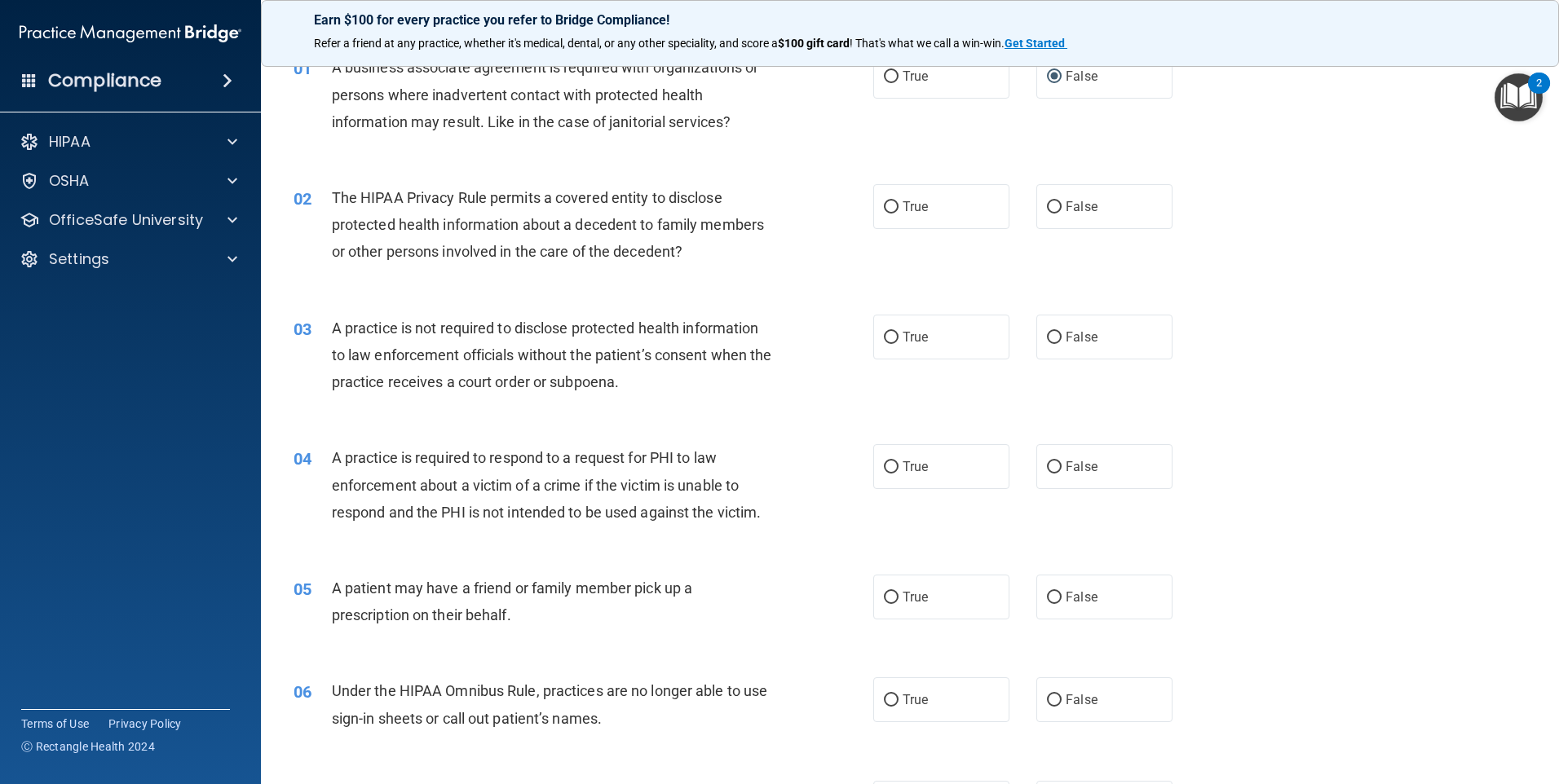
scroll to position [163, 0]
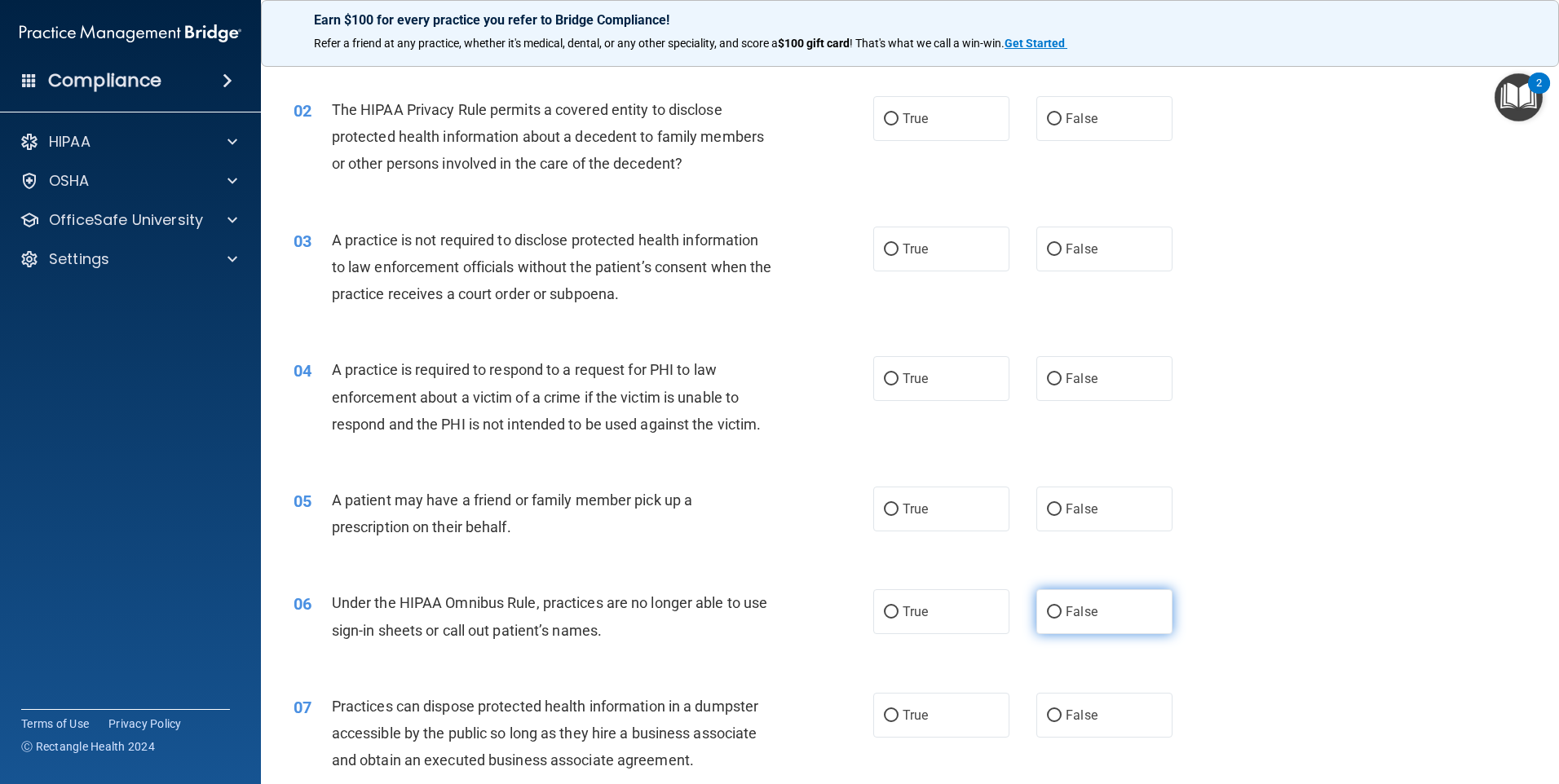
click at [1047, 610] on input "False" at bounding box center [1054, 612] width 15 height 12
radio input "true"
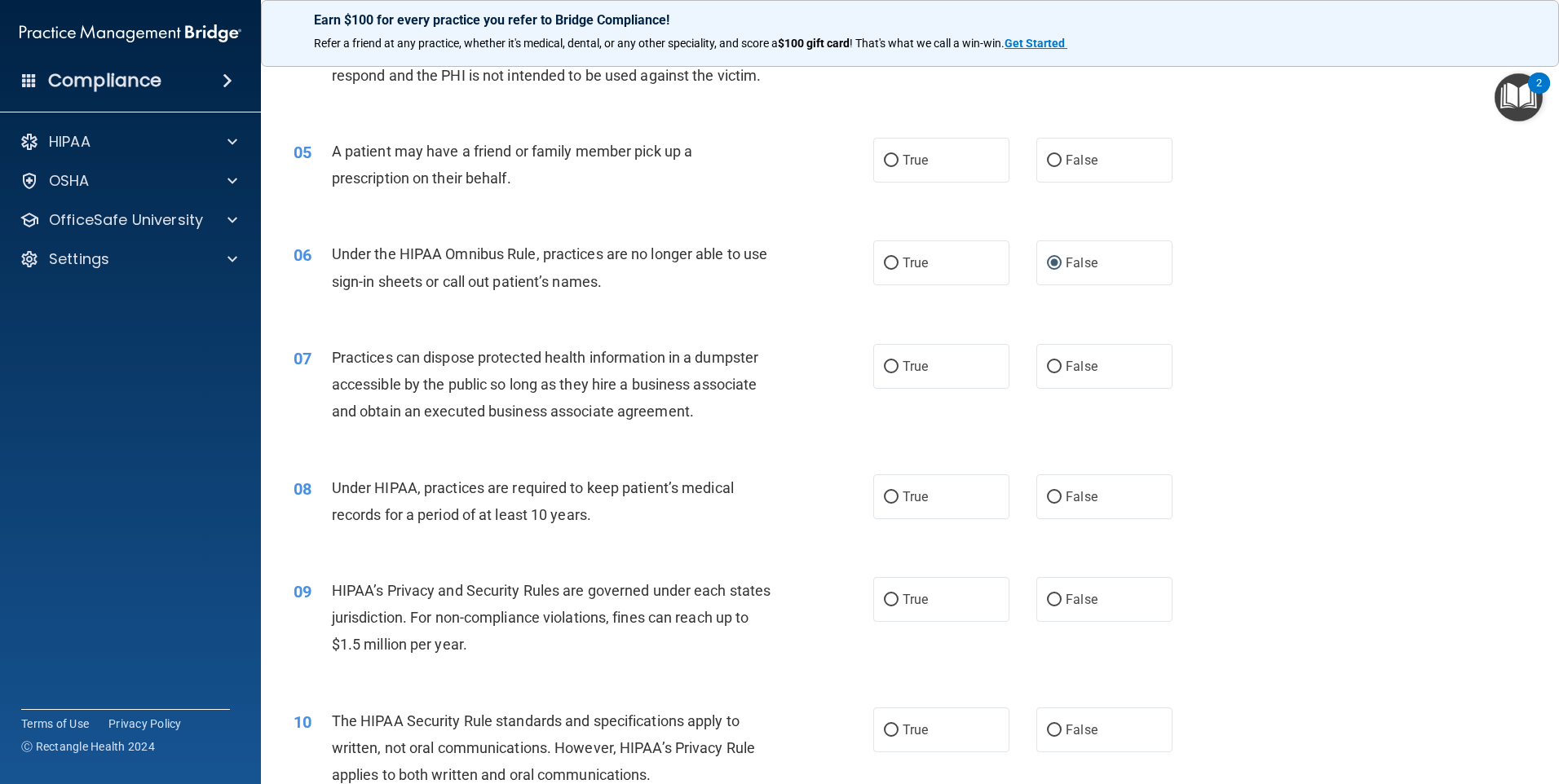
scroll to position [652, 0]
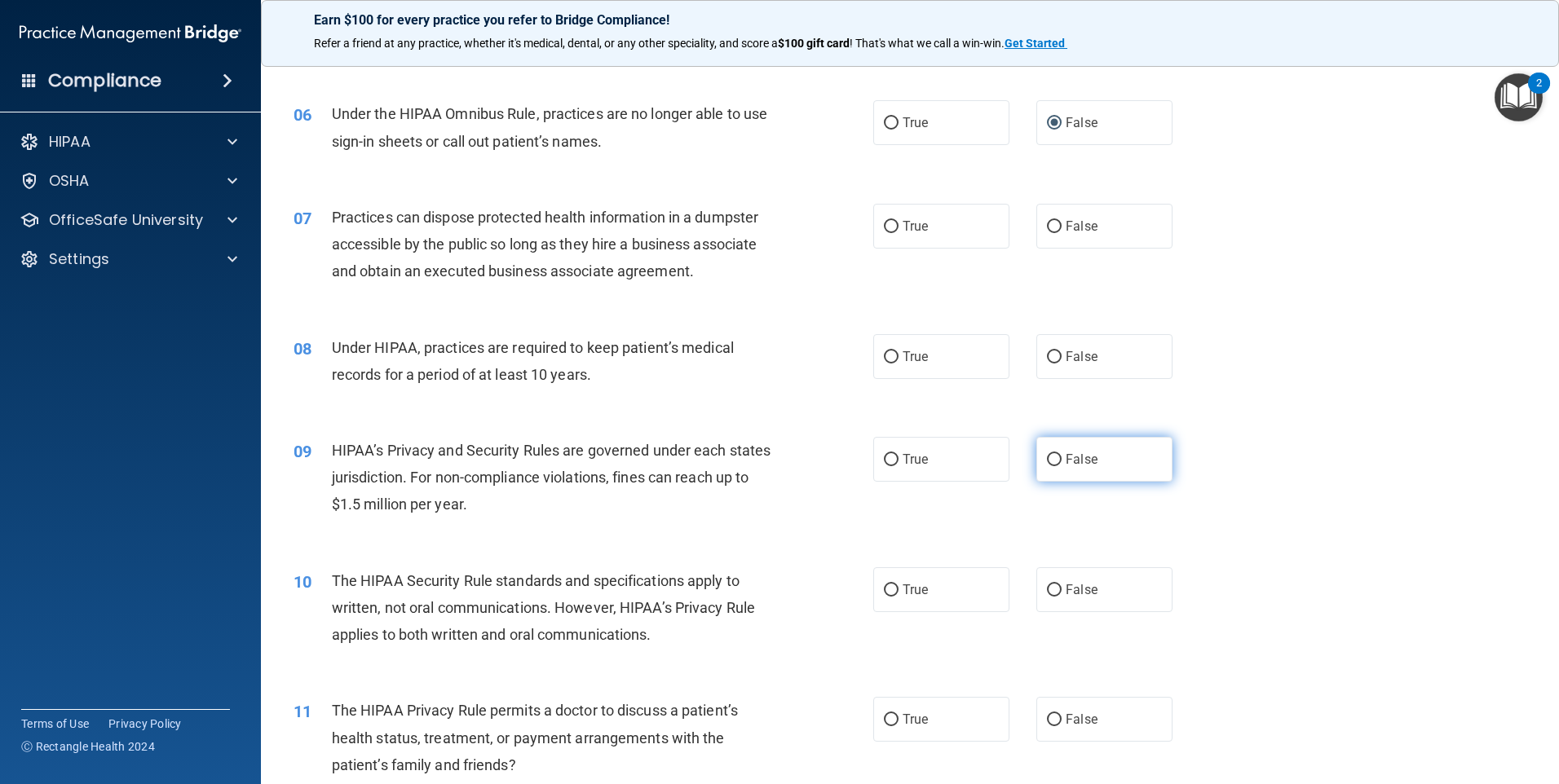
click at [1047, 458] on input "False" at bounding box center [1054, 460] width 15 height 12
radio input "true"
click at [1047, 587] on input "False" at bounding box center [1054, 591] width 15 height 12
radio input "true"
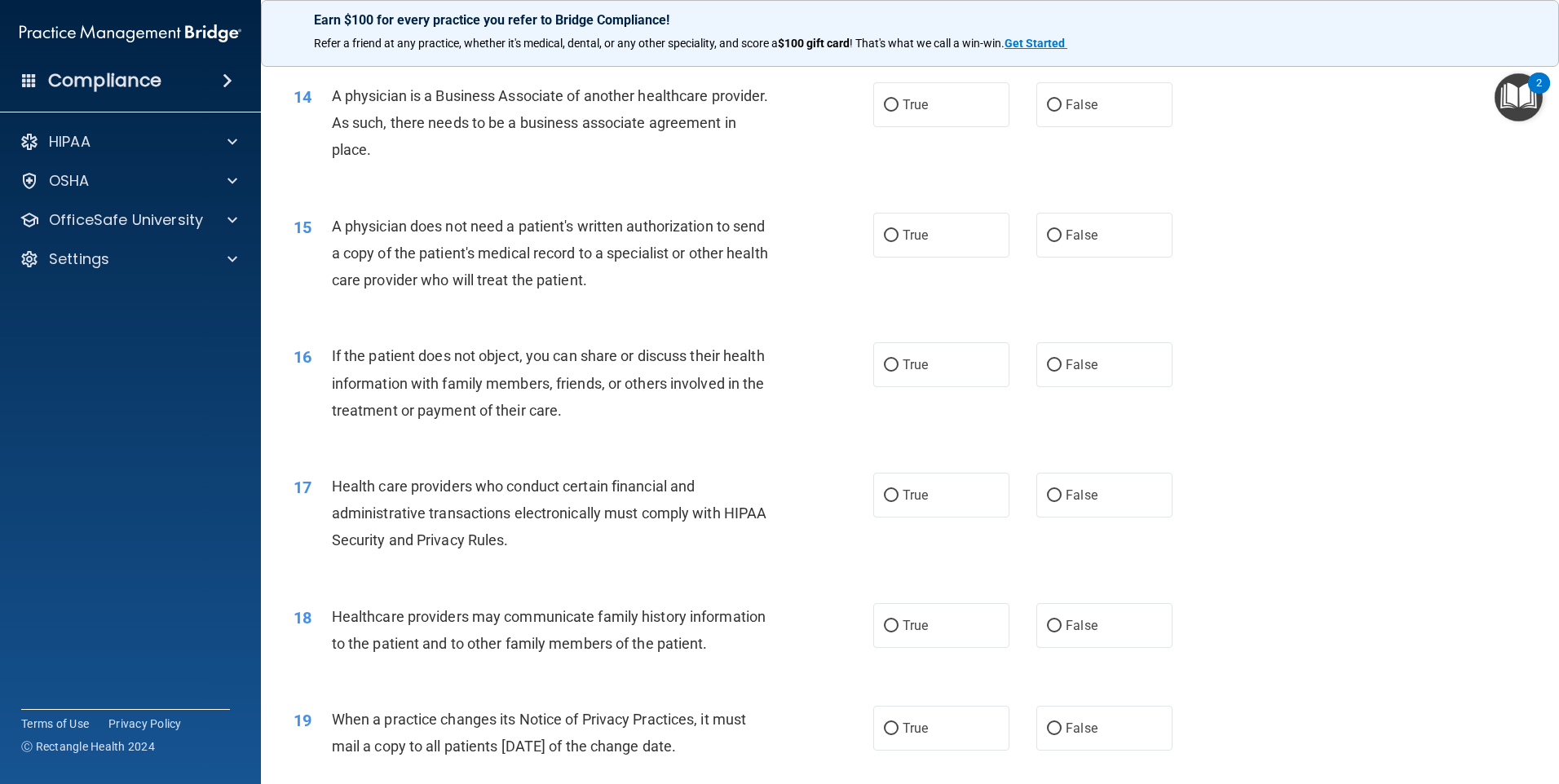
scroll to position [1875, 0]
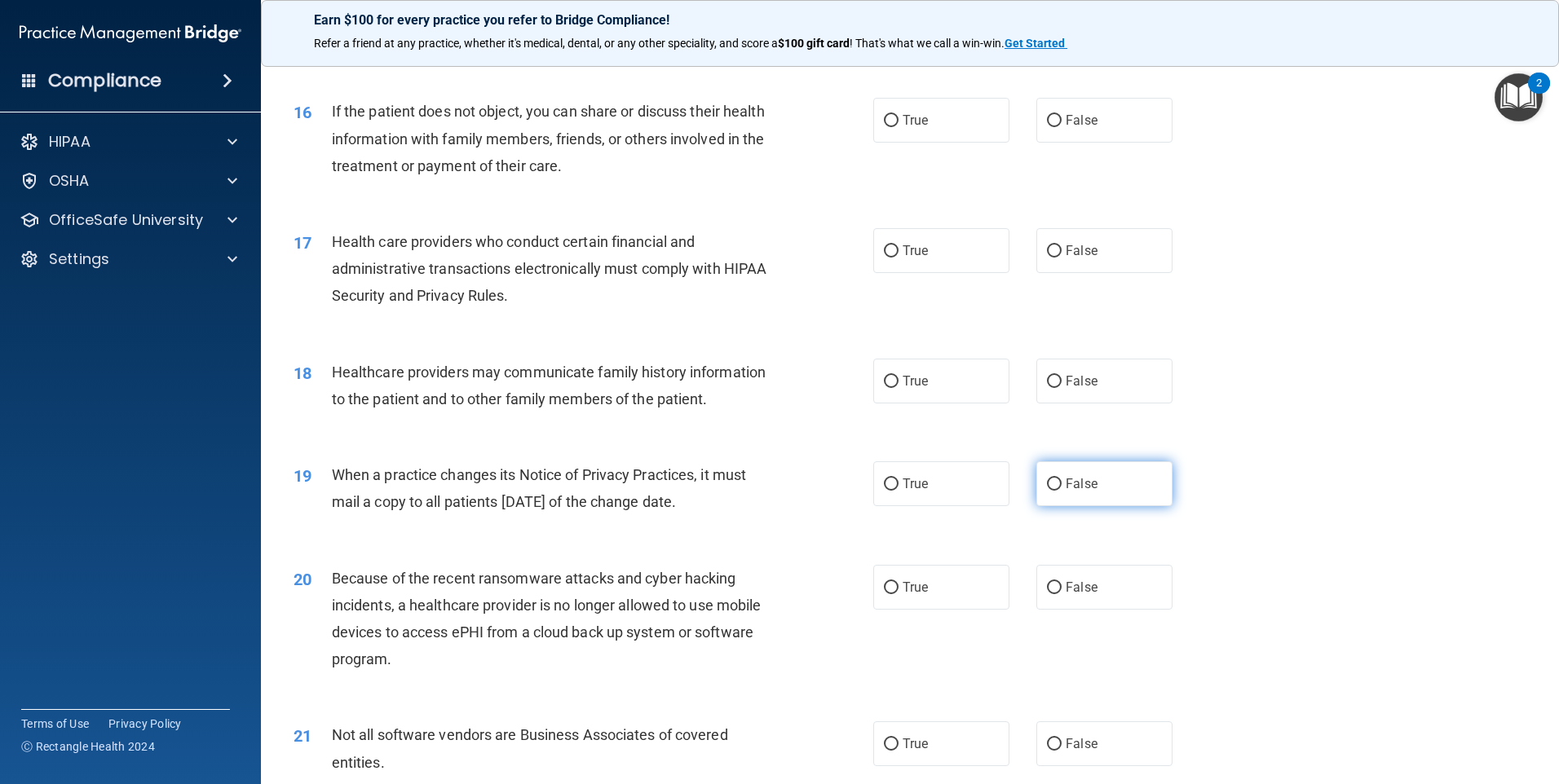
click at [1047, 482] on input "False" at bounding box center [1054, 485] width 15 height 12
radio input "true"
click at [1050, 582] on input "False" at bounding box center [1054, 588] width 15 height 12
radio input "true"
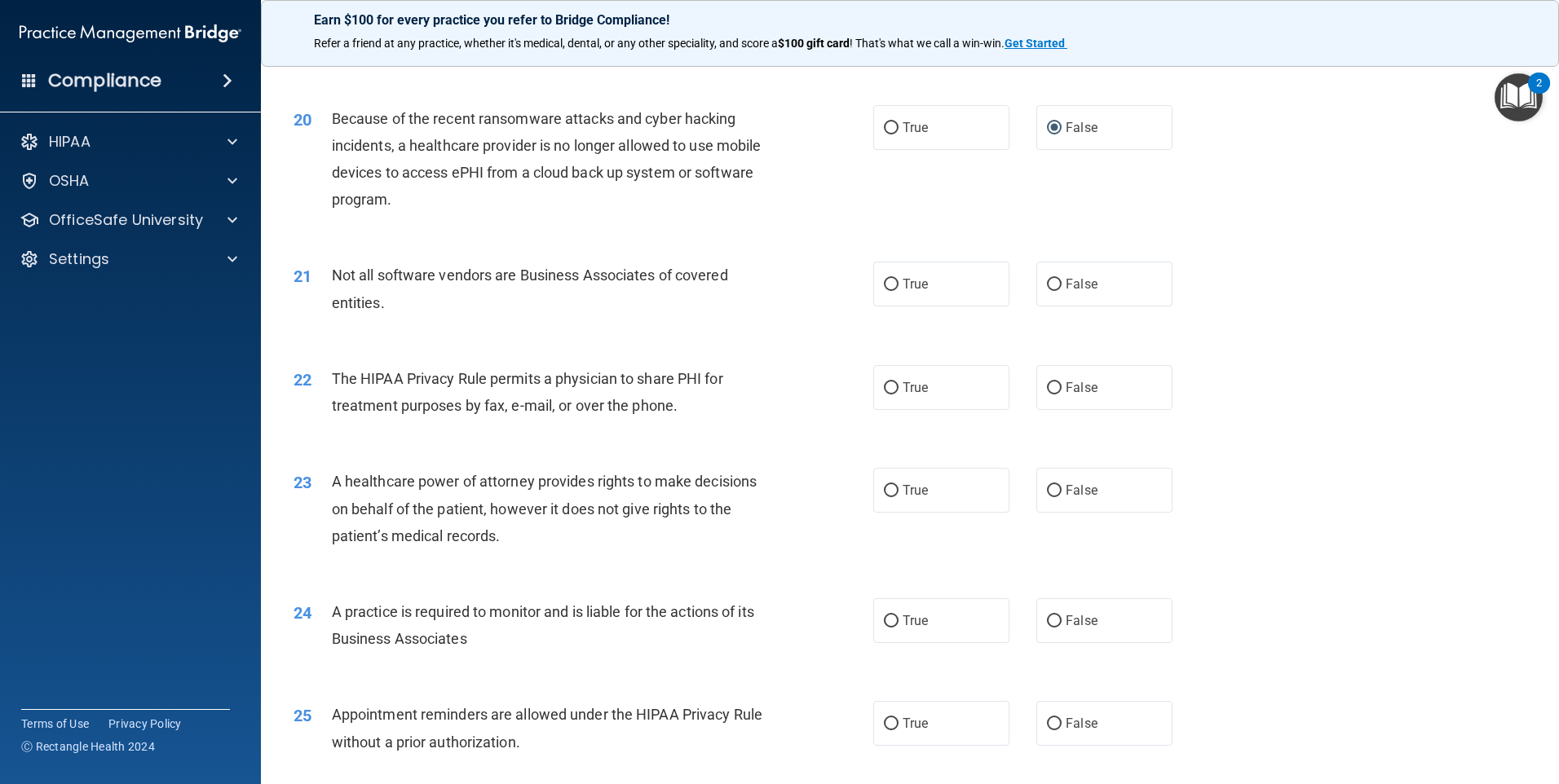
scroll to position [2363, 0]
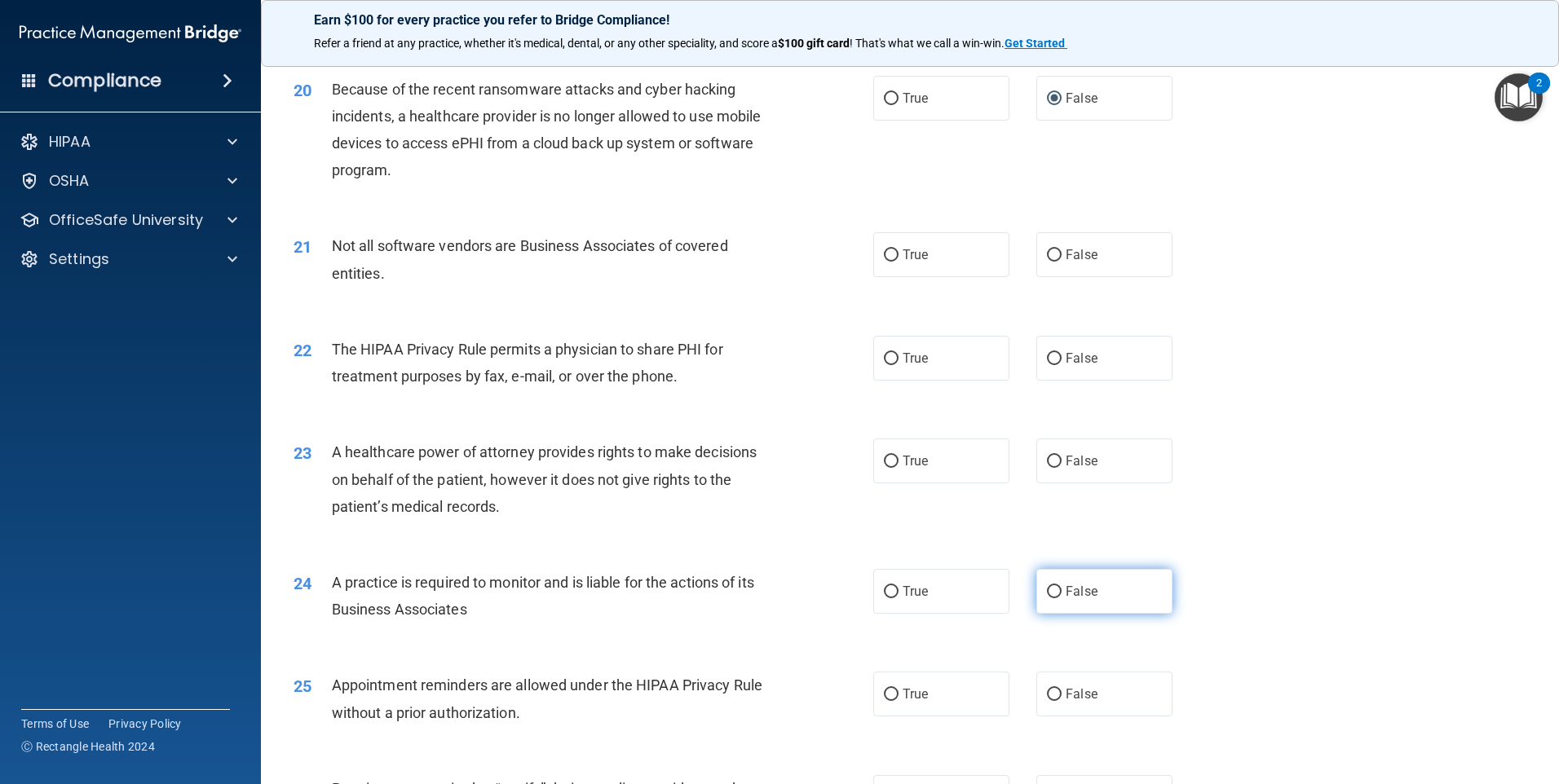
click at [1050, 589] on input "False" at bounding box center [1054, 592] width 15 height 12
radio input "true"
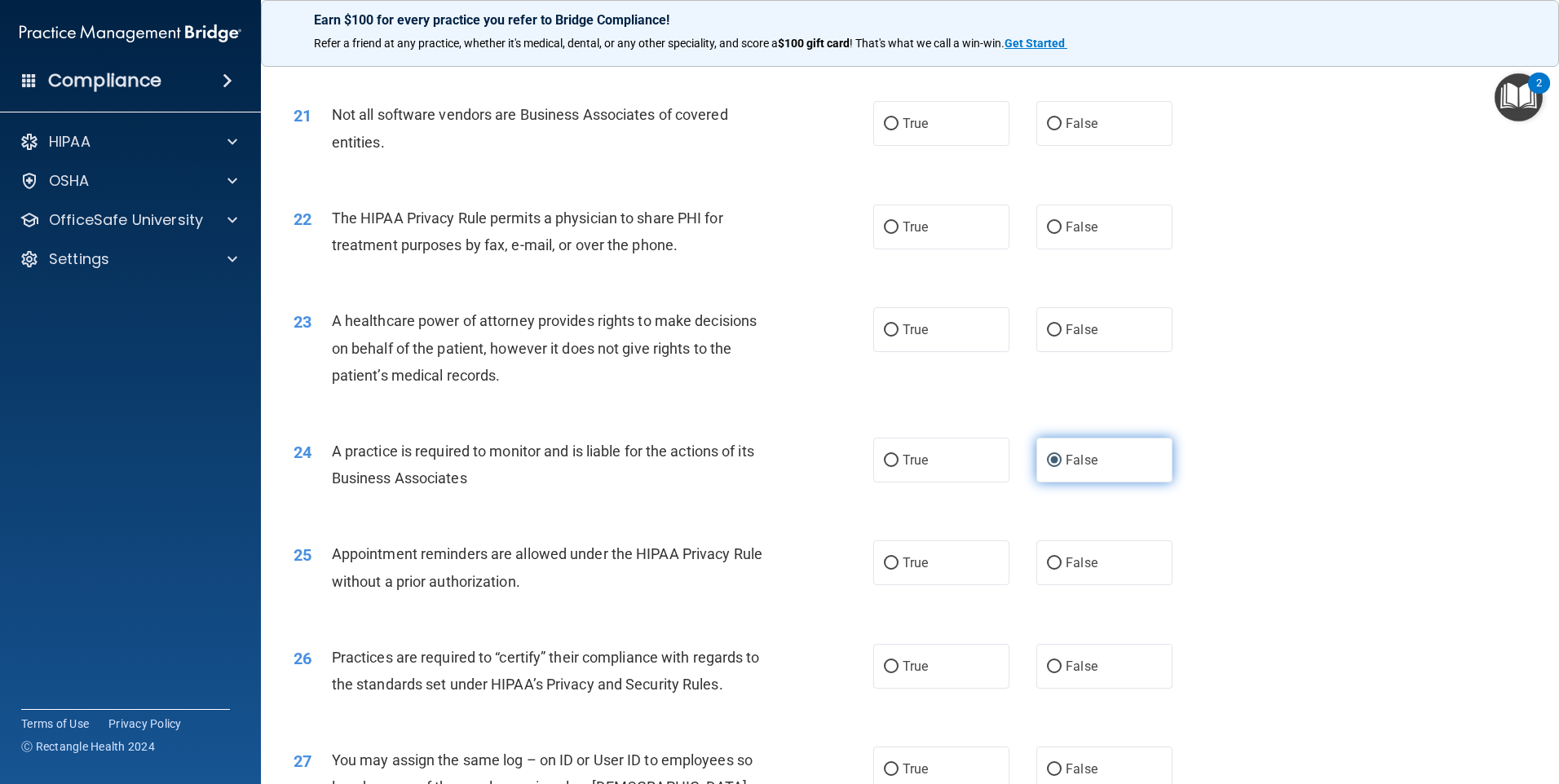
scroll to position [2608, 0]
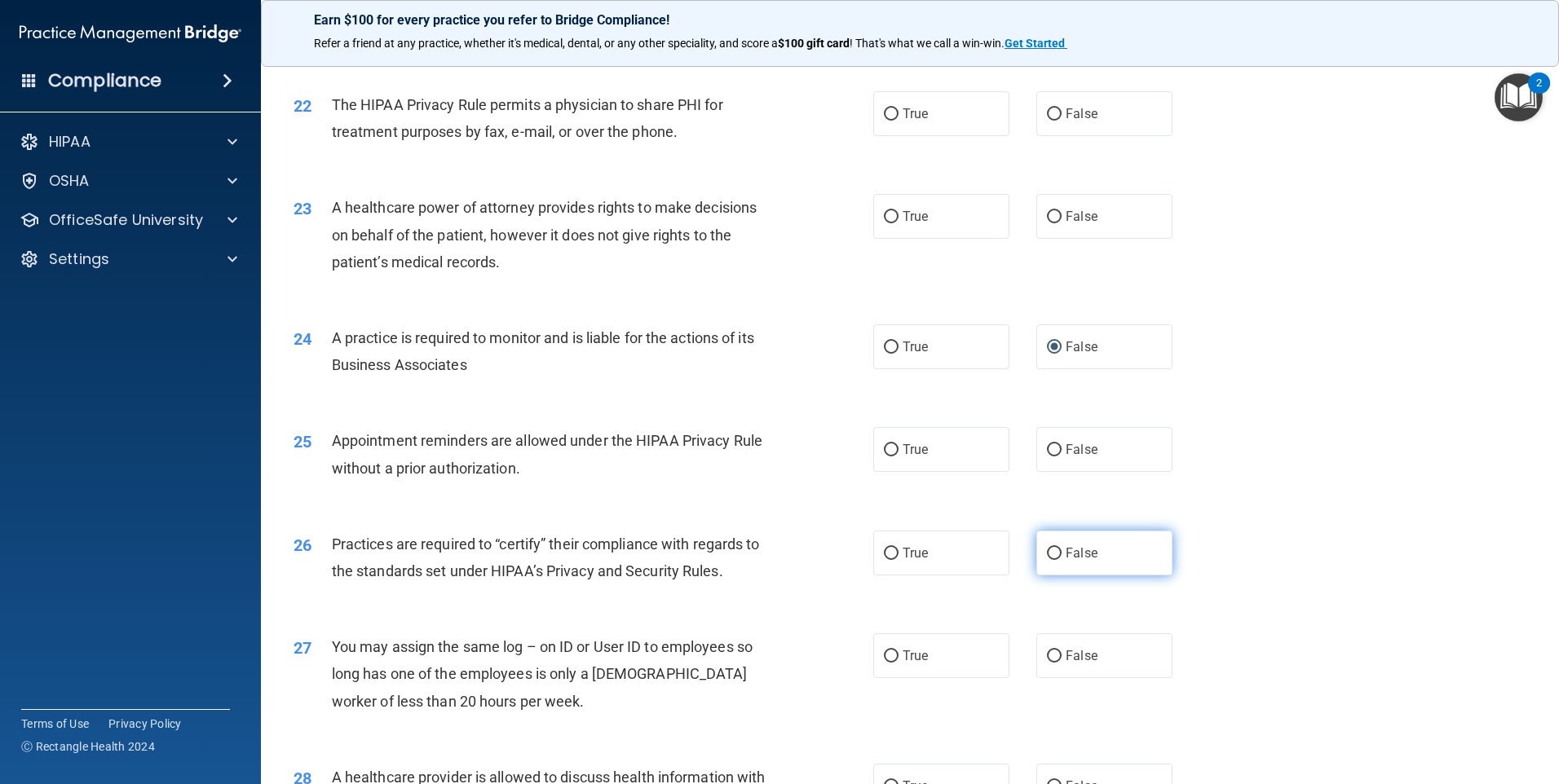
click at [1049, 551] on input "False" at bounding box center [1054, 554] width 15 height 12
radio input "true"
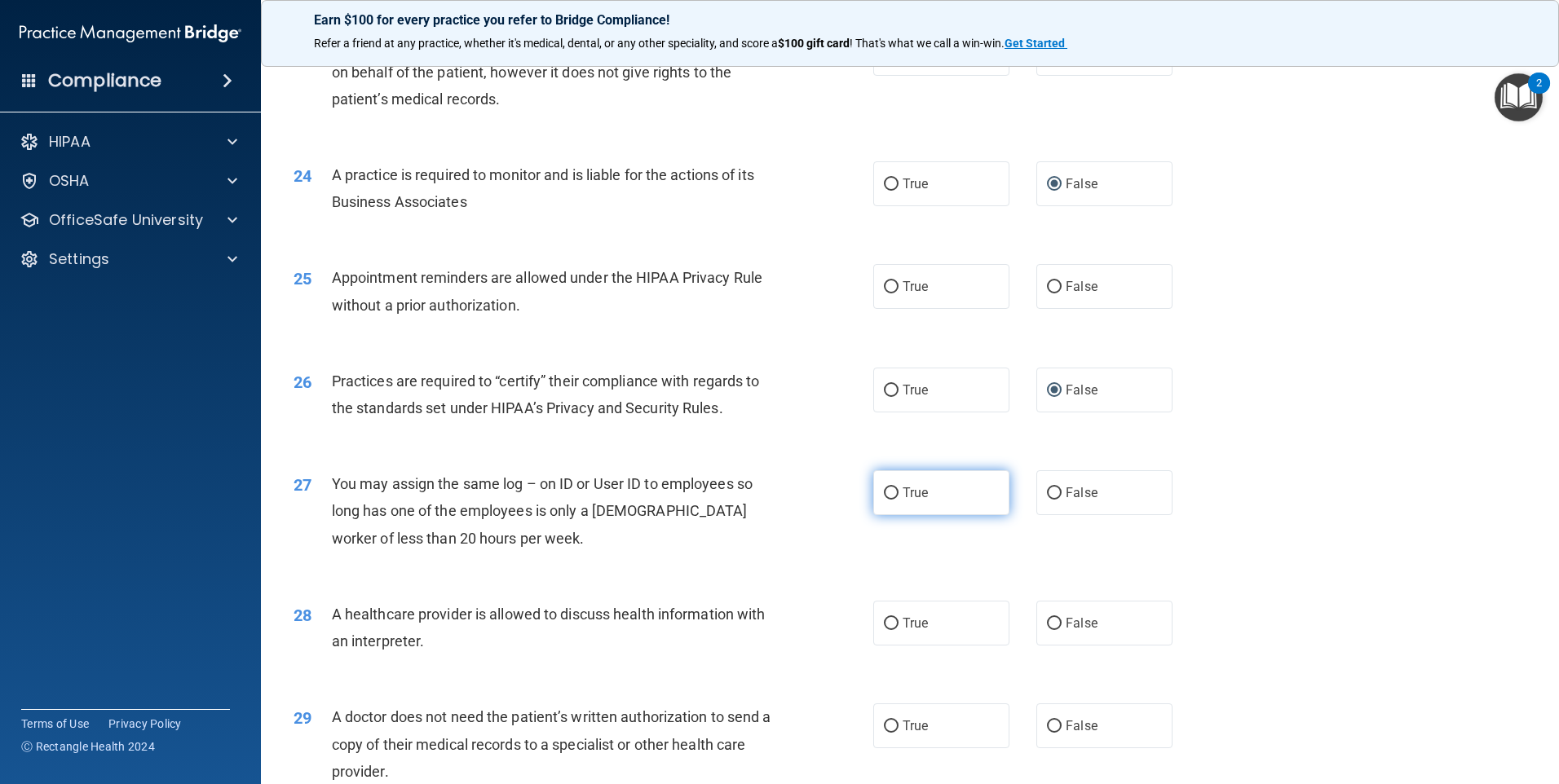
scroll to position [3010, 0]
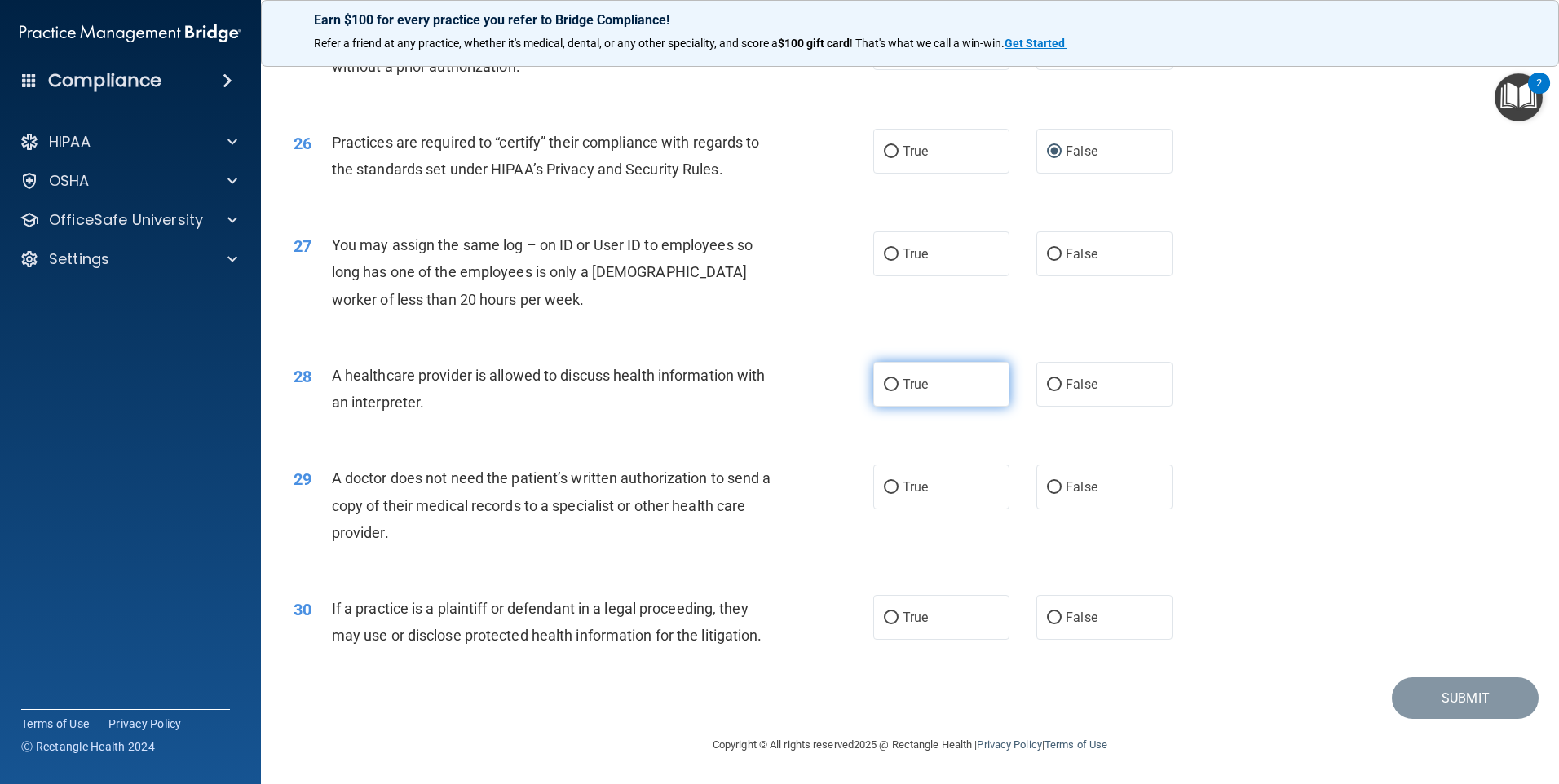
click at [886, 379] on input "True" at bounding box center [891, 385] width 15 height 12
radio input "true"
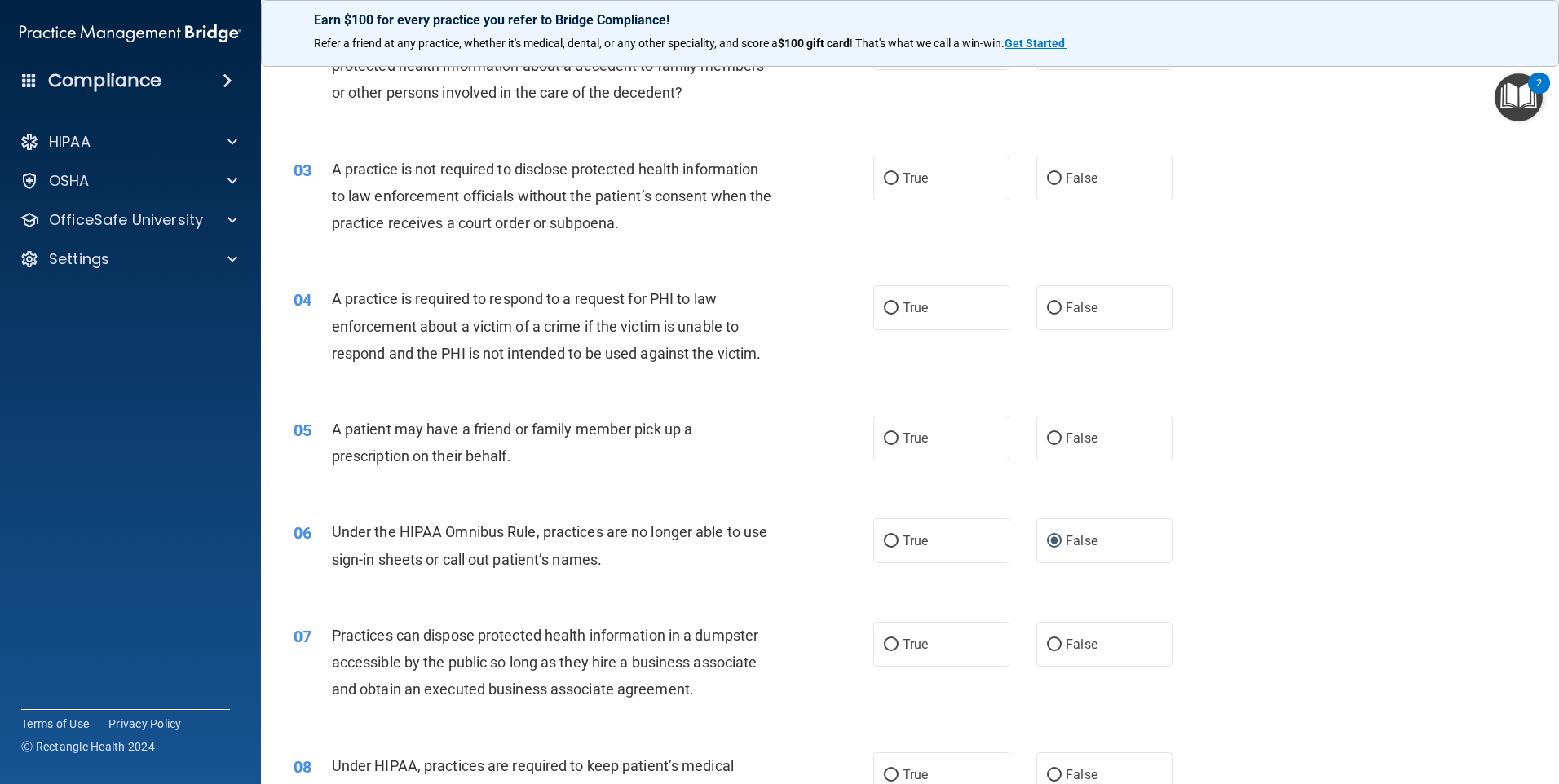
scroll to position [0, 0]
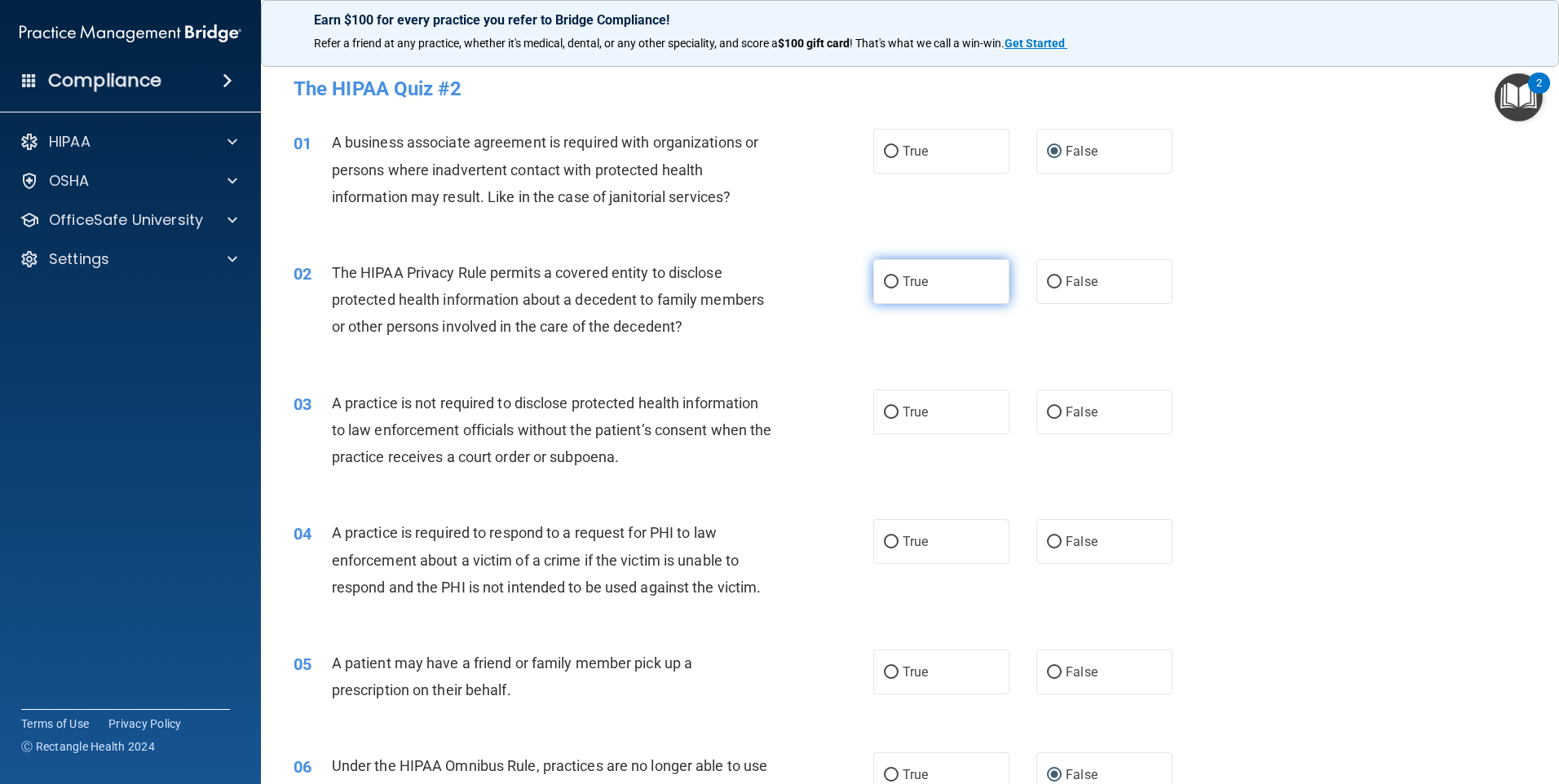
click at [928, 281] on label "True" at bounding box center [941, 282] width 136 height 45
click at [899, 281] on input "True" at bounding box center [891, 283] width 15 height 12
radio input "true"
click at [1050, 416] on input "False" at bounding box center [1054, 413] width 15 height 12
radio input "true"
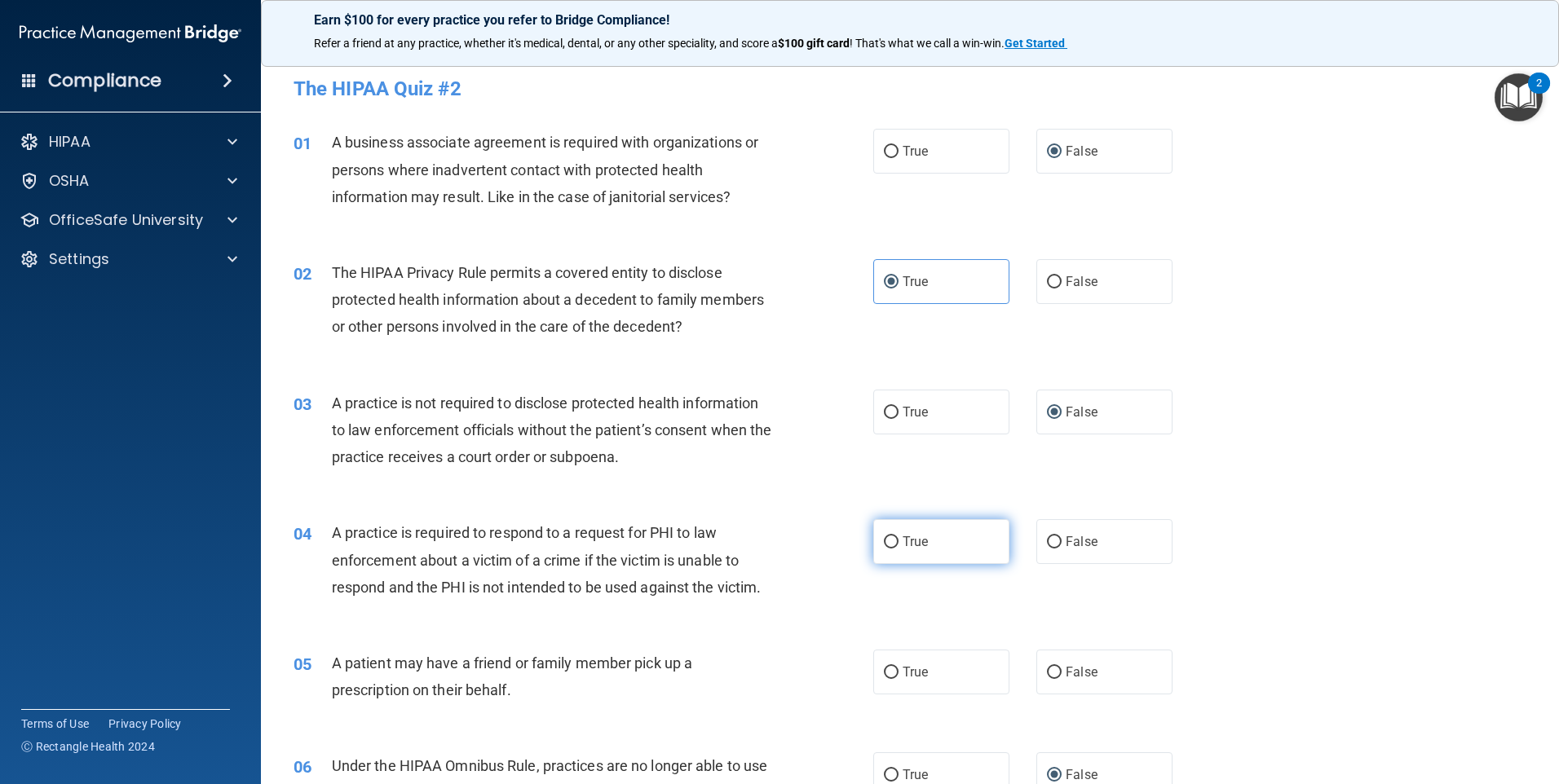
click at [893, 544] on label "True" at bounding box center [941, 542] width 136 height 45
click at [893, 544] on input "True" at bounding box center [891, 542] width 15 height 12
radio input "true"
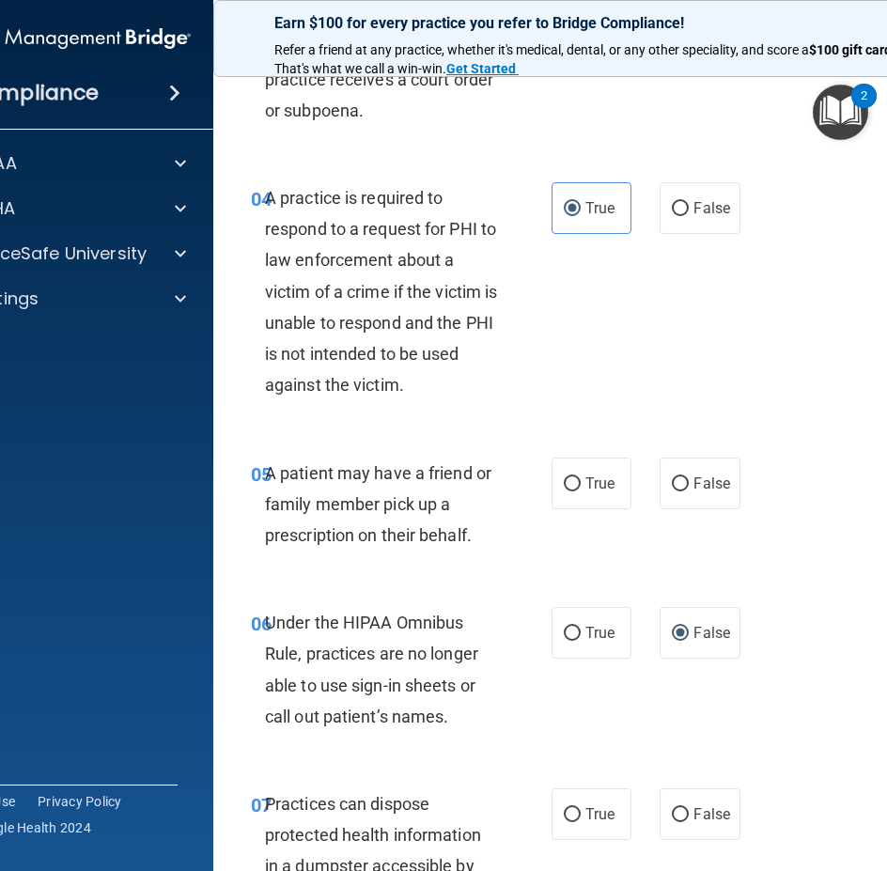
scroll to position [940, 0]
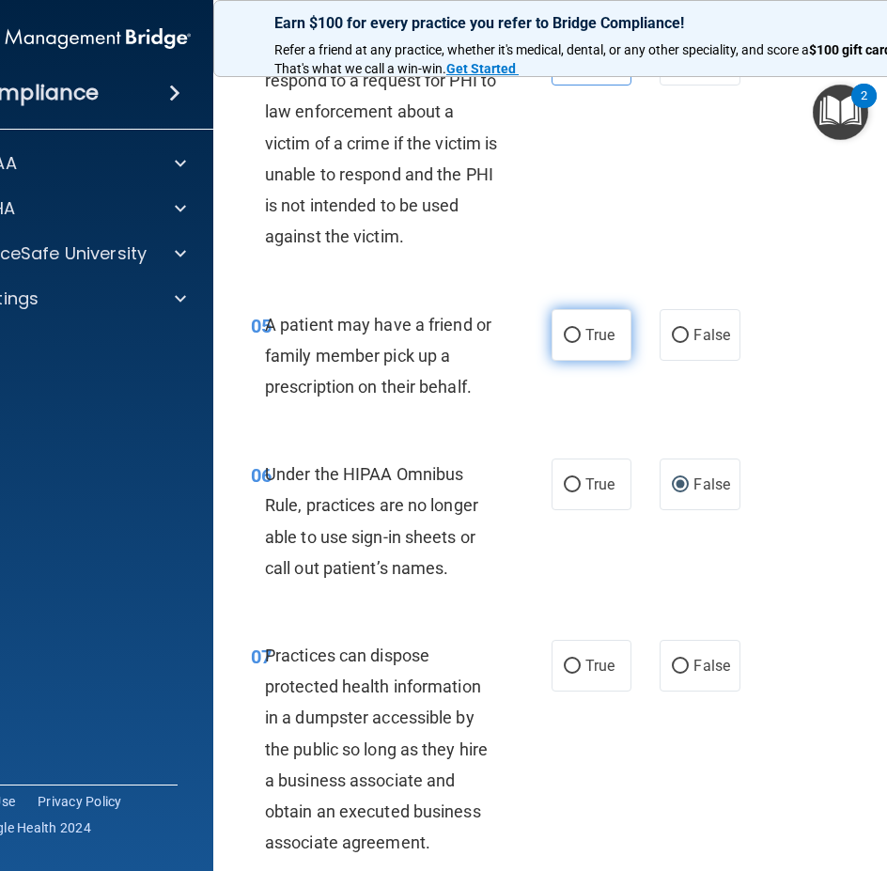
click at [599, 334] on span "True" at bounding box center [599, 335] width 29 height 18
click at [581, 334] on input "True" at bounding box center [572, 336] width 17 height 14
radio input "true"
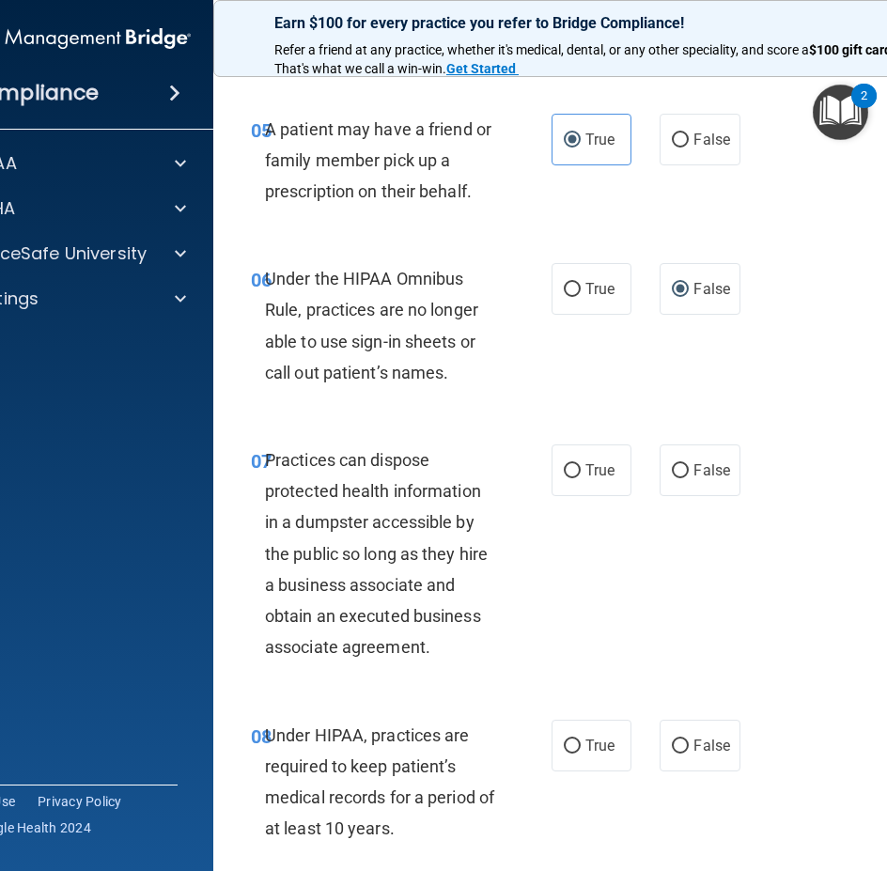
scroll to position [1222, 0]
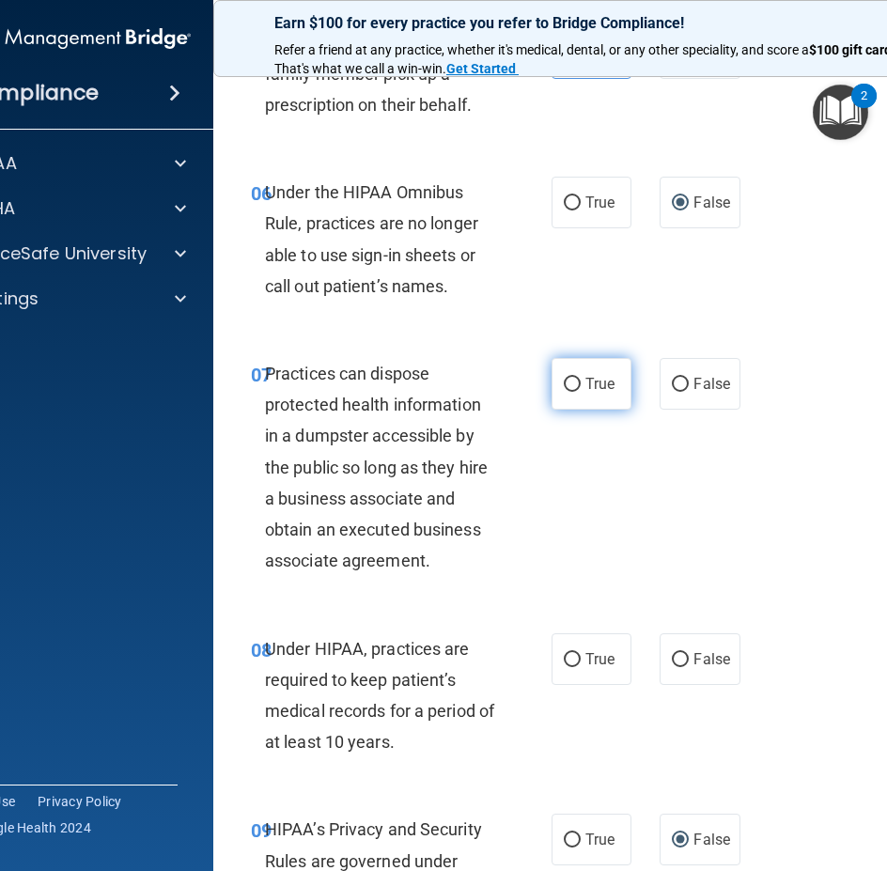
click at [580, 395] on label "True" at bounding box center [592, 384] width 80 height 52
click at [580, 392] on input "True" at bounding box center [572, 385] width 17 height 14
radio input "true"
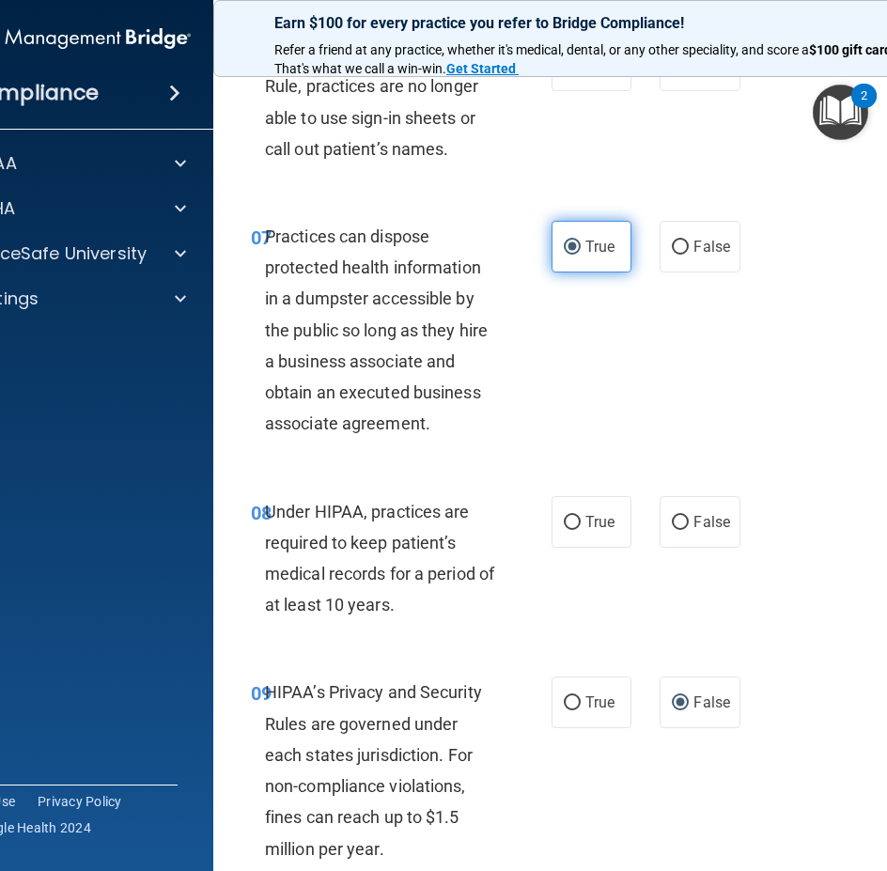
scroll to position [1504, 0]
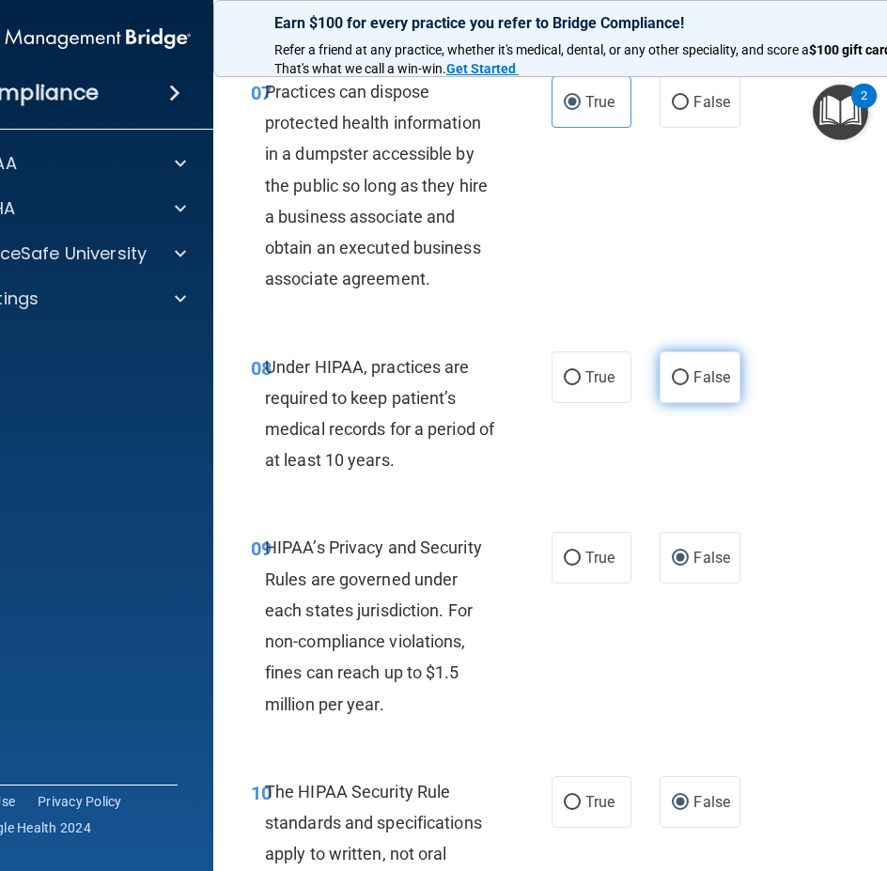
click at [664, 379] on label "False" at bounding box center [700, 377] width 80 height 52
drag, startPoint x: 664, startPoint y: 379, endPoint x: 675, endPoint y: 380, distance: 10.4
click at [675, 380] on input "False" at bounding box center [680, 378] width 17 height 14
radio input "true"
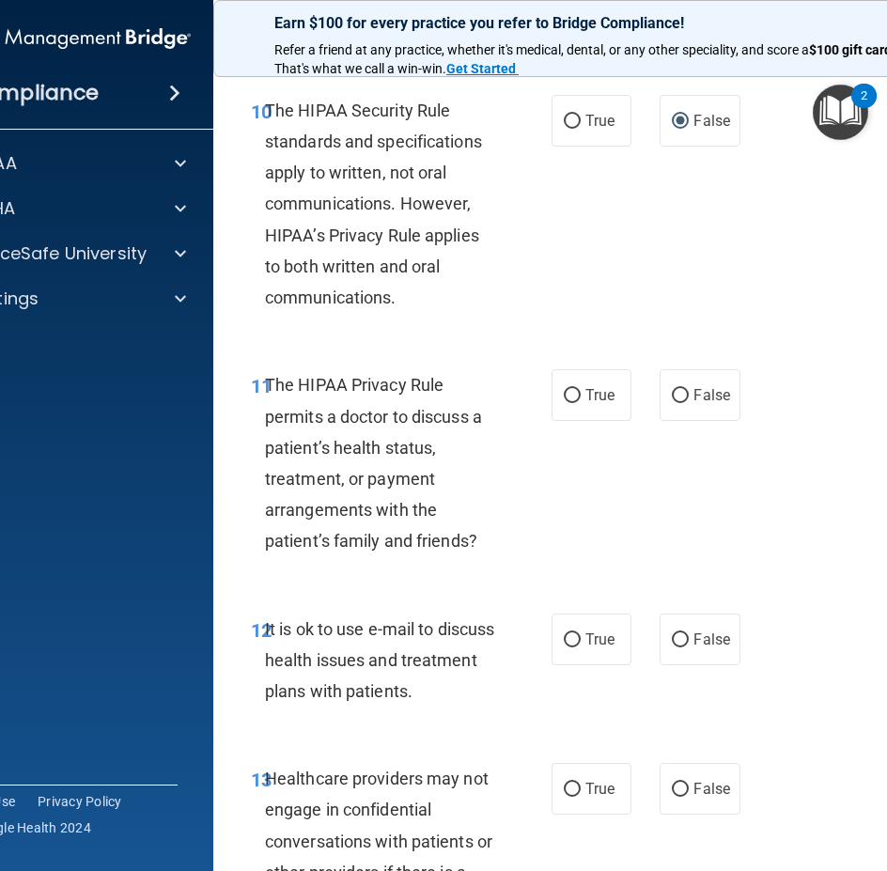
scroll to position [2255, 0]
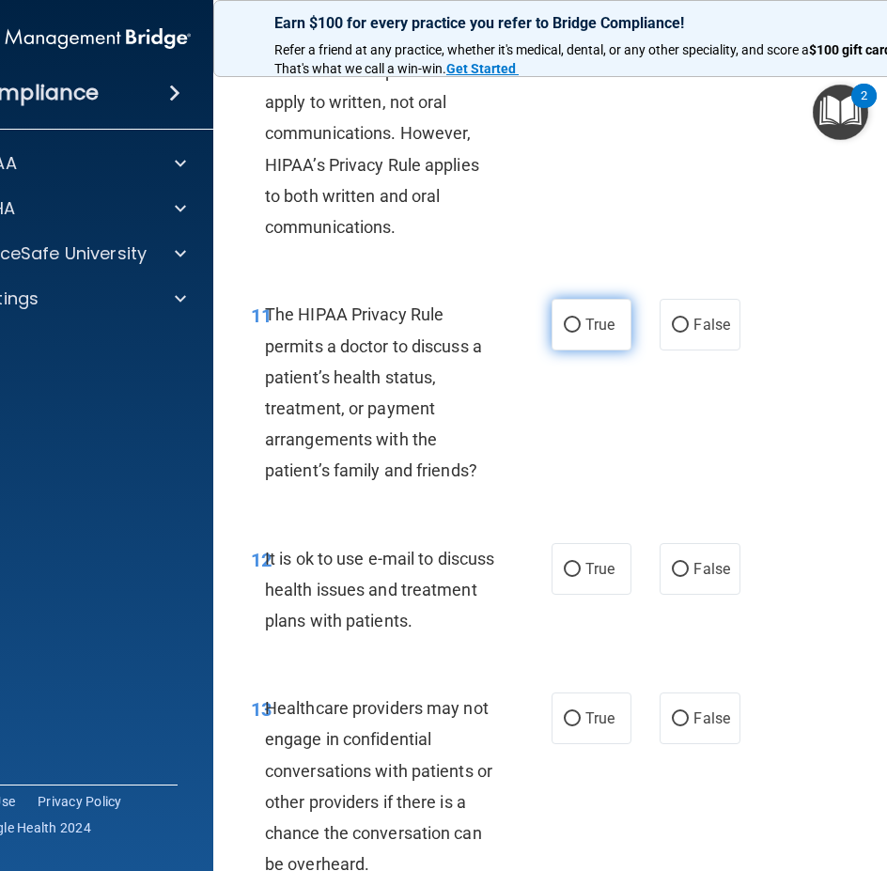
click at [585, 327] on span "True" at bounding box center [599, 325] width 29 height 18
click at [579, 327] on input "True" at bounding box center [572, 326] width 17 height 14
radio input "true"
click at [573, 567] on input "True" at bounding box center [572, 570] width 17 height 14
radio input "true"
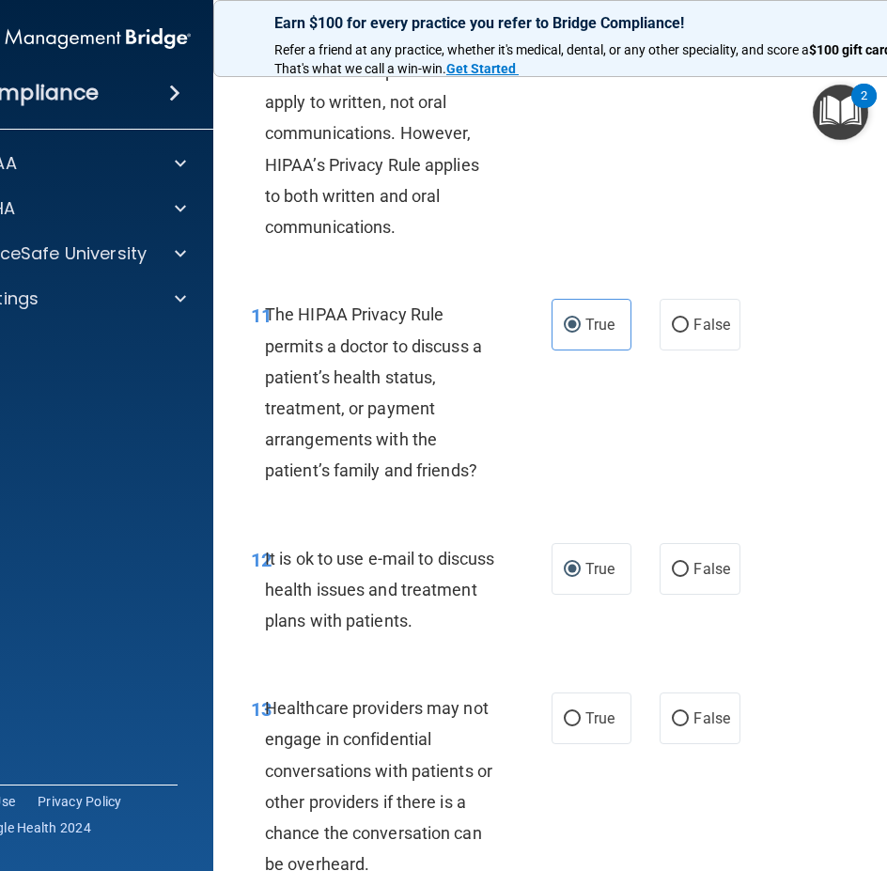
scroll to position [2725, 0]
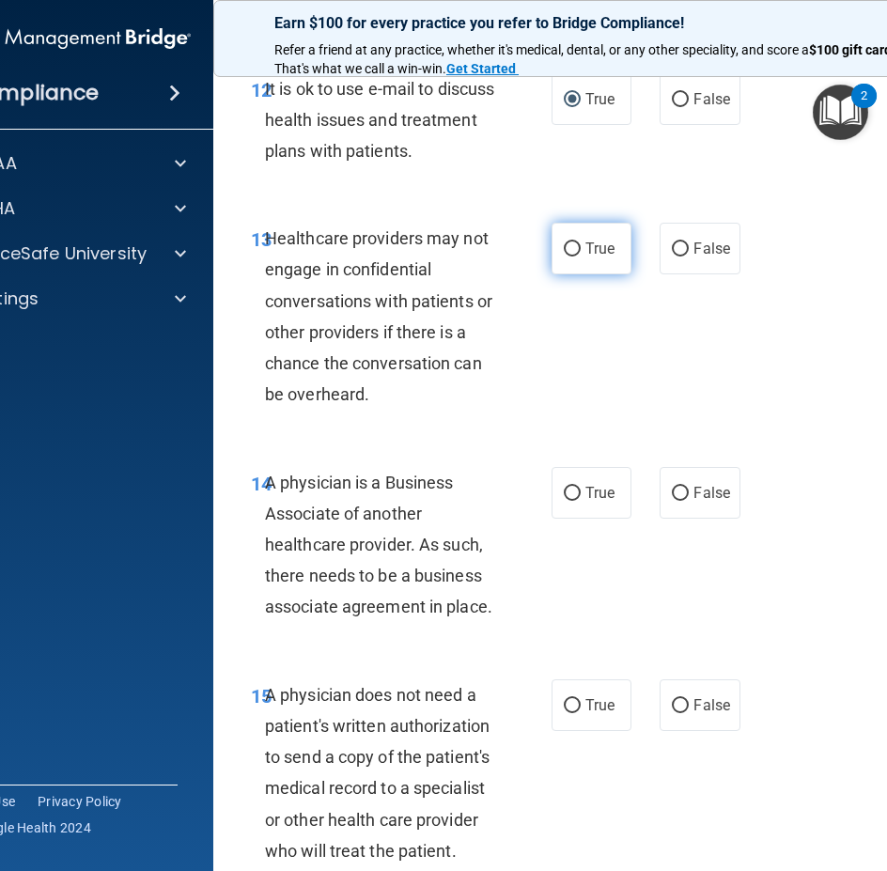
click at [565, 251] on input "True" at bounding box center [572, 249] width 17 height 14
radio input "true"
click at [623, 493] on label "True" at bounding box center [592, 493] width 80 height 52
click at [581, 493] on input "True" at bounding box center [572, 494] width 17 height 14
radio input "true"
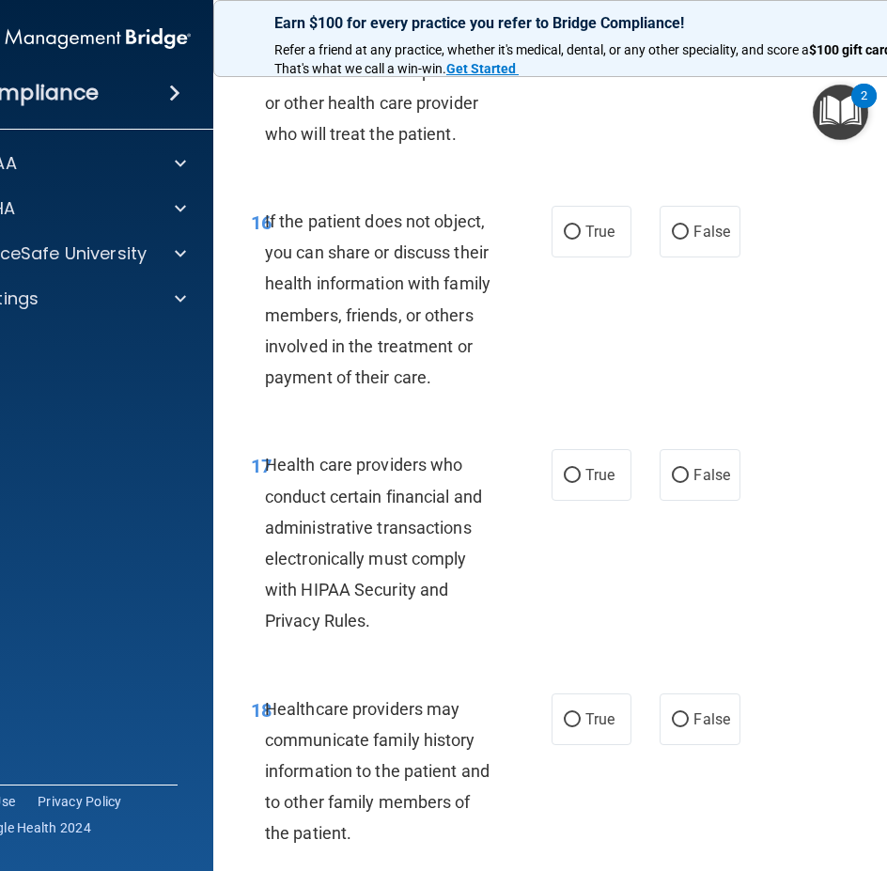
scroll to position [3383, 0]
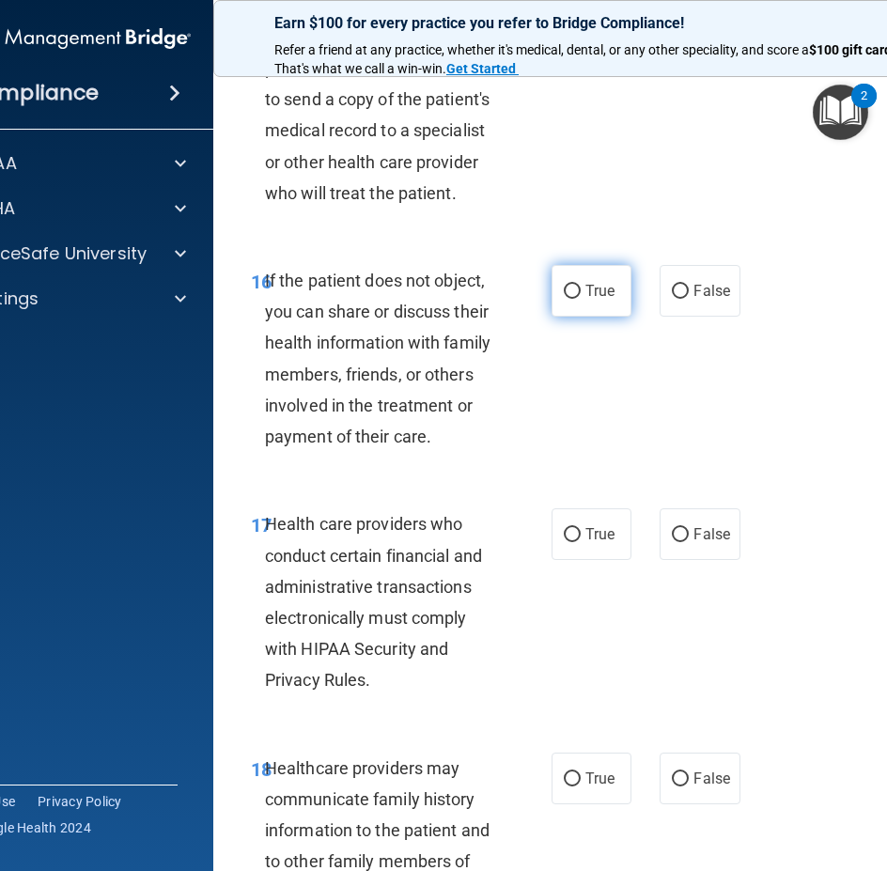
click at [605, 294] on span "True" at bounding box center [599, 291] width 29 height 18
drag, startPoint x: 605, startPoint y: 294, endPoint x: 563, endPoint y: 294, distance: 42.3
click at [564, 294] on input "True" at bounding box center [572, 292] width 17 height 14
radio input "true"
click at [571, 534] on input "True" at bounding box center [572, 535] width 17 height 14
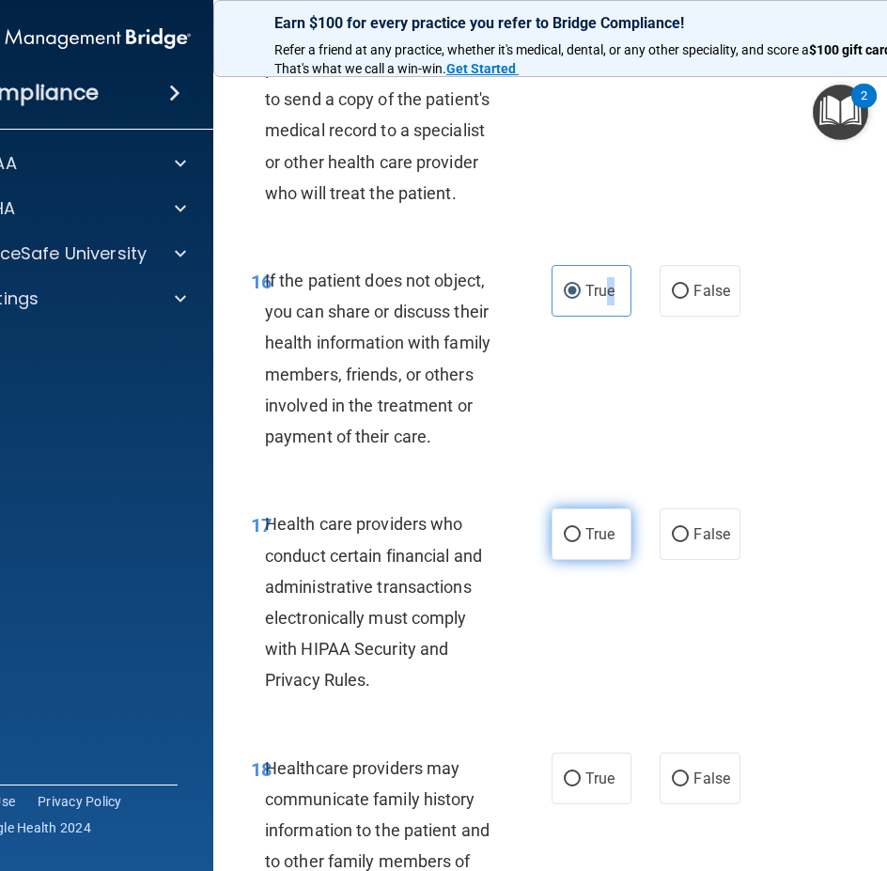
radio input "true"
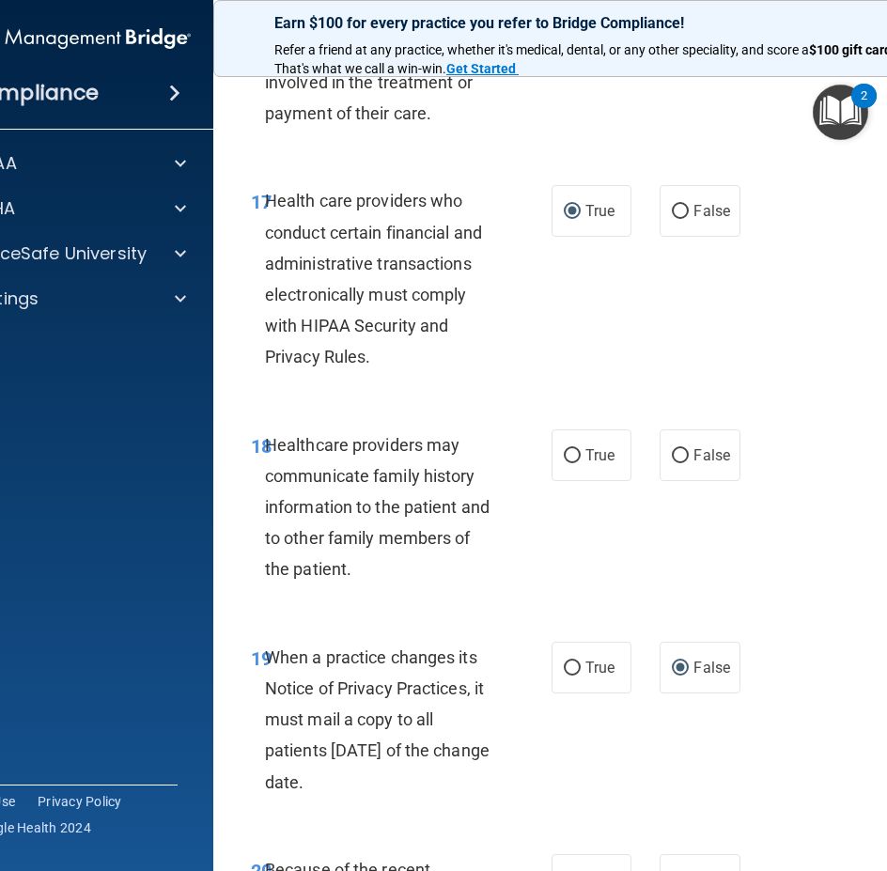
scroll to position [3853, 0]
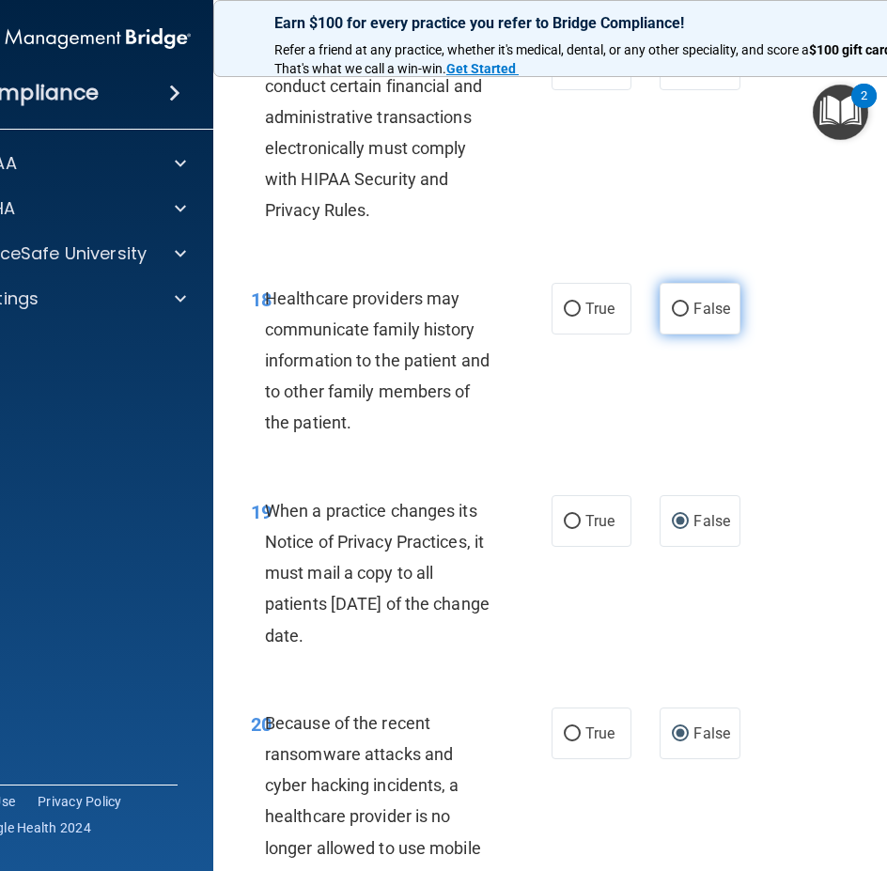
click at [686, 304] on label "False" at bounding box center [700, 309] width 80 height 52
click at [686, 304] on input "False" at bounding box center [680, 310] width 17 height 14
radio input "true"
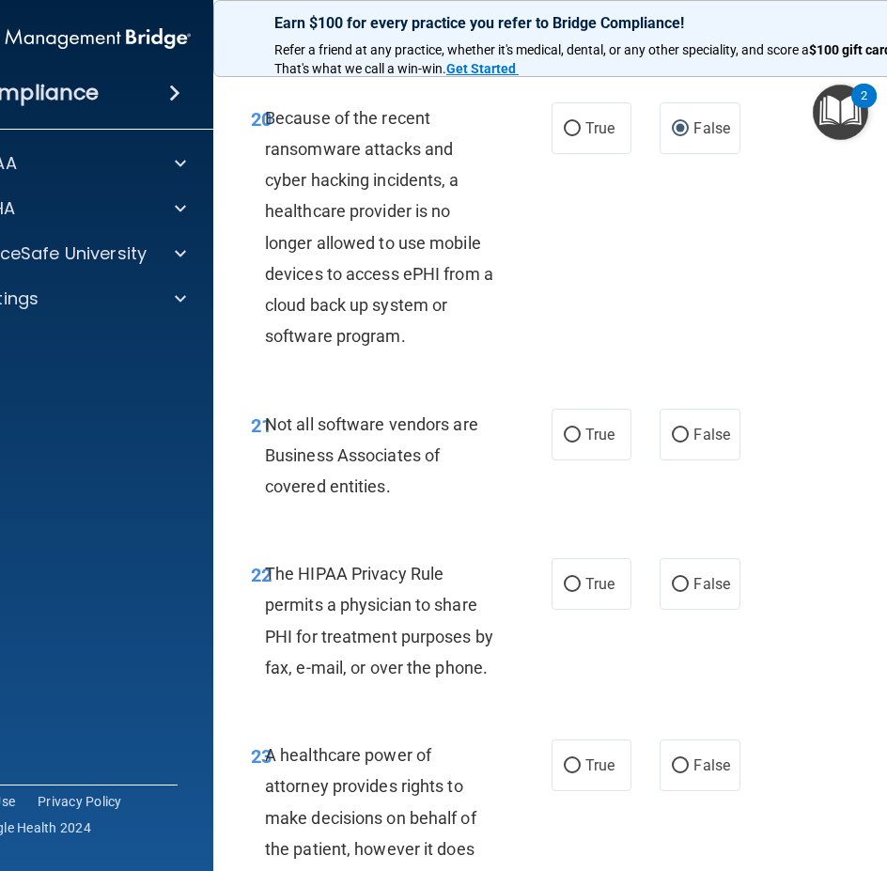
scroll to position [4511, 0]
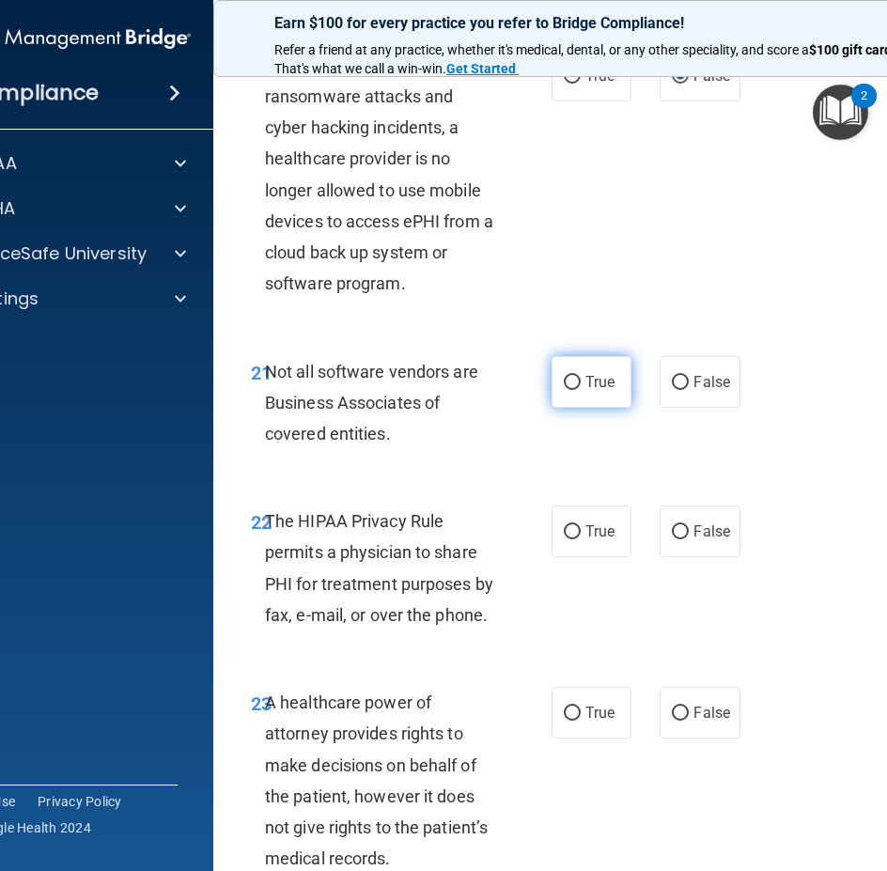
click at [594, 383] on span "True" at bounding box center [599, 382] width 29 height 18
click at [581, 383] on input "True" at bounding box center [572, 383] width 17 height 14
radio input "true"
click at [588, 530] on span "True" at bounding box center [599, 532] width 29 height 18
click at [581, 530] on input "True" at bounding box center [572, 532] width 17 height 14
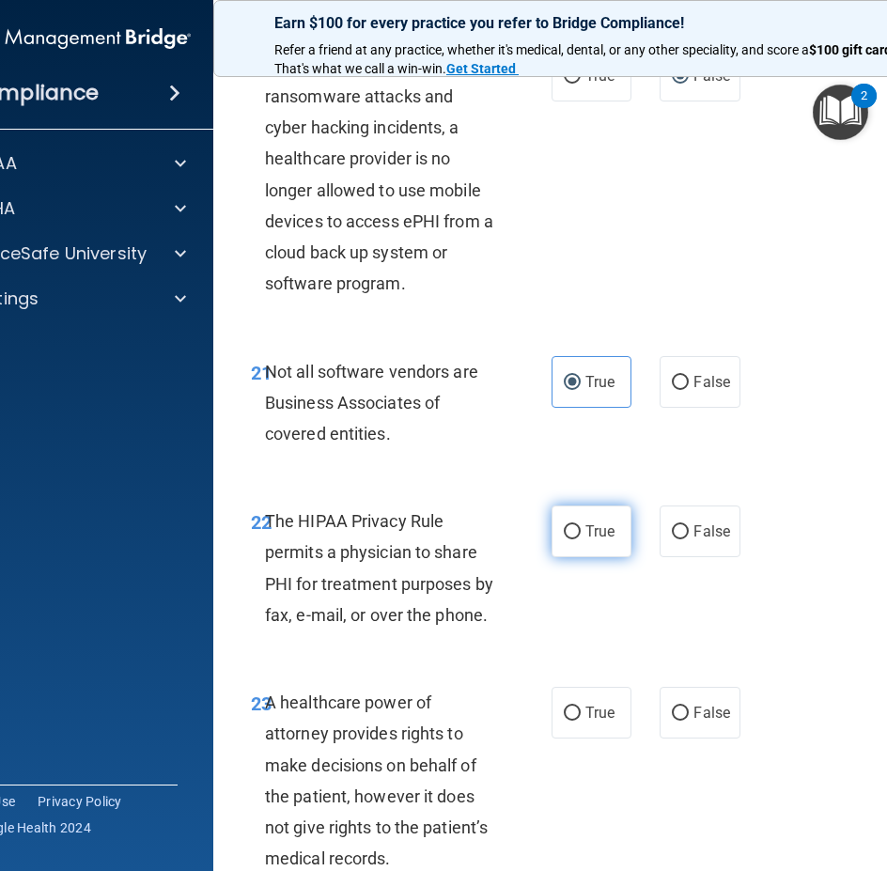
radio input "true"
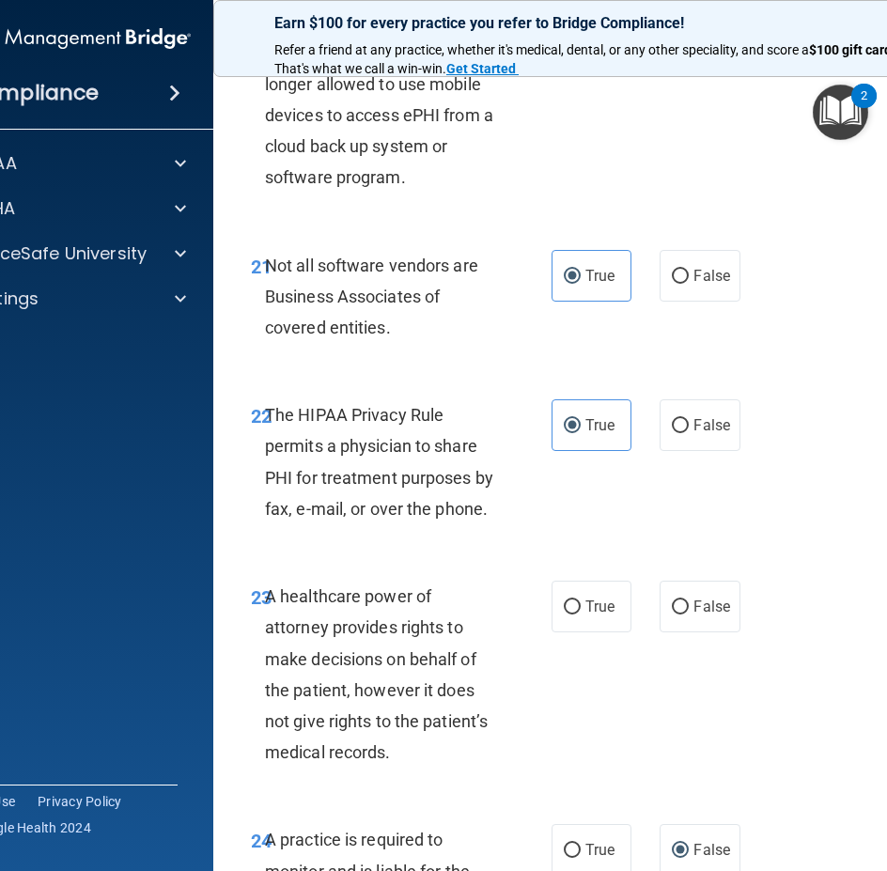
scroll to position [4793, 0]
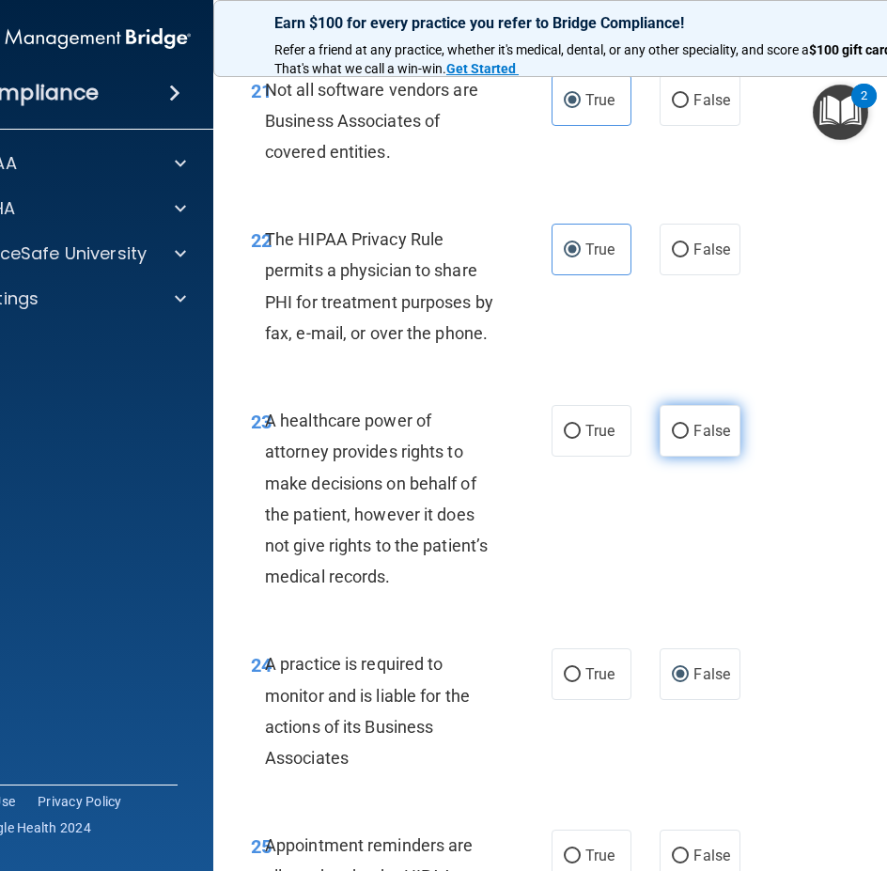
click at [672, 427] on input "False" at bounding box center [680, 432] width 17 height 14
radio input "true"
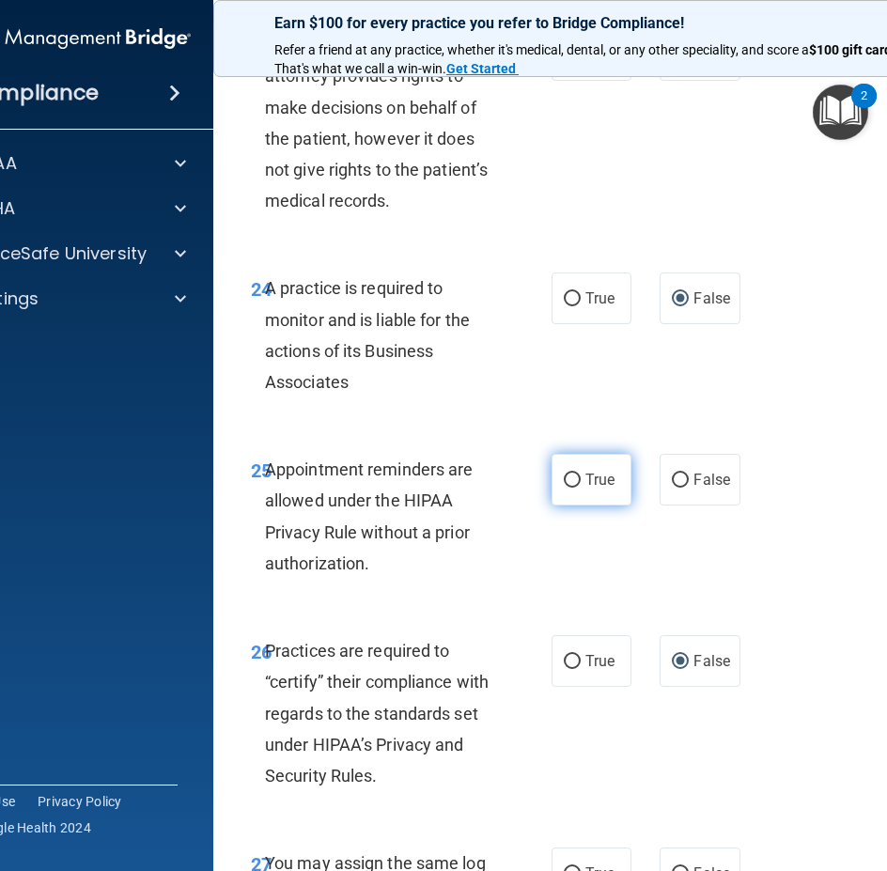
click at [585, 487] on span "True" at bounding box center [599, 480] width 29 height 18
click at [581, 487] on input "True" at bounding box center [572, 481] width 17 height 14
radio input "true"
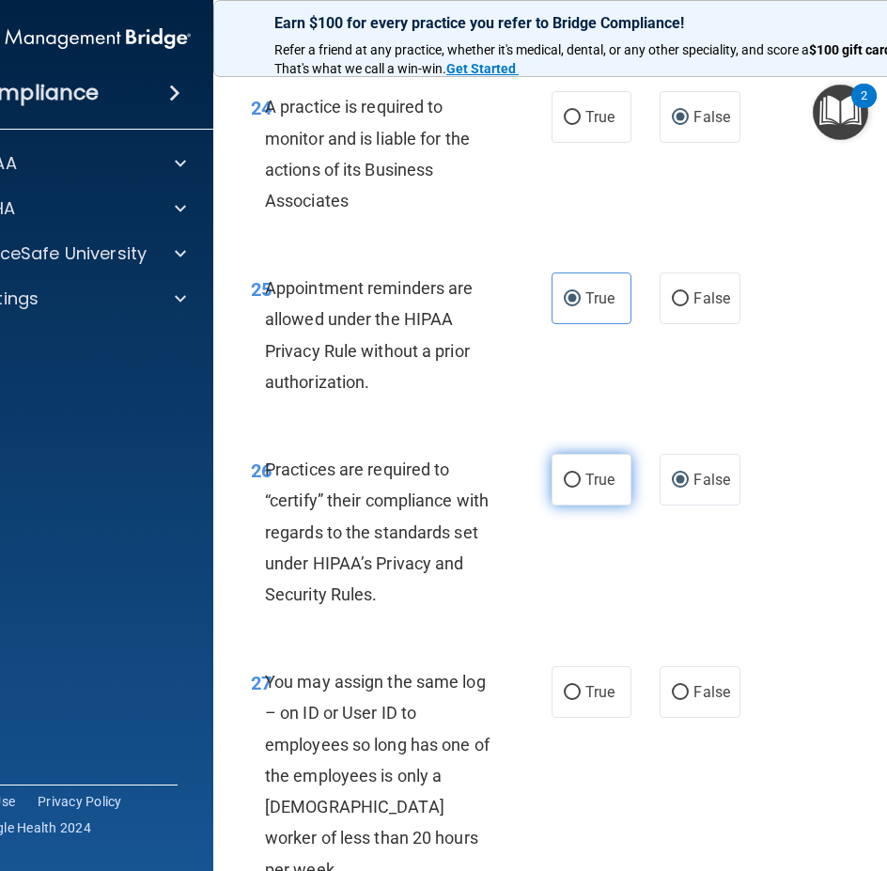
scroll to position [5545, 0]
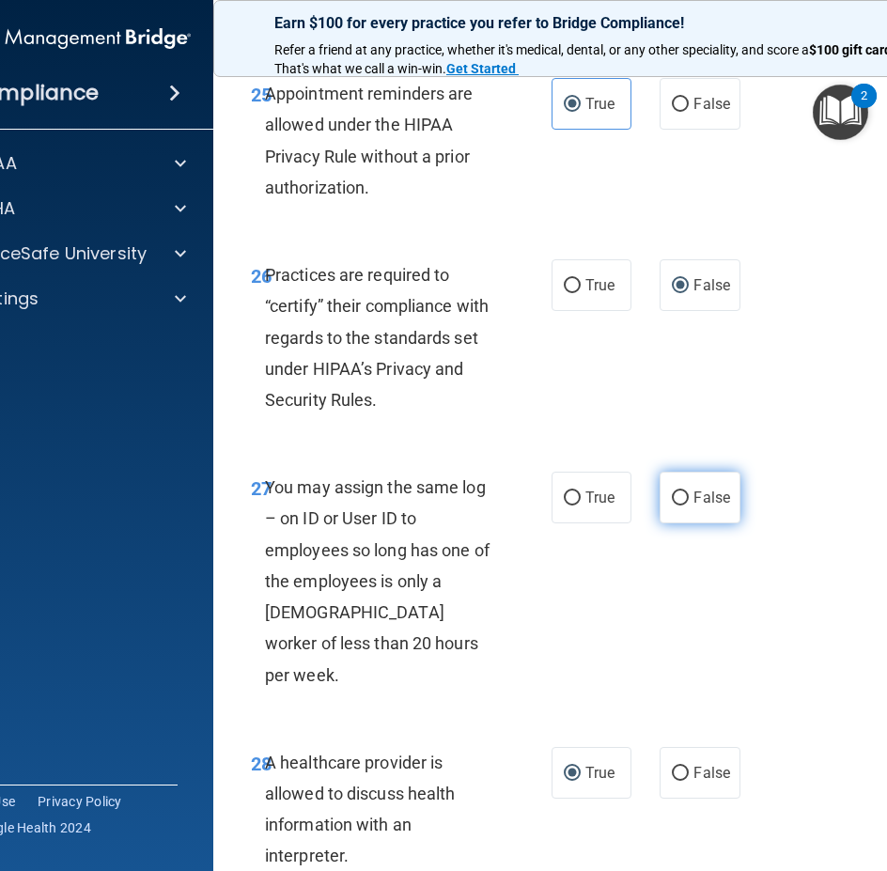
click at [683, 497] on label "False" at bounding box center [700, 498] width 80 height 52
click at [683, 497] on input "False" at bounding box center [680, 499] width 17 height 14
radio input "true"
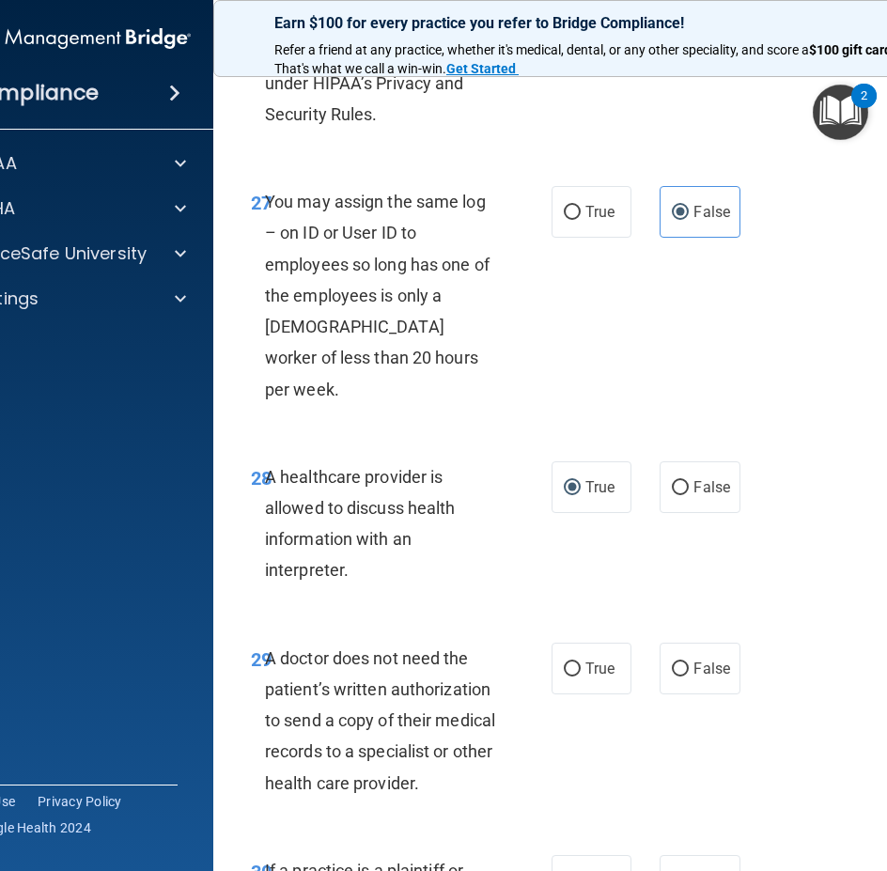
scroll to position [5921, 0]
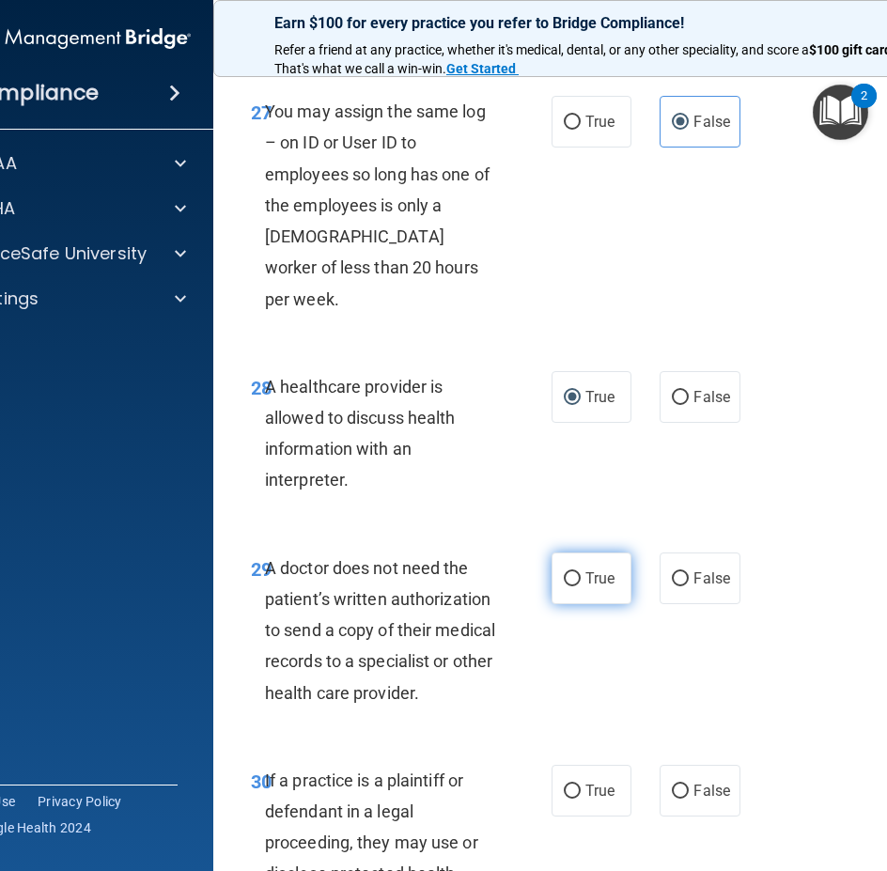
click at [600, 570] on span "True" at bounding box center [599, 579] width 29 height 18
click at [581, 572] on input "True" at bounding box center [572, 579] width 17 height 14
radio input "true"
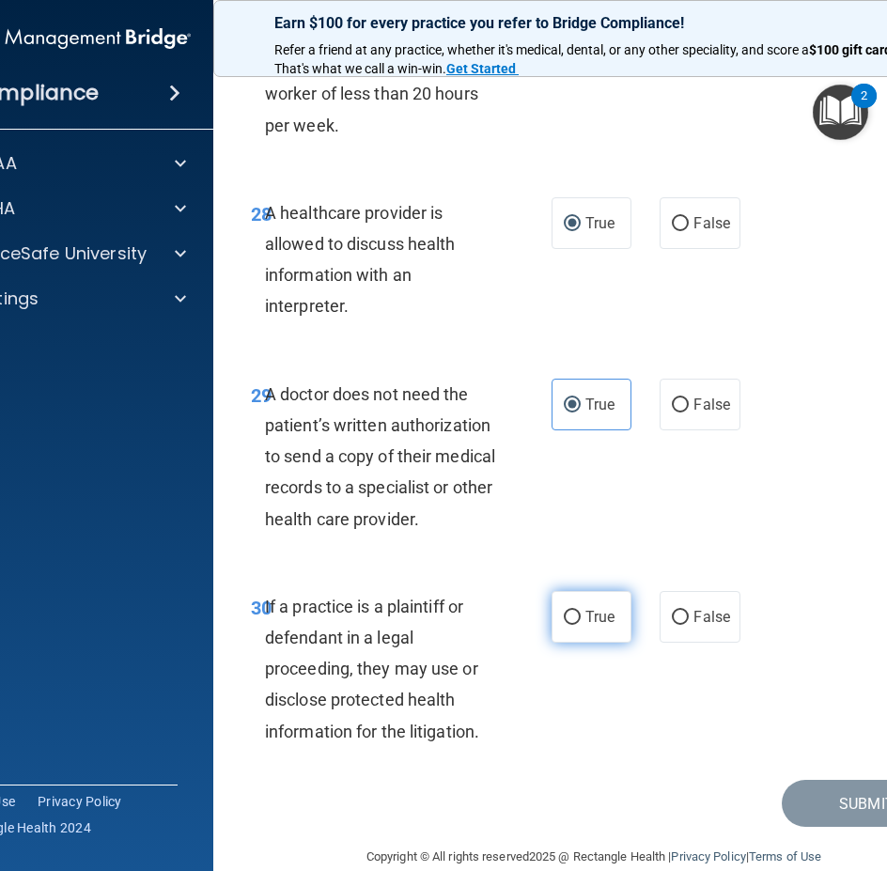
click at [581, 591] on label "True" at bounding box center [592, 617] width 80 height 52
click at [581, 611] on input "True" at bounding box center [572, 618] width 17 height 14
radio input "true"
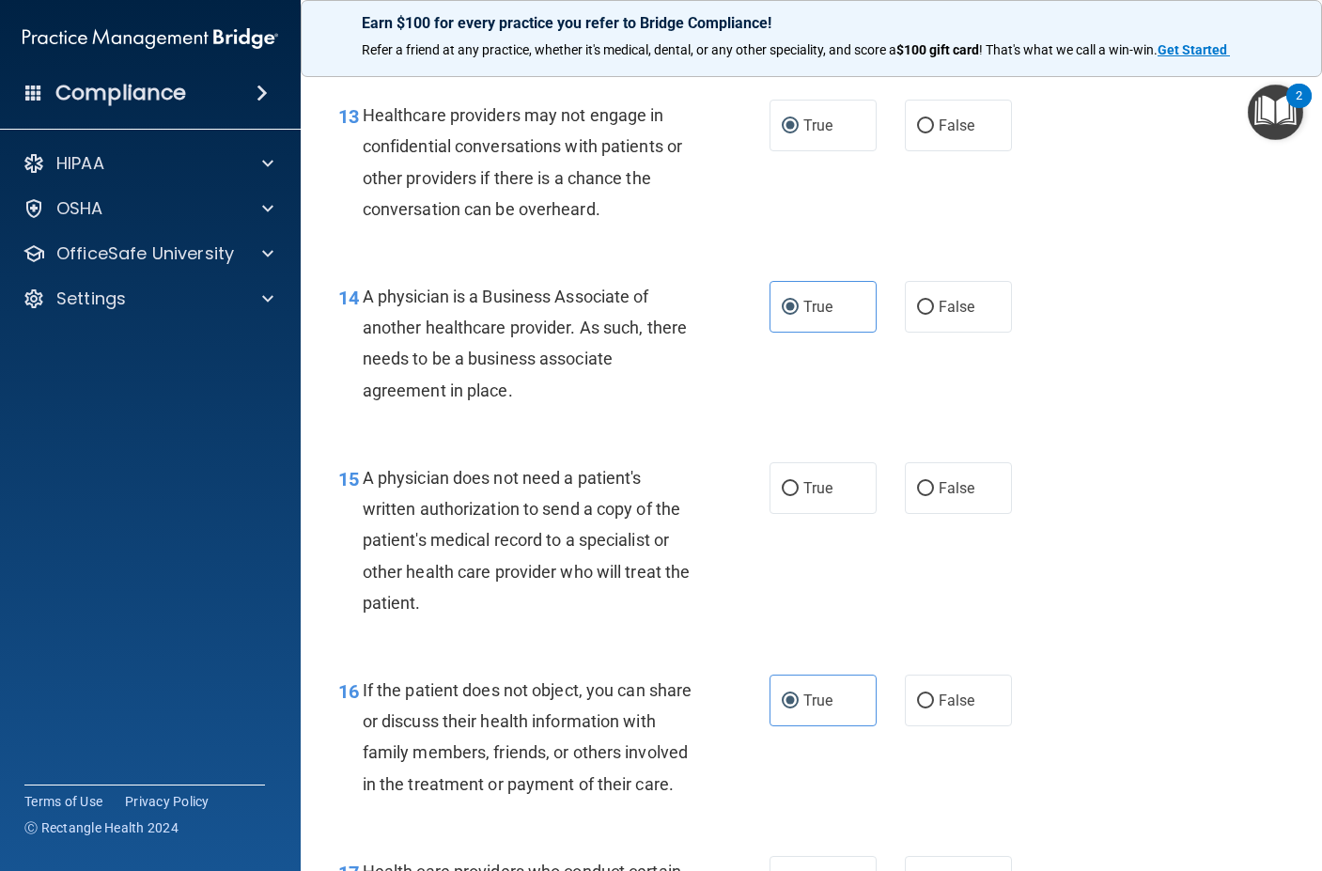
scroll to position [2349, 0]
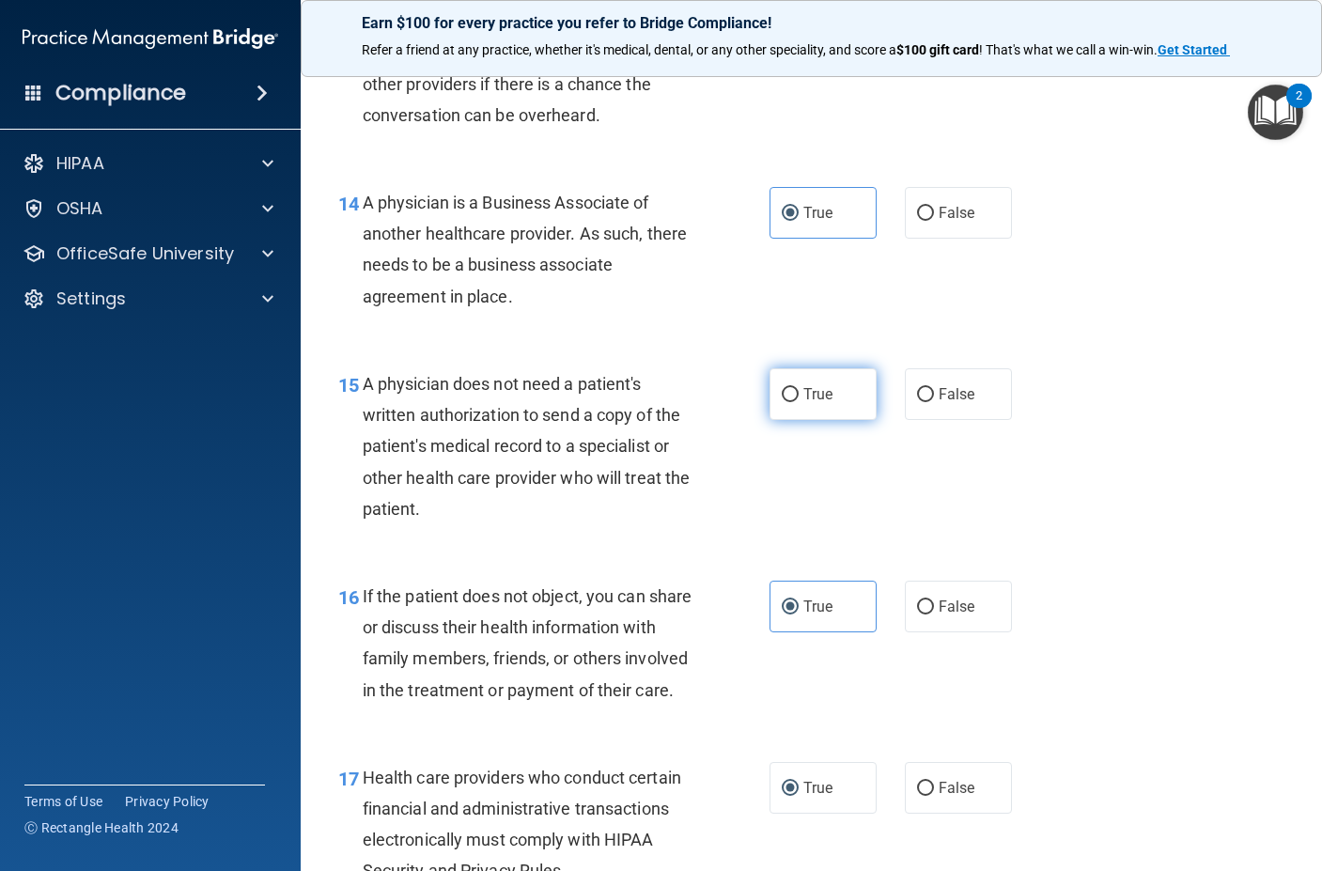
click at [804, 400] on span "True" at bounding box center [818, 394] width 29 height 18
click at [799, 400] on input "True" at bounding box center [790, 395] width 17 height 14
radio input "true"
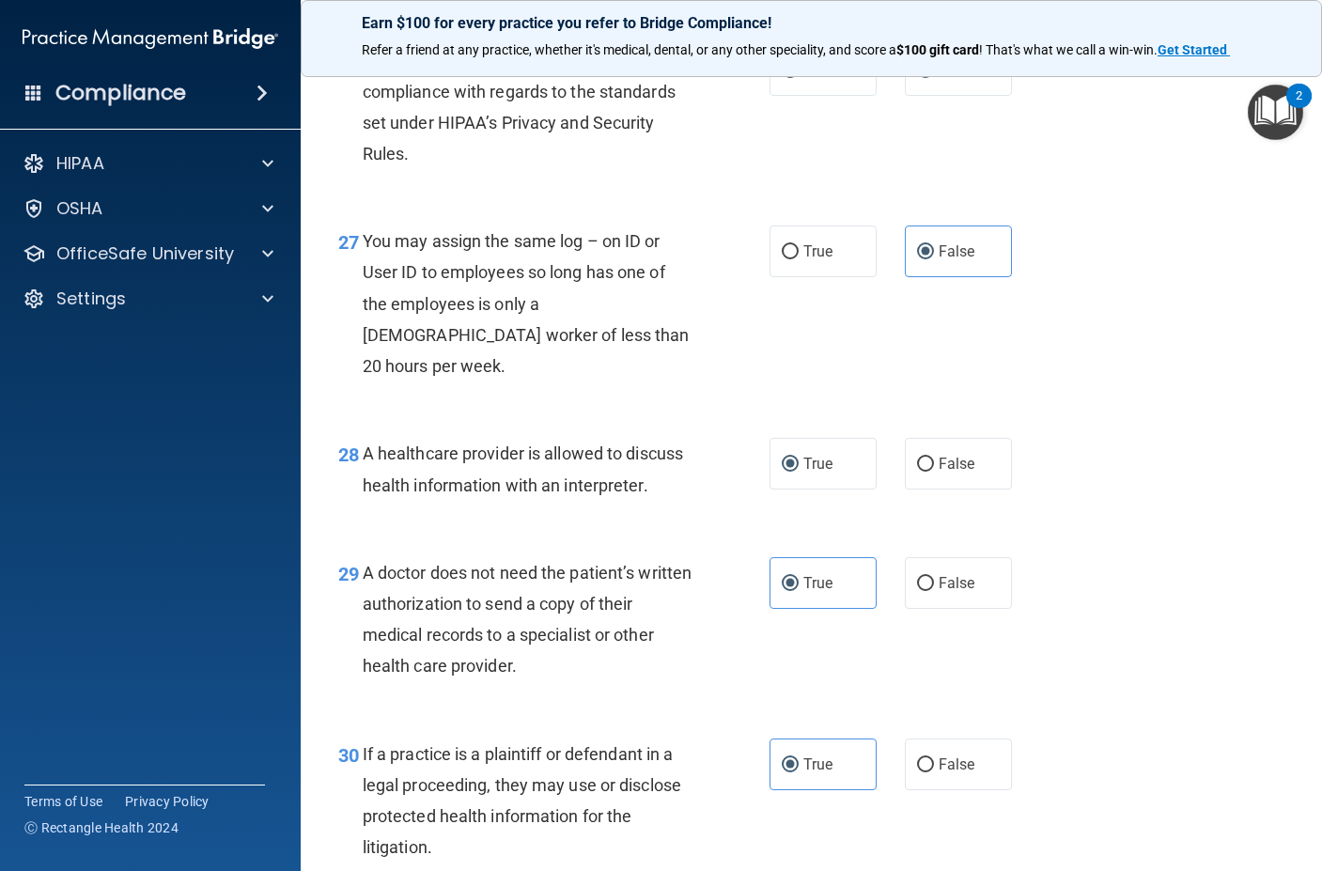
scroll to position [4753, 0]
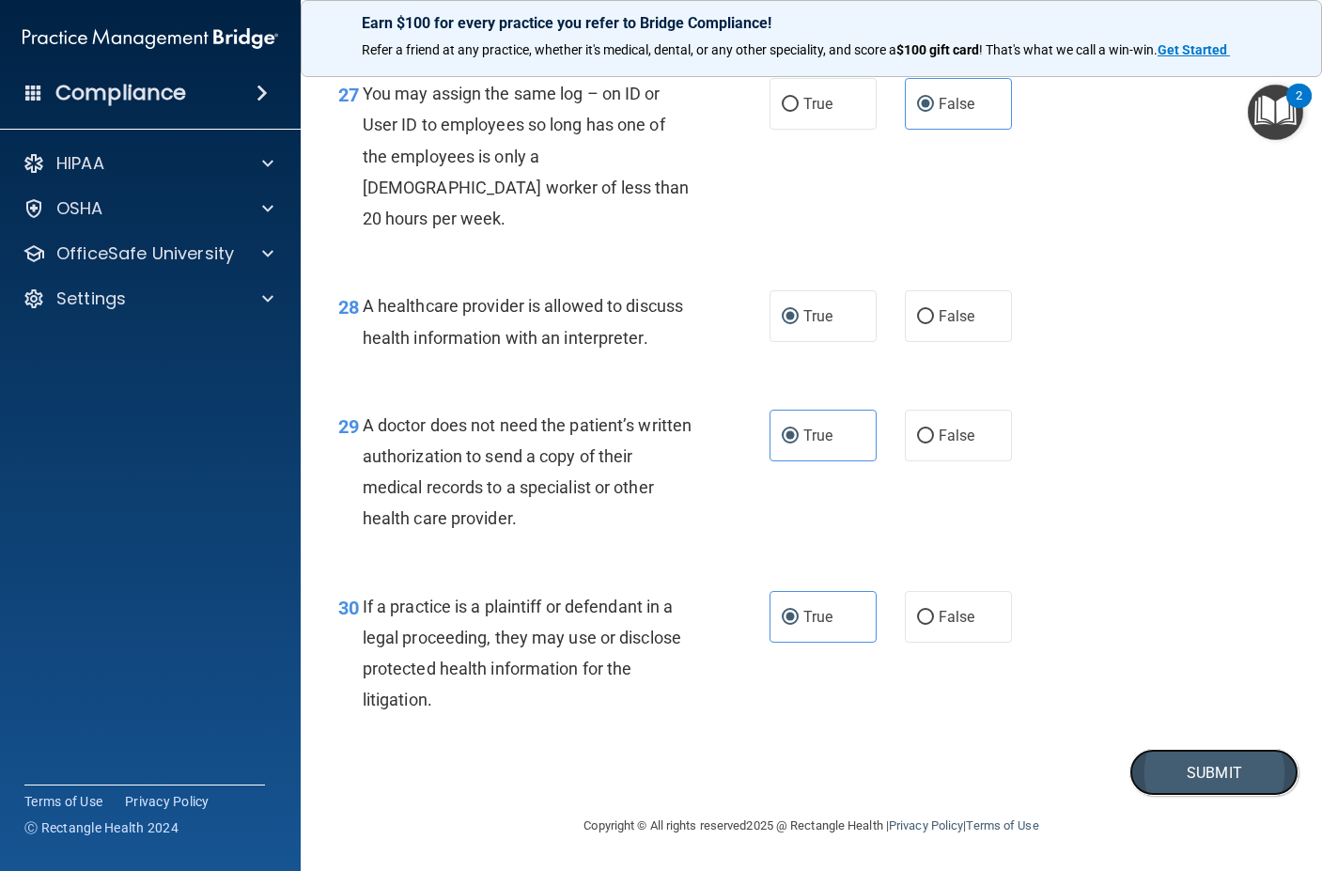
click at [1207, 764] on button "Submit" at bounding box center [1214, 773] width 169 height 48
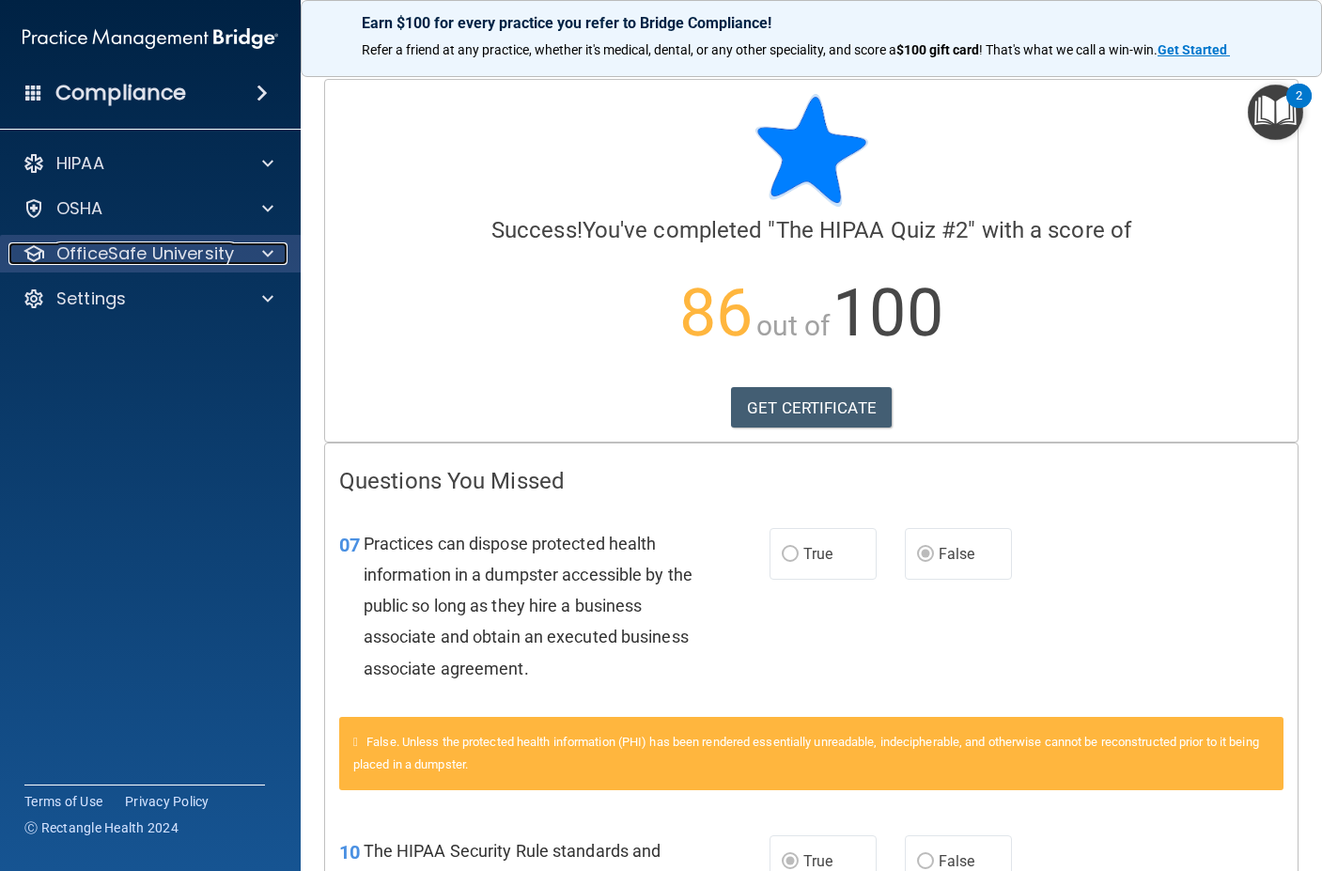
click at [182, 246] on p "OfficeSafe University" at bounding box center [145, 253] width 178 height 23
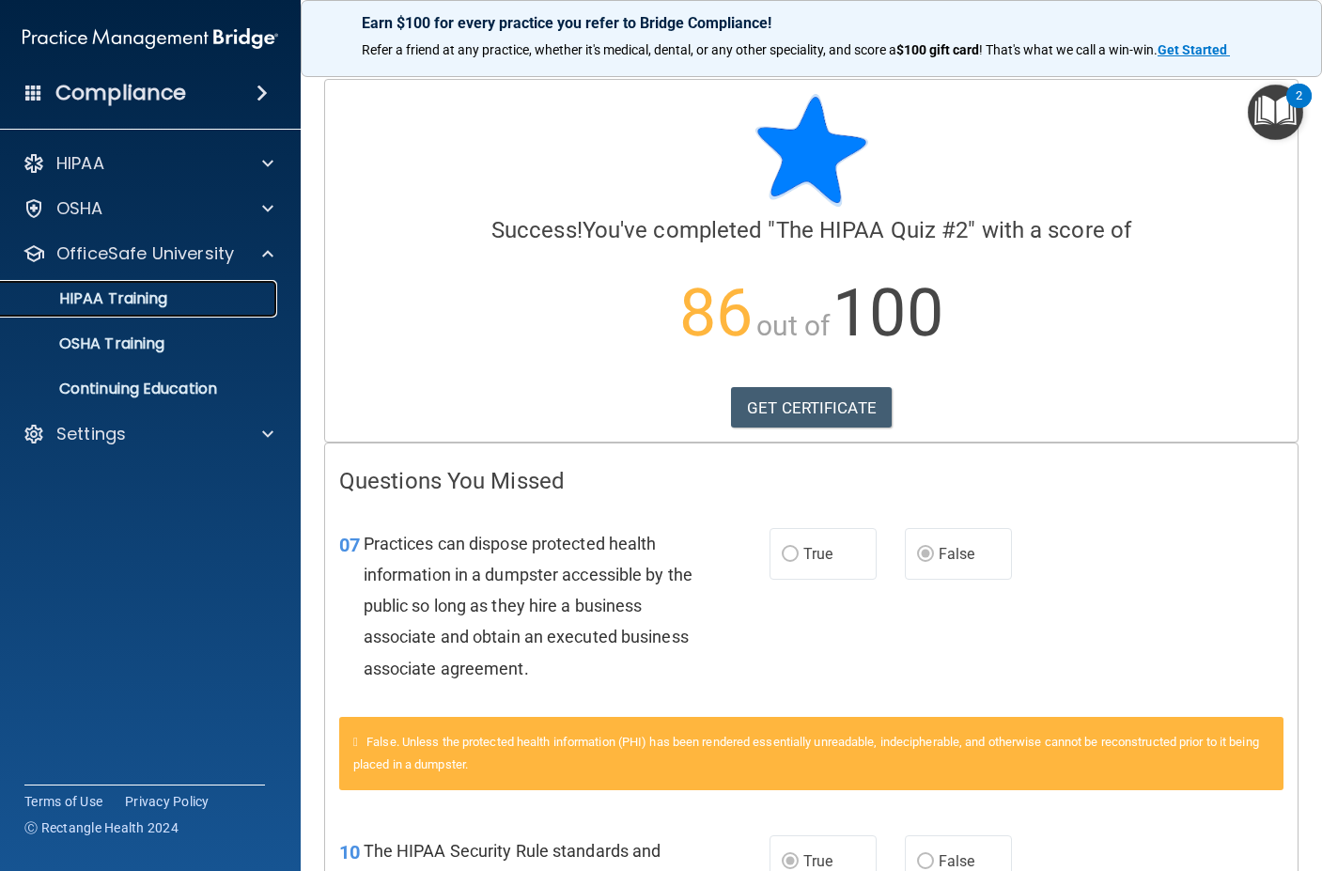
click at [143, 285] on link "HIPAA Training" at bounding box center [129, 299] width 296 height 38
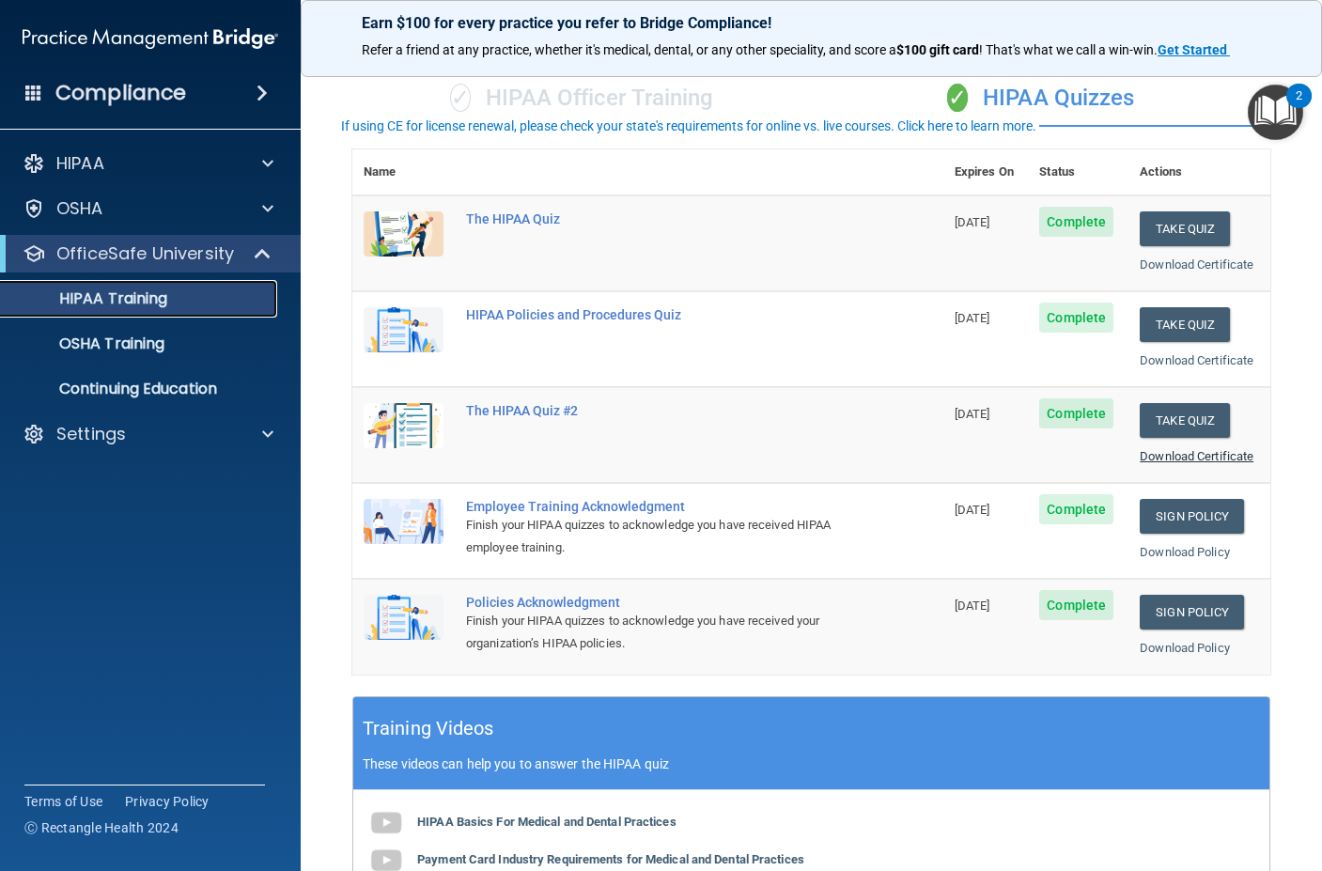
scroll to position [282, 0]
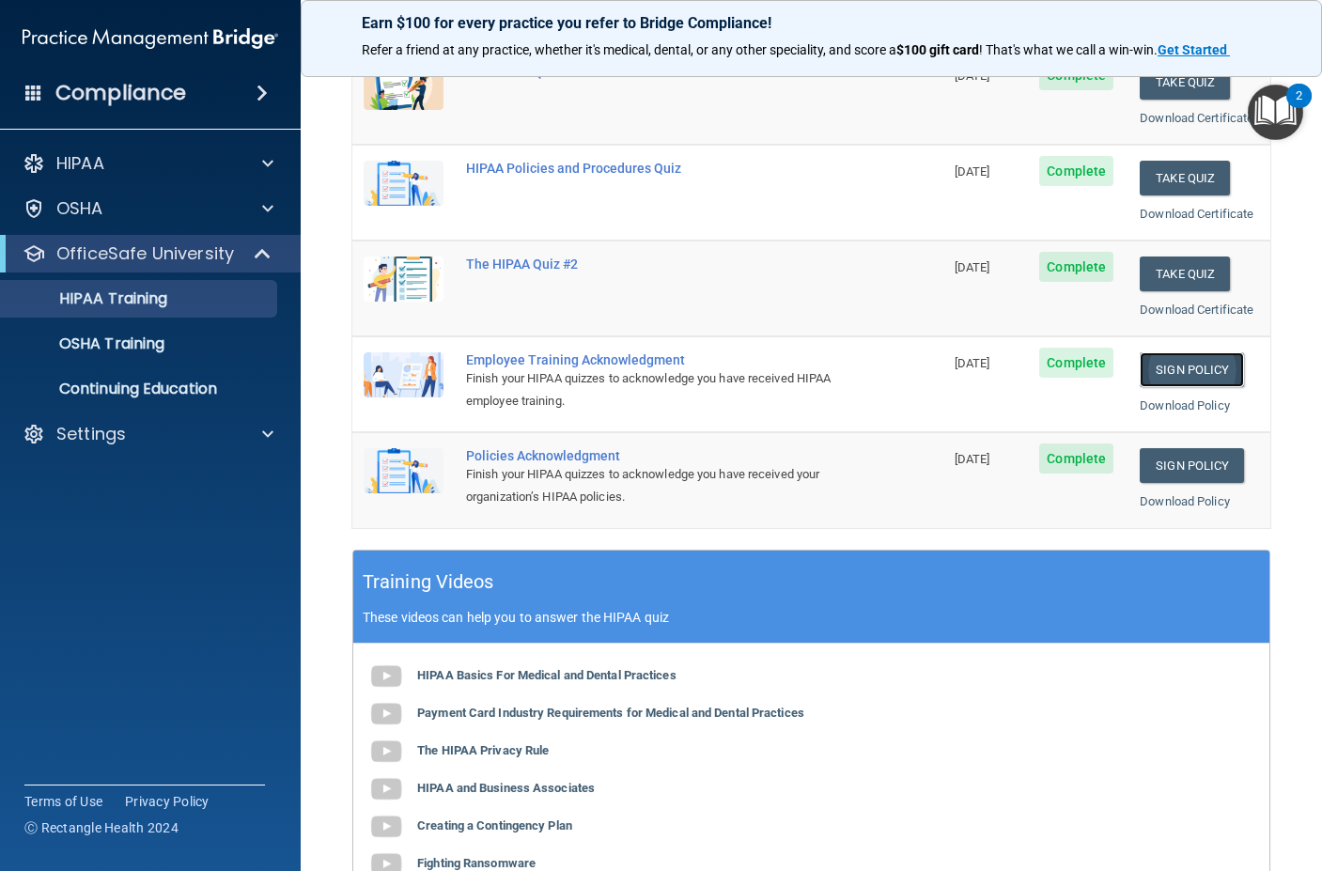
click at [1194, 361] on link "Sign Policy" at bounding box center [1192, 369] width 104 height 35
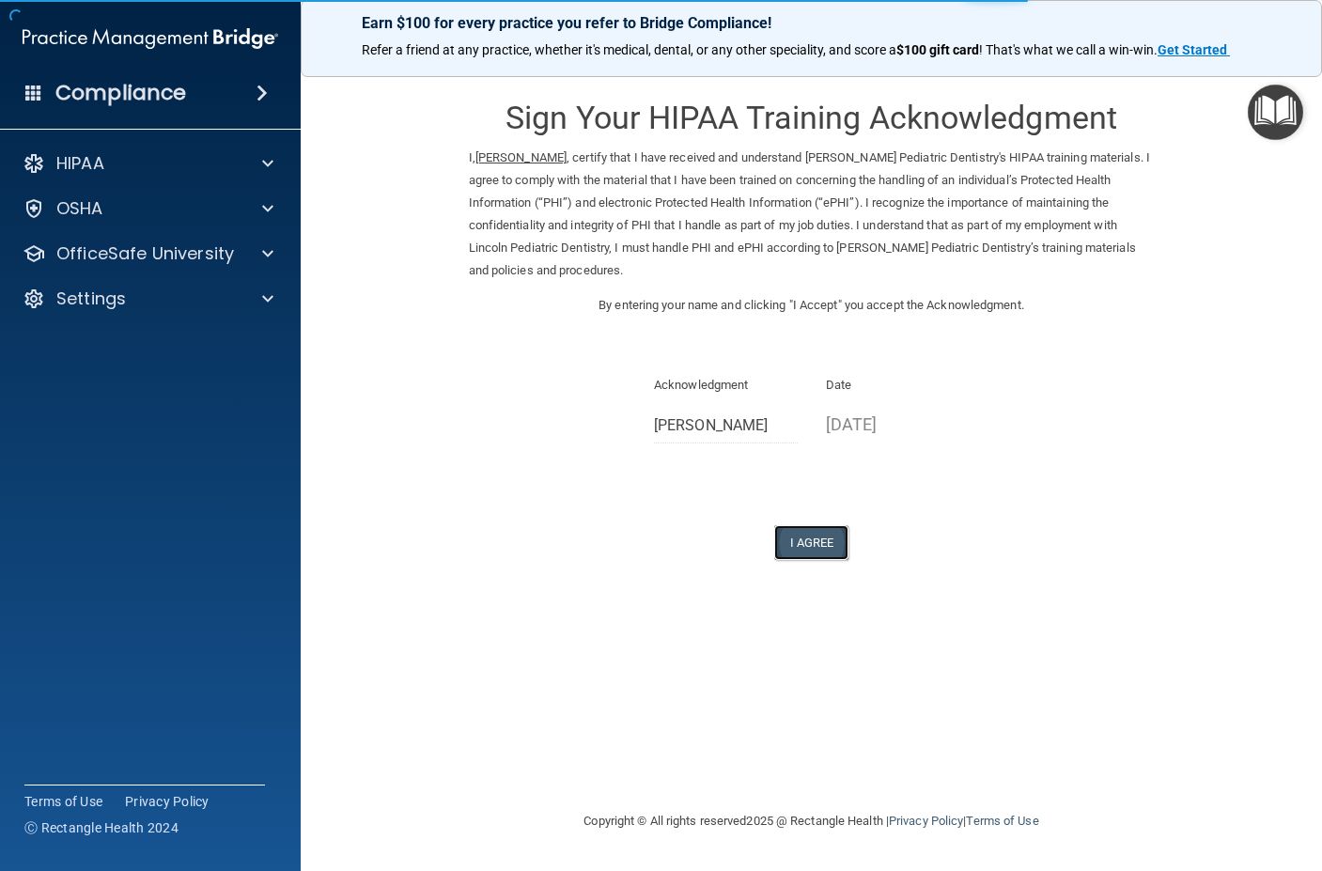
click at [801, 546] on button "I Agree" at bounding box center [811, 542] width 75 height 35
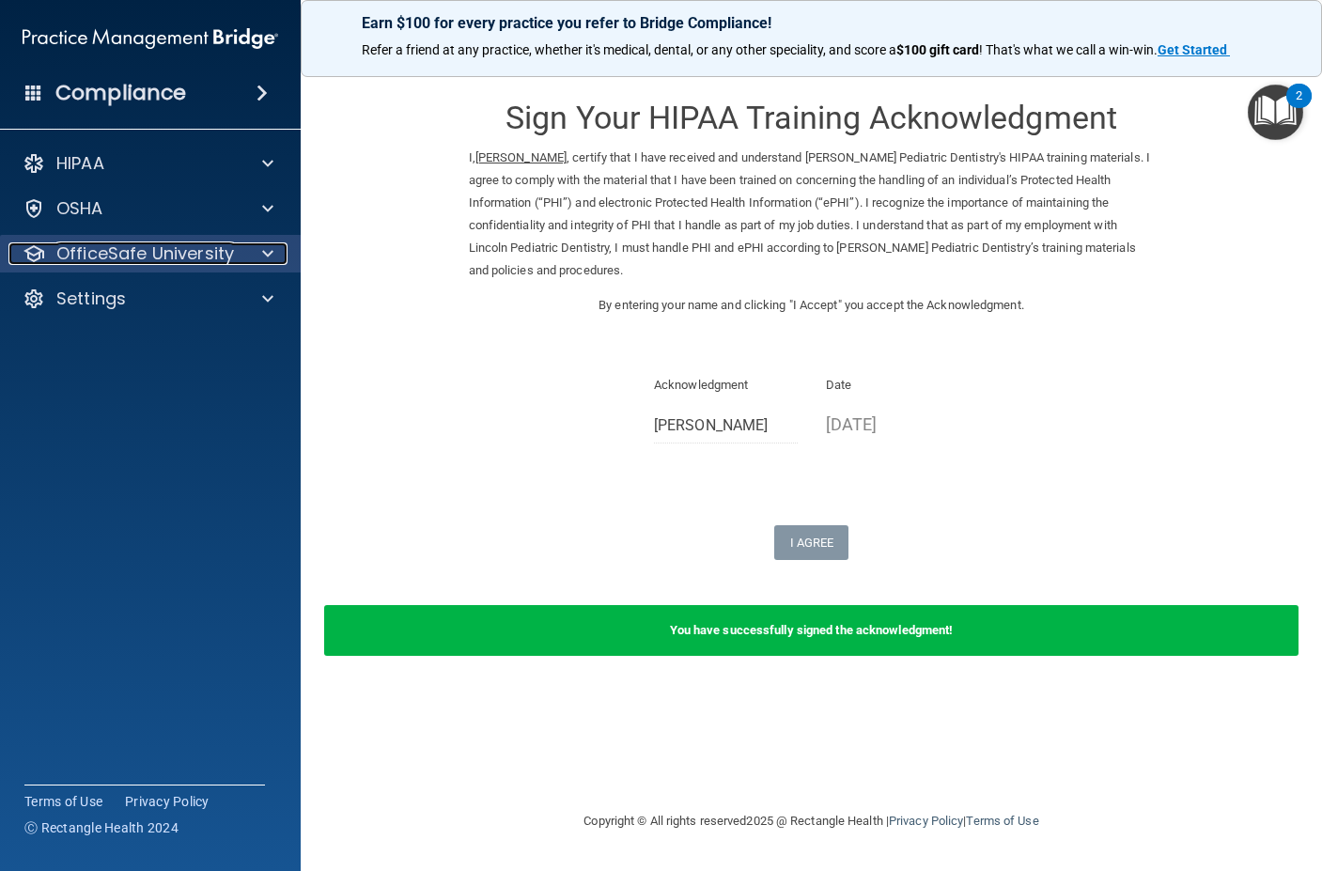
click at [197, 262] on p "OfficeSafe University" at bounding box center [145, 253] width 178 height 23
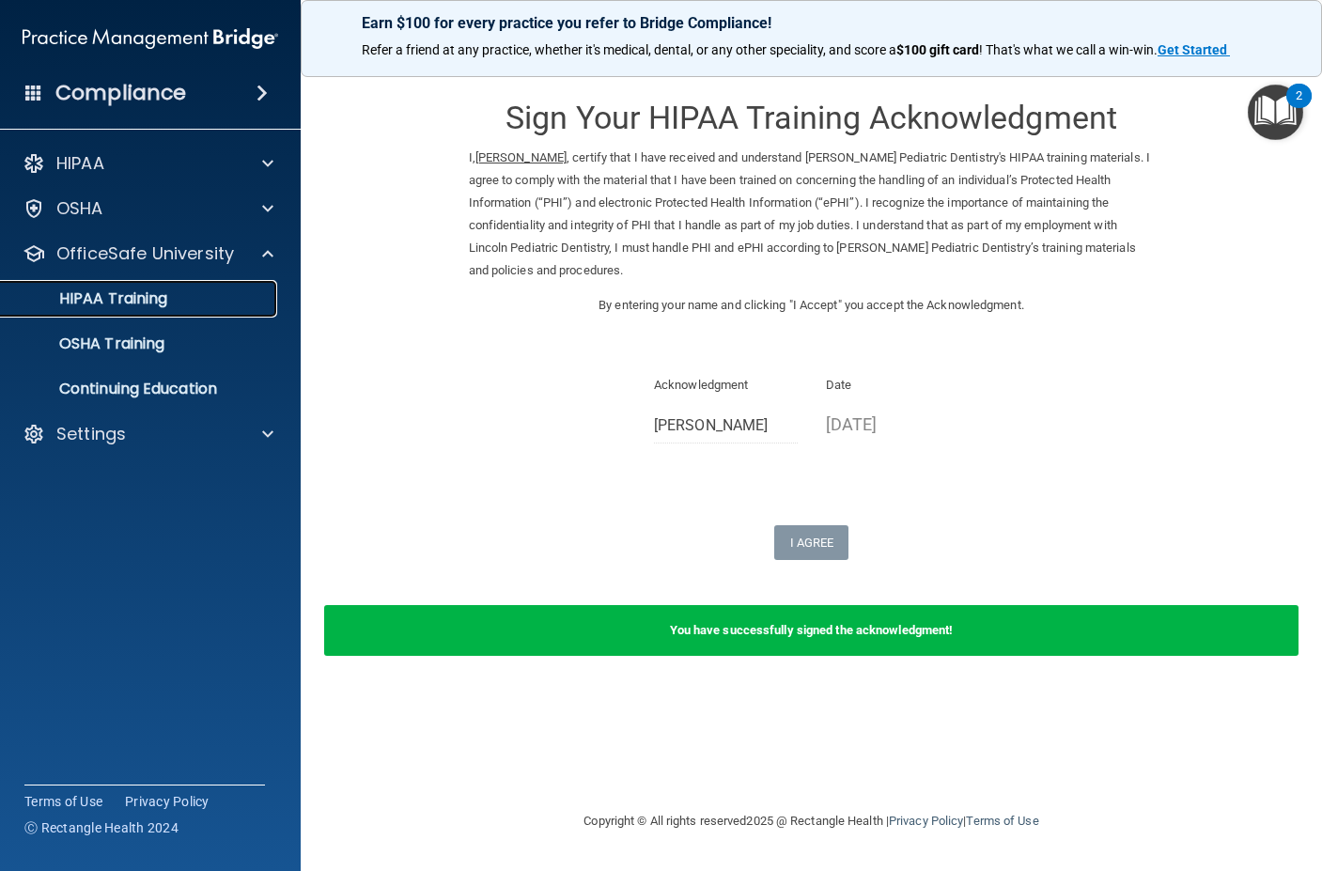
click at [176, 290] on div "HIPAA Training" at bounding box center [140, 298] width 257 height 19
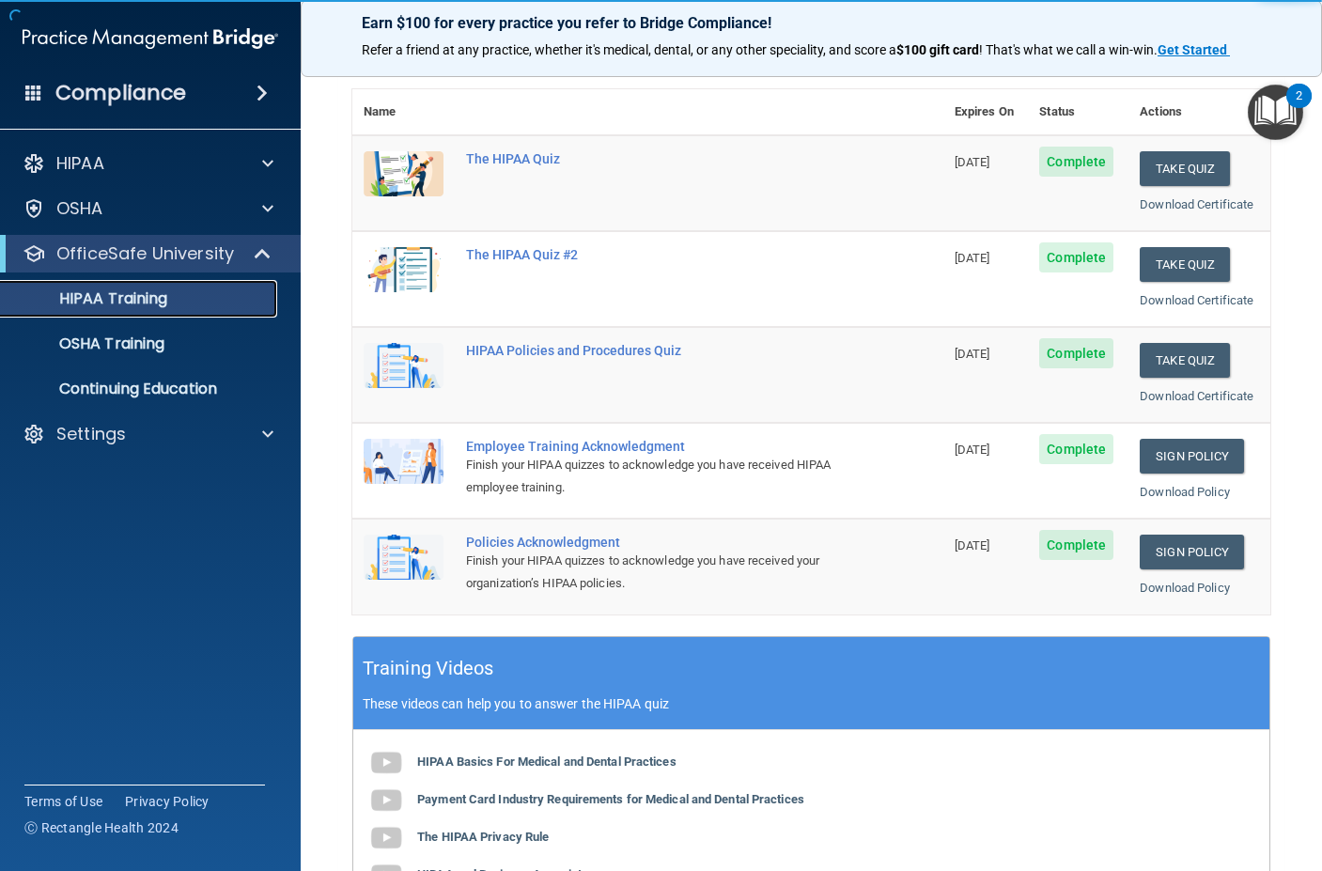
scroll to position [282, 0]
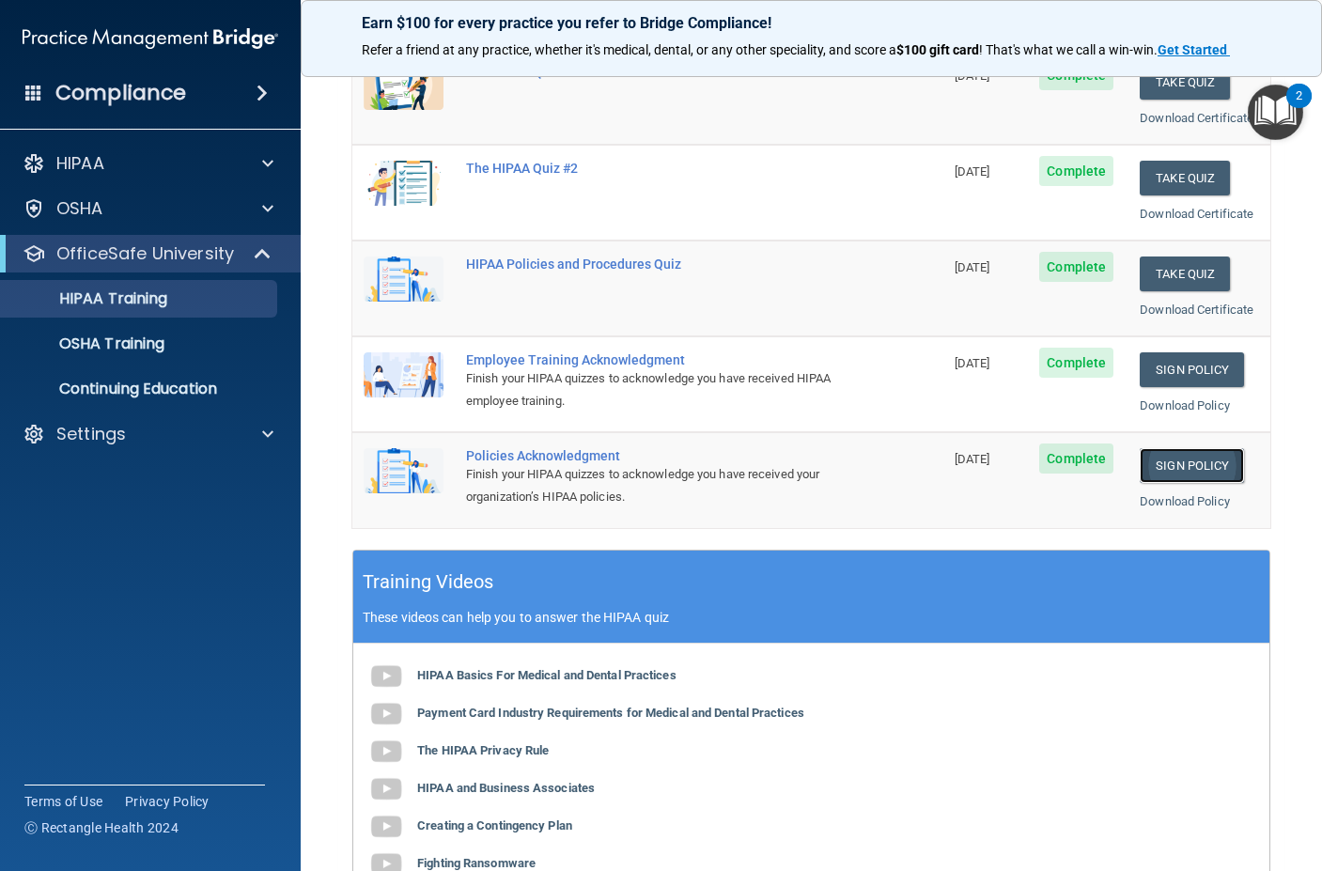
click at [1165, 462] on link "Sign Policy" at bounding box center [1192, 465] width 104 height 35
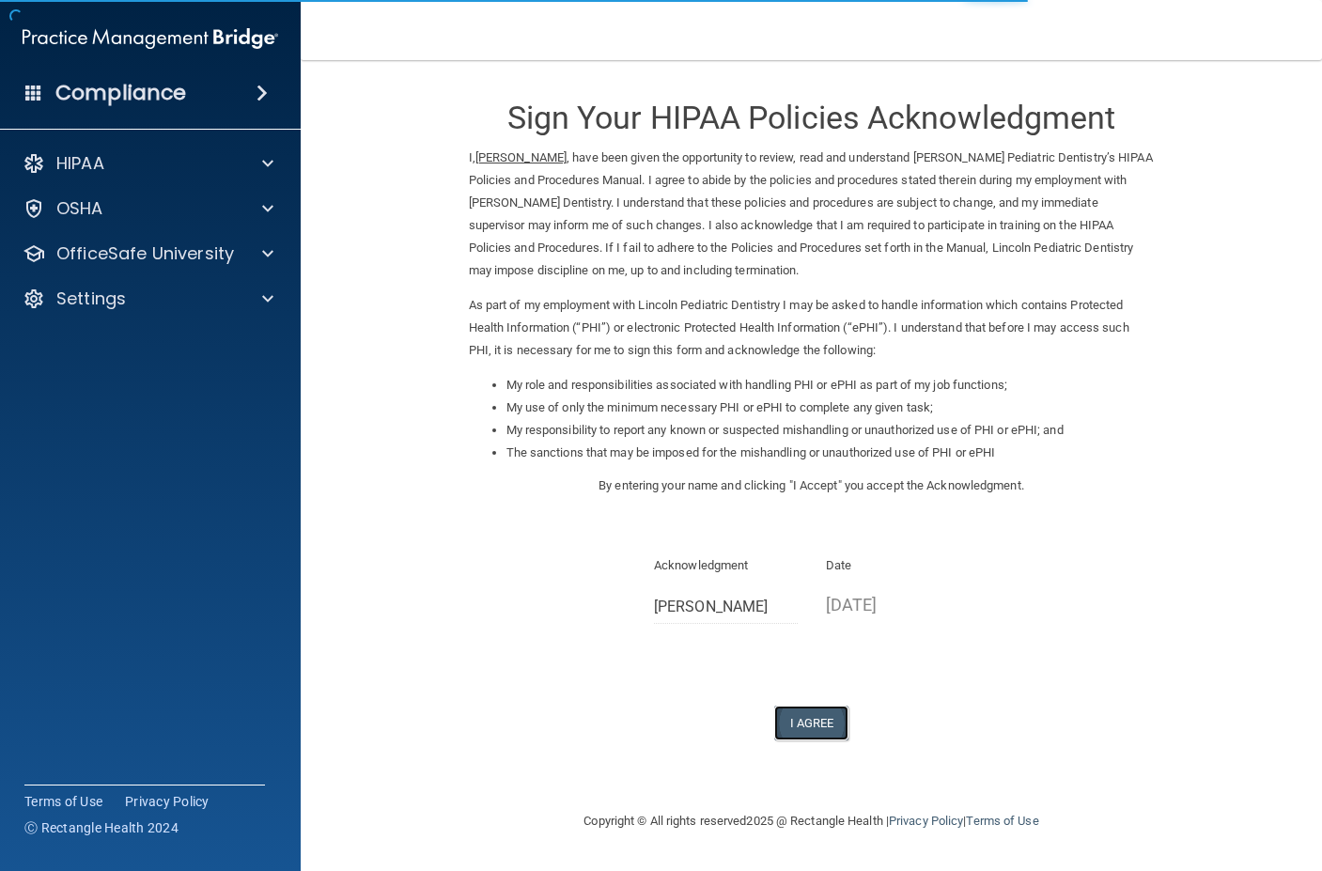
click at [819, 713] on button "I Agree" at bounding box center [811, 723] width 75 height 35
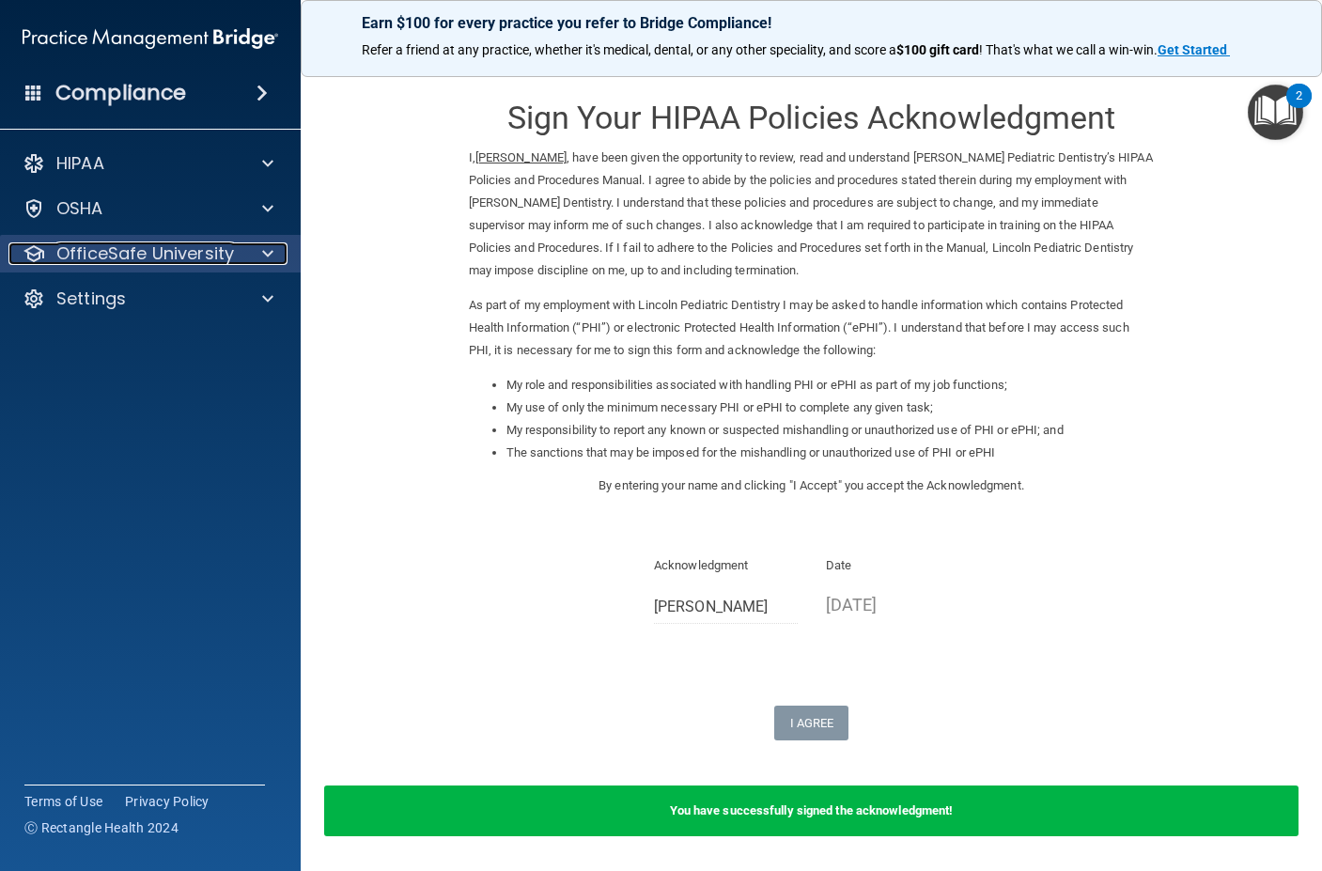
click at [121, 255] on p "OfficeSafe University" at bounding box center [145, 253] width 178 height 23
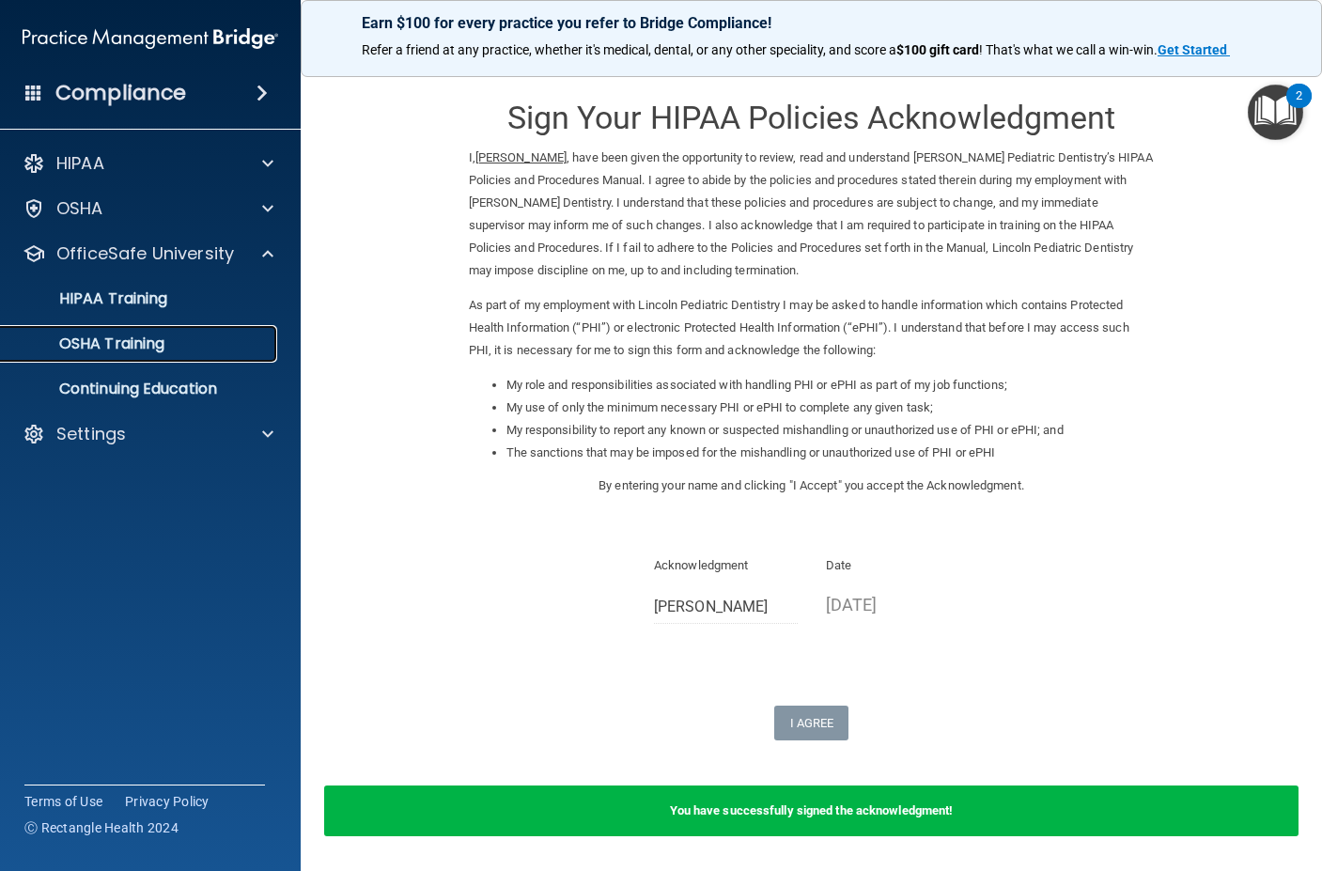
click at [114, 339] on p "OSHA Training" at bounding box center [88, 344] width 152 height 19
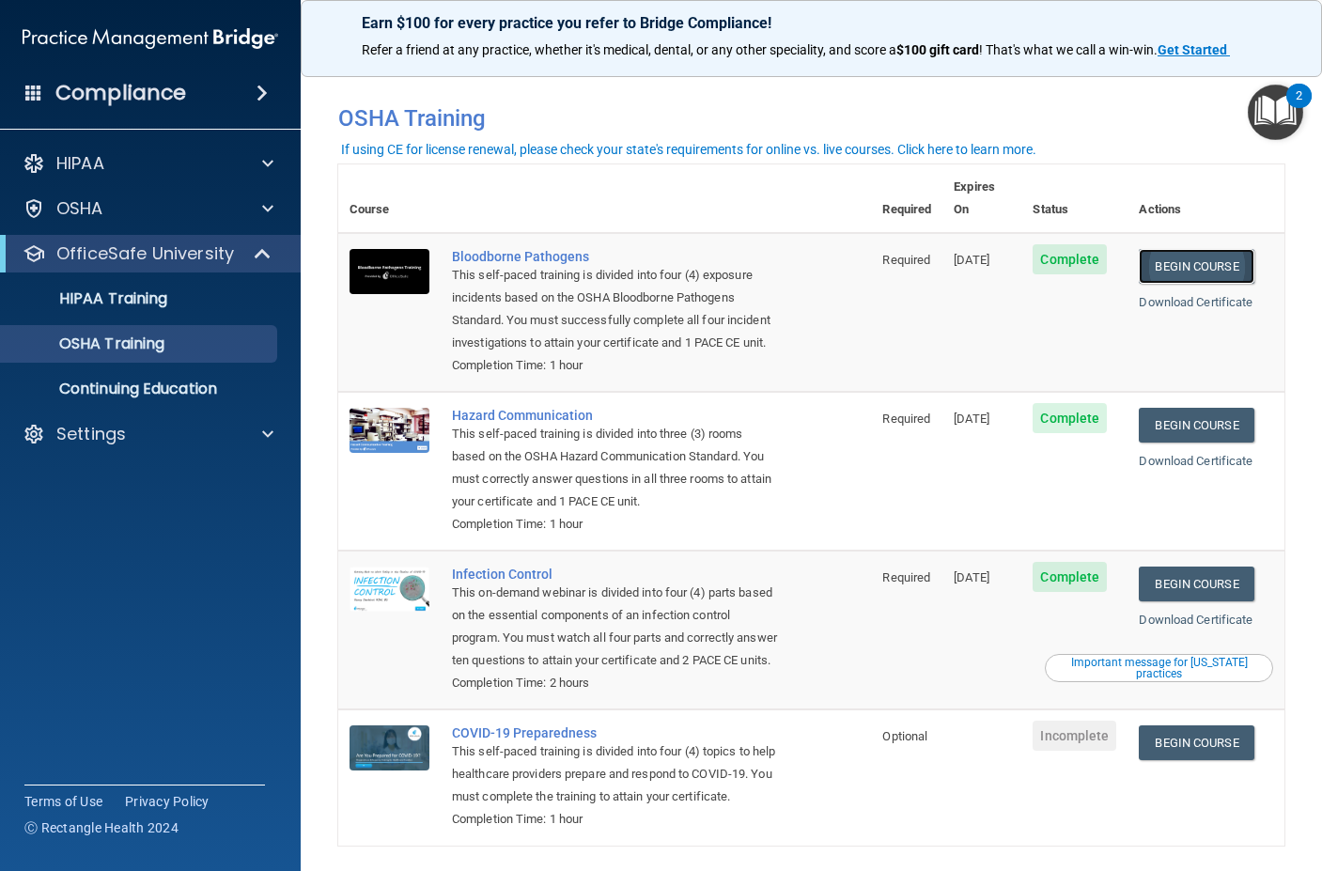
click at [1166, 249] on link "Begin Course" at bounding box center [1196, 266] width 115 height 35
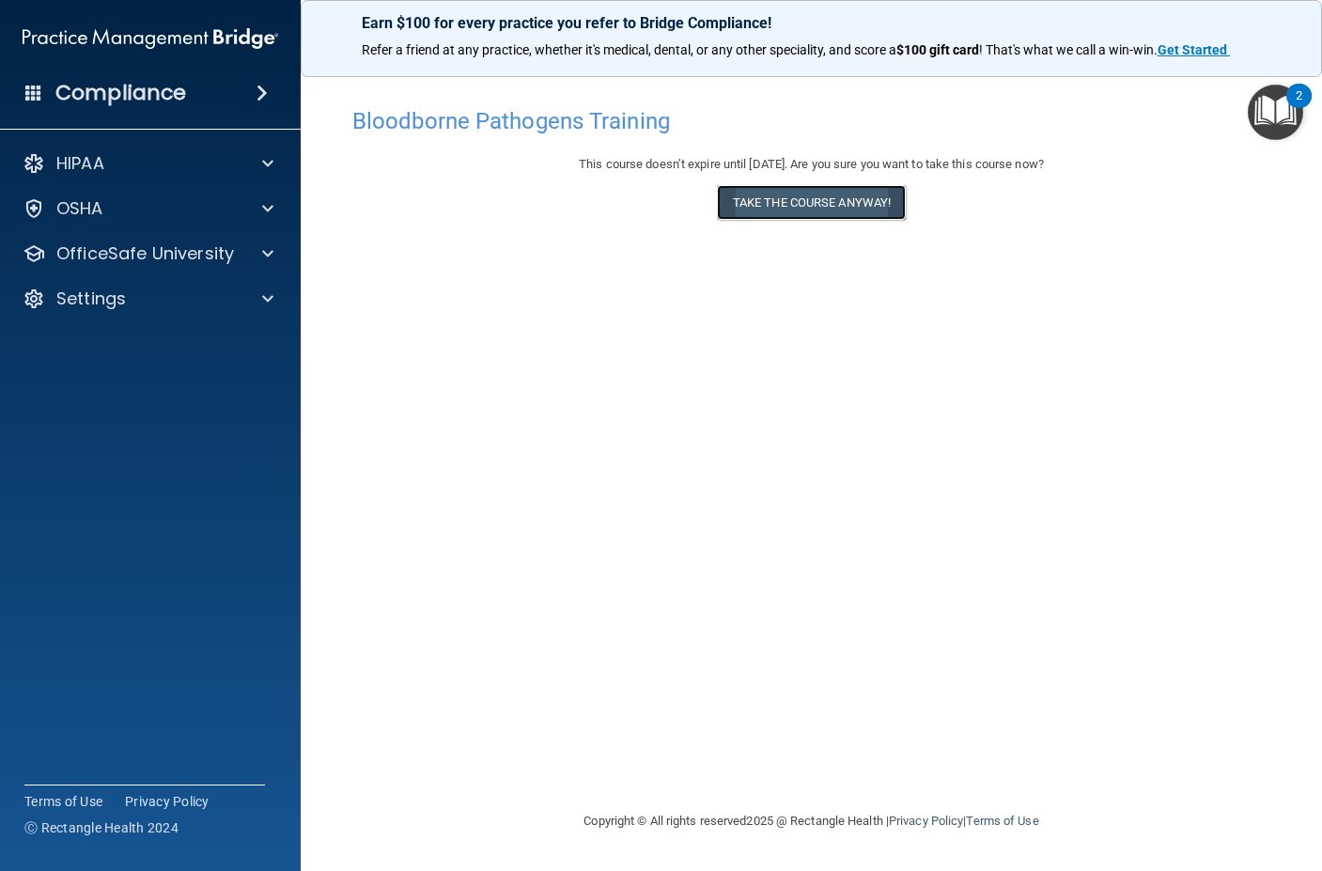
click at [799, 200] on button "Take the course anyway!" at bounding box center [811, 202] width 189 height 35
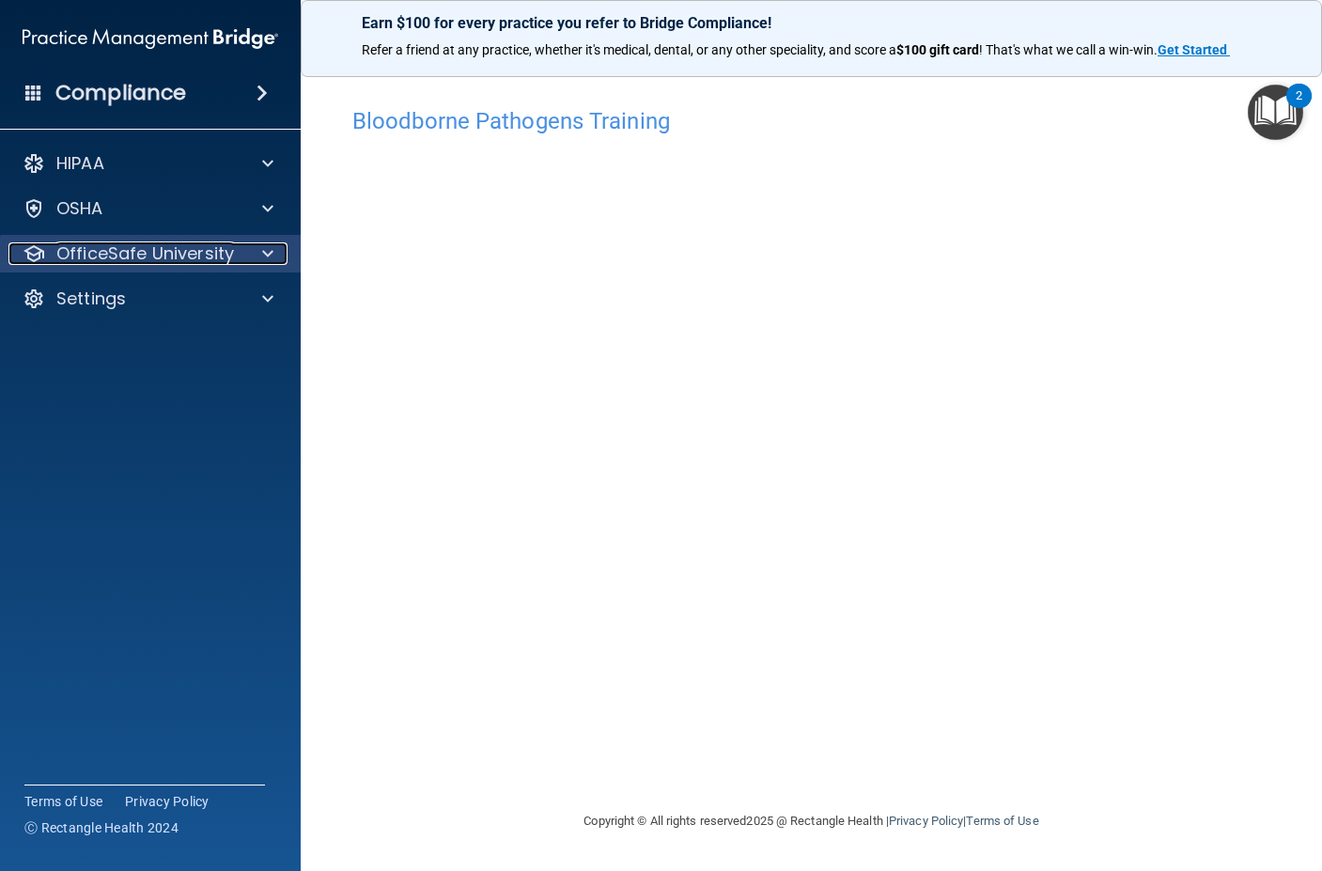
click at [179, 258] on p "OfficeSafe University" at bounding box center [145, 253] width 178 height 23
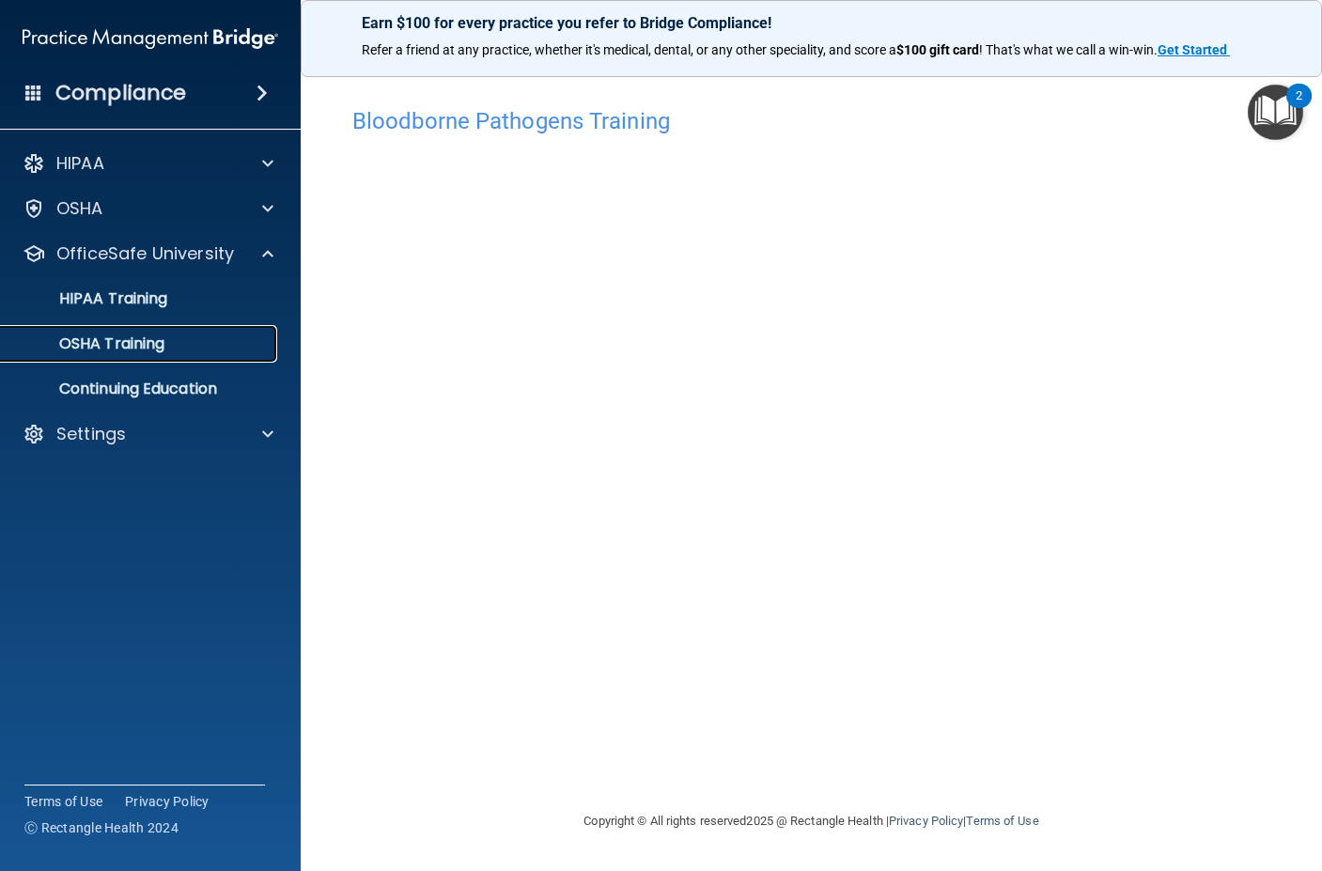
click at [132, 340] on p "OSHA Training" at bounding box center [88, 344] width 152 height 19
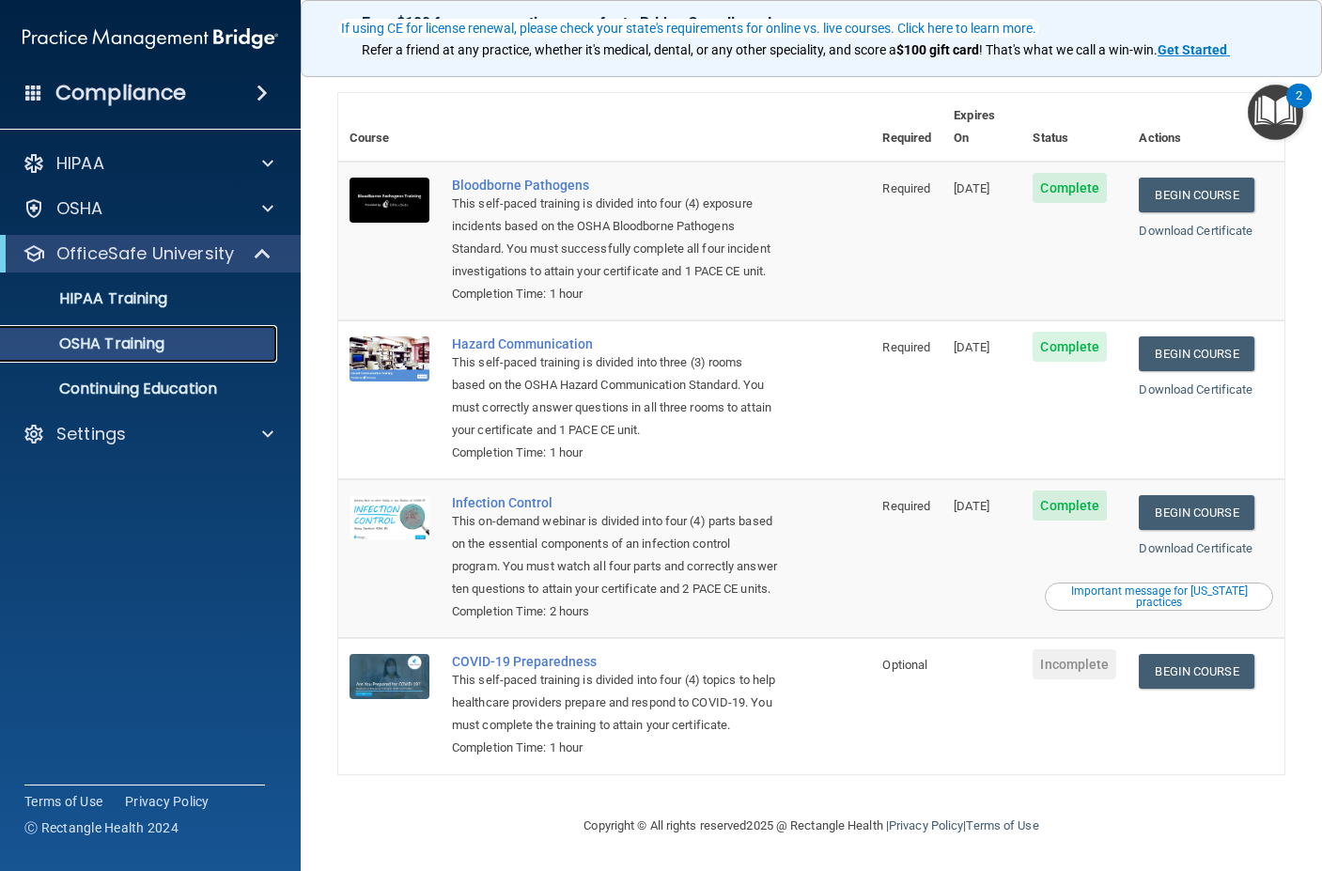
scroll to position [121, 0]
click at [1185, 654] on link "Begin Course" at bounding box center [1196, 671] width 115 height 35
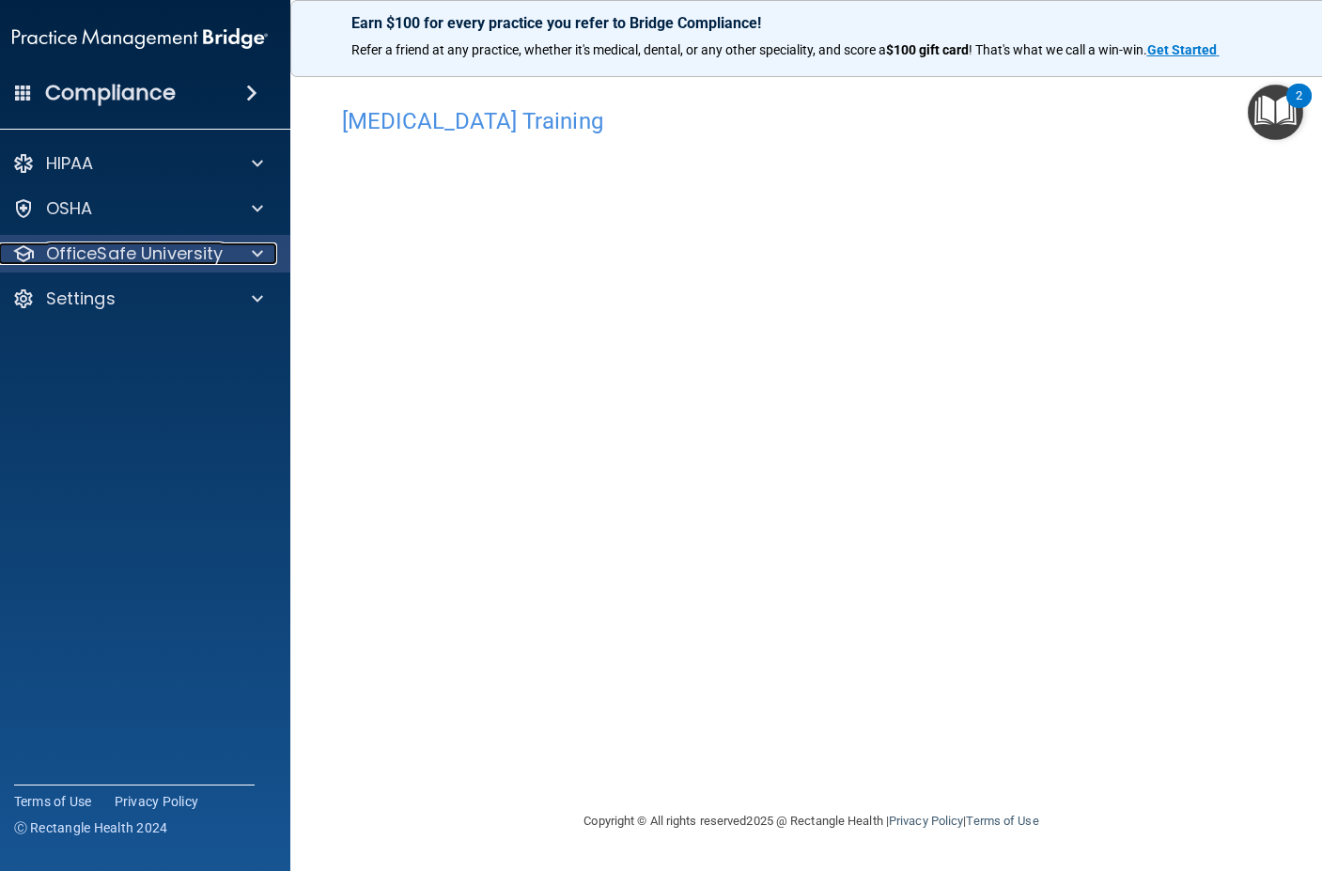
click at [175, 259] on p "OfficeSafe University" at bounding box center [135, 253] width 178 height 23
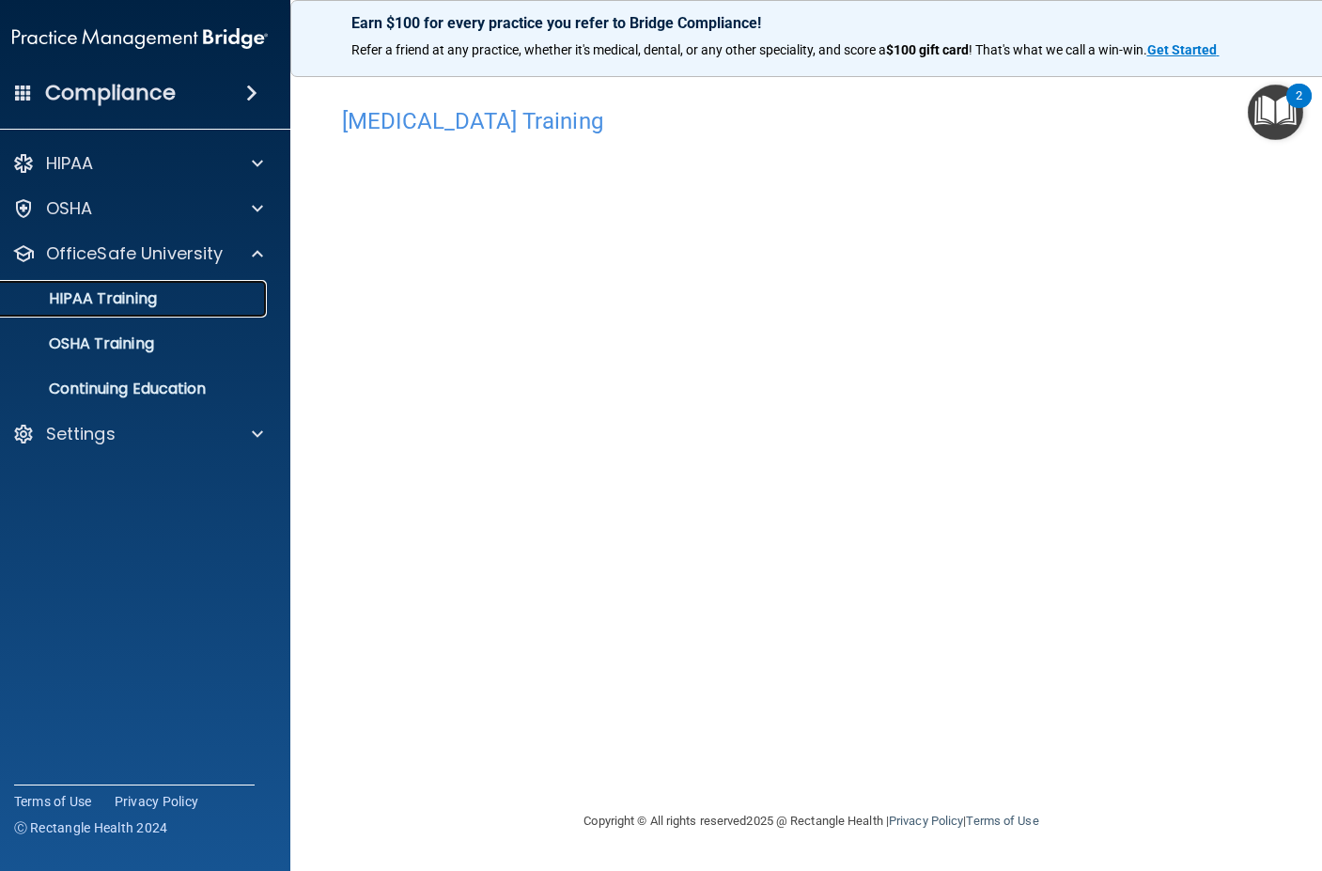
click at [173, 301] on div "HIPAA Training" at bounding box center [130, 298] width 257 height 19
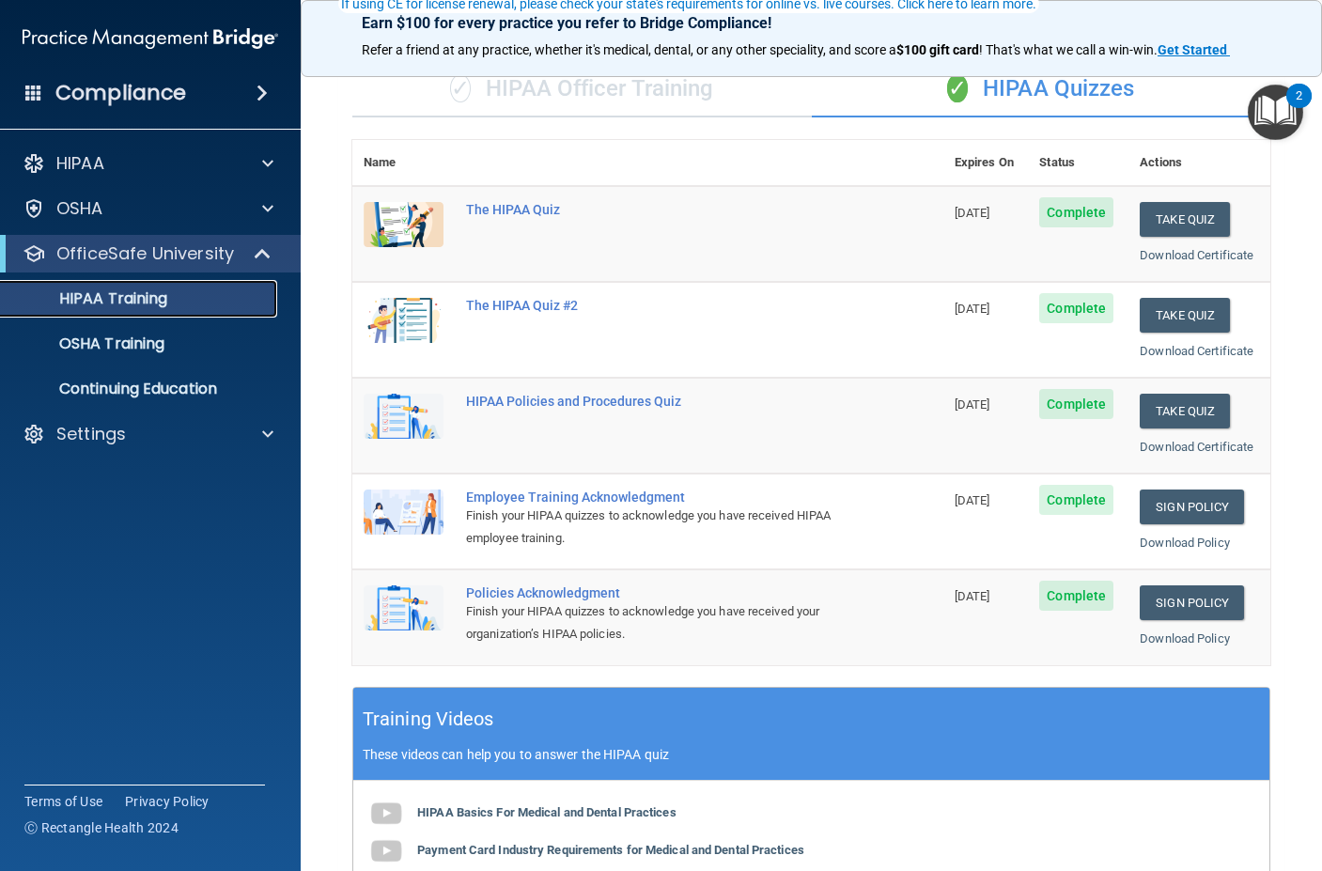
scroll to position [188, 0]
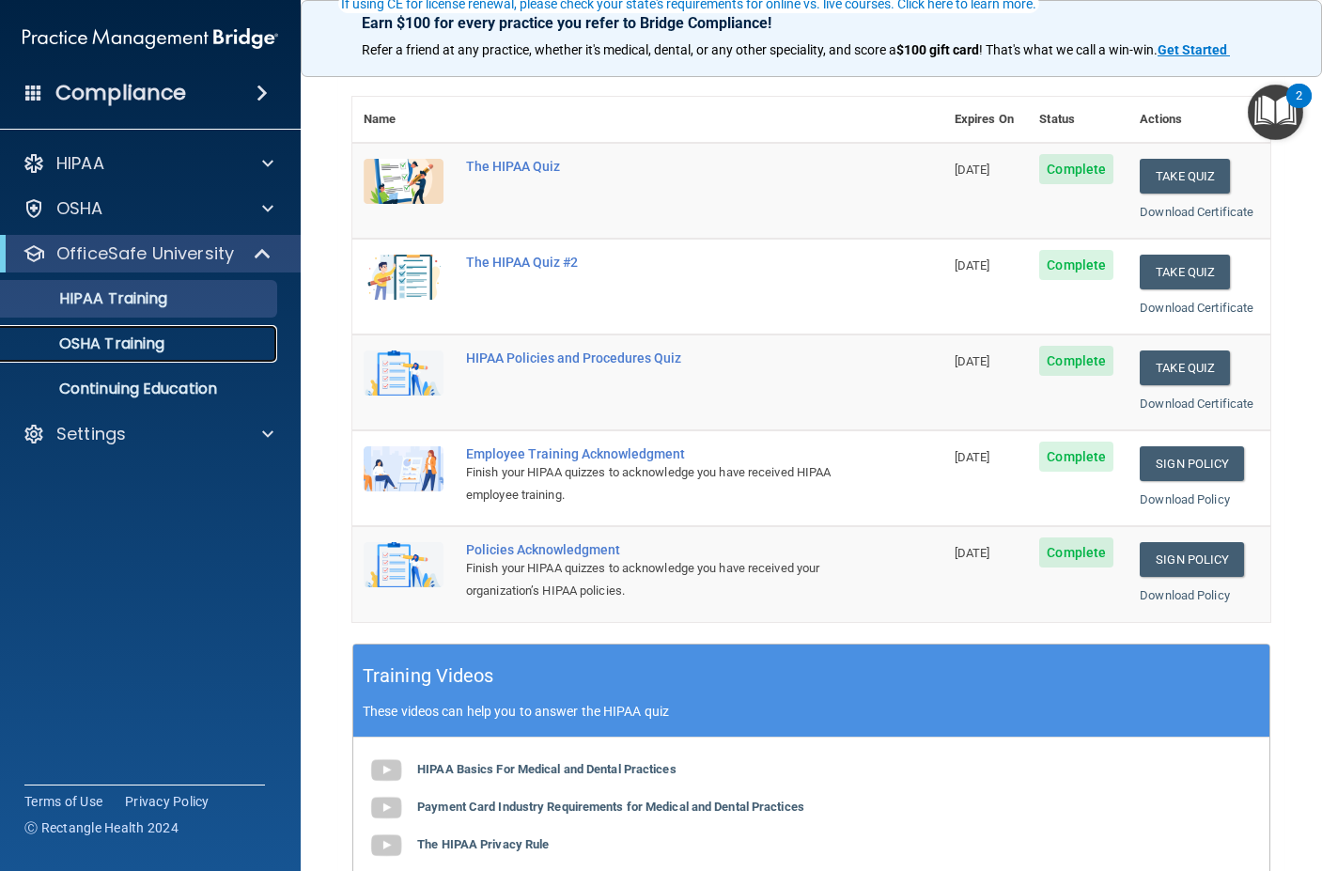
click at [146, 349] on p "OSHA Training" at bounding box center [88, 344] width 152 height 19
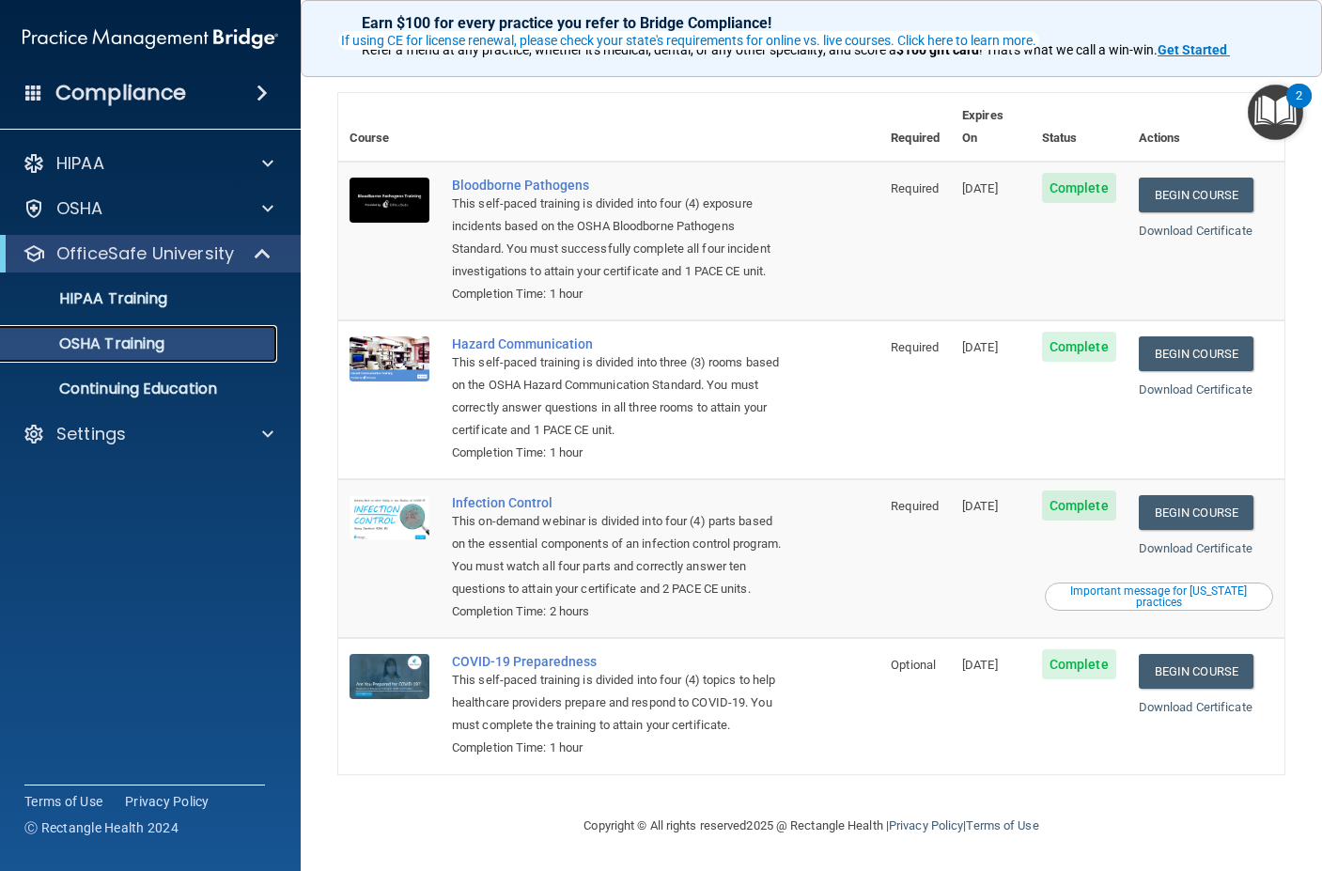
scroll to position [121, 0]
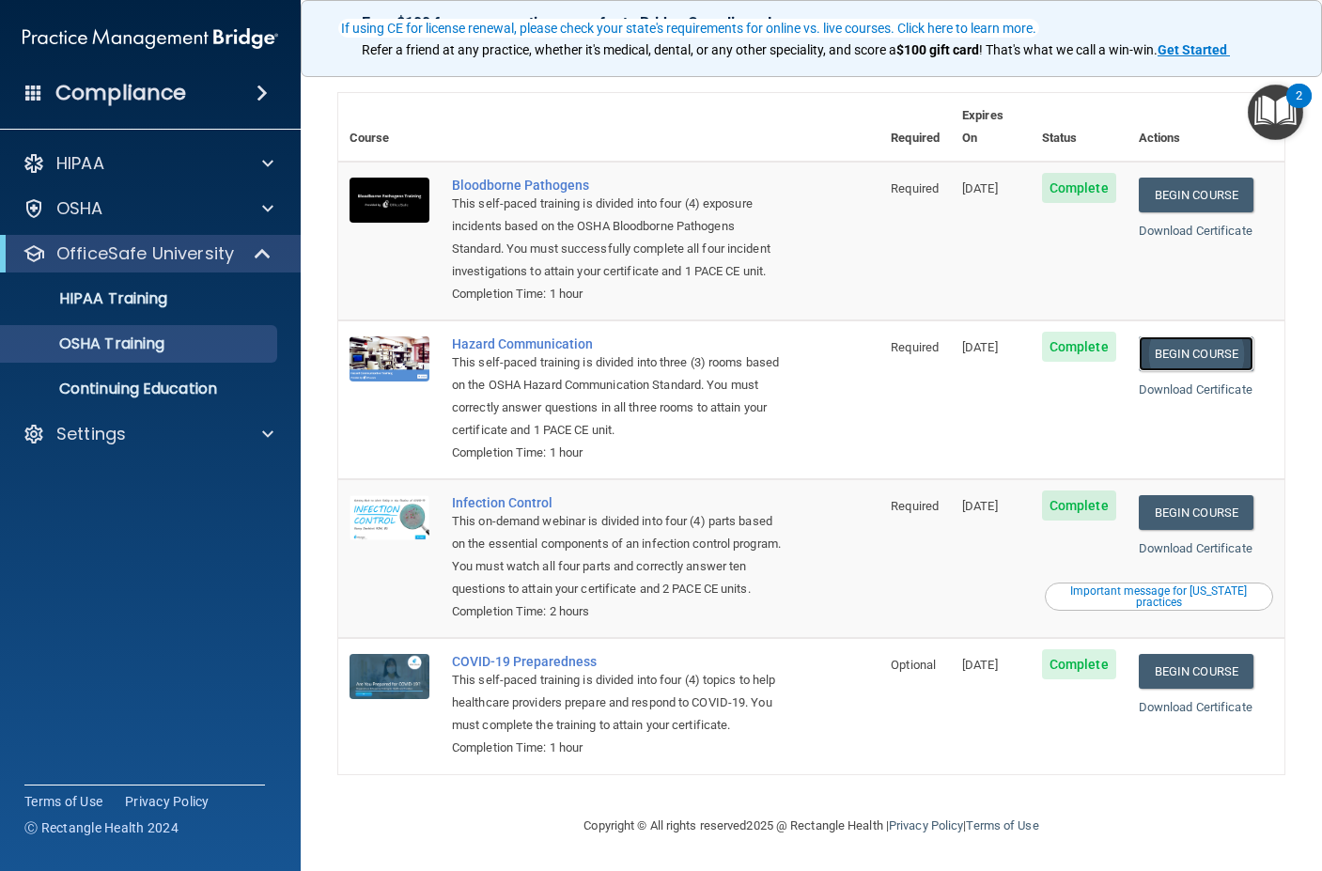
click at [1168, 336] on link "Begin Course" at bounding box center [1196, 353] width 115 height 35
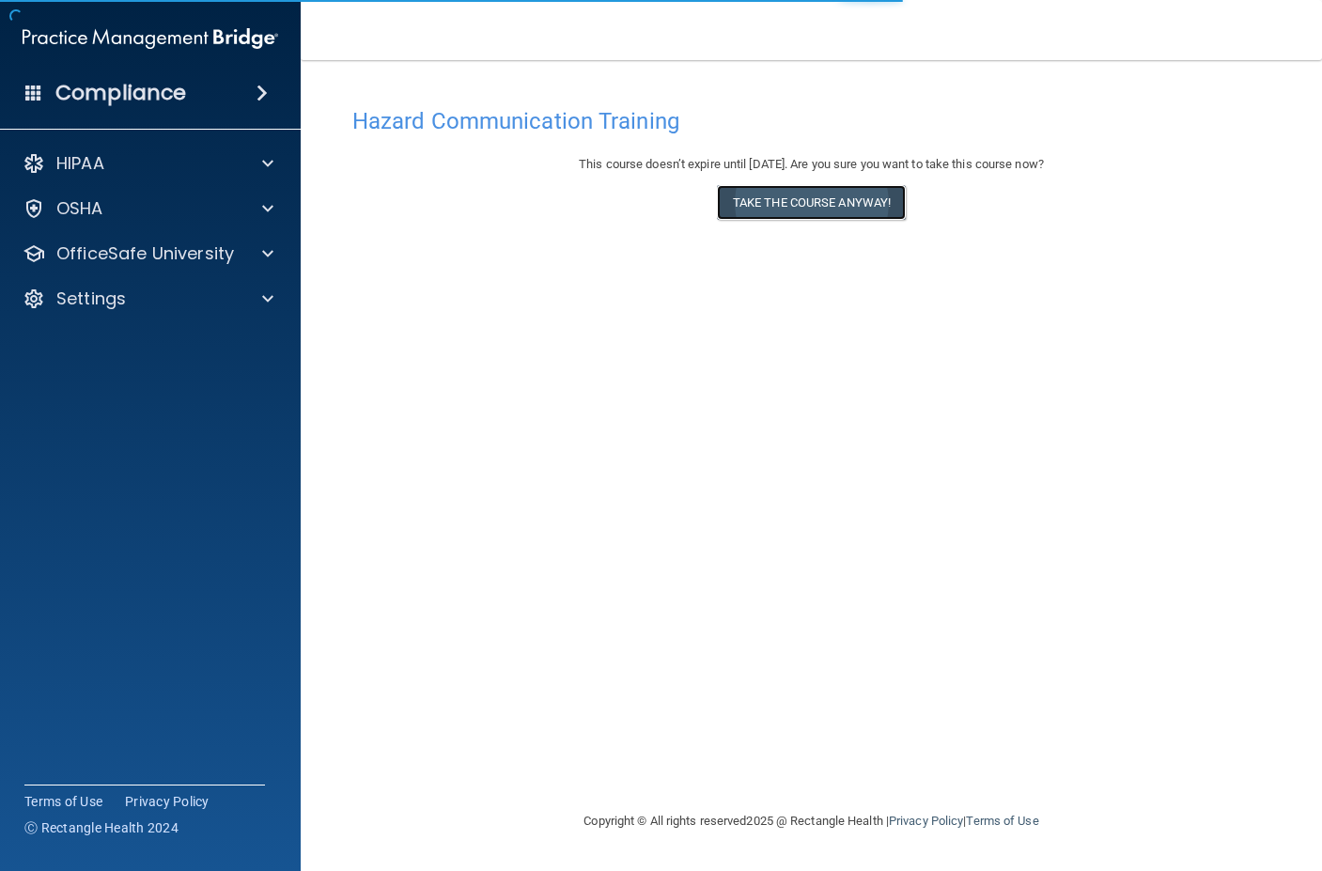
click at [882, 206] on button "Take the course anyway!" at bounding box center [811, 202] width 189 height 35
